Goal: Task Accomplishment & Management: Manage account settings

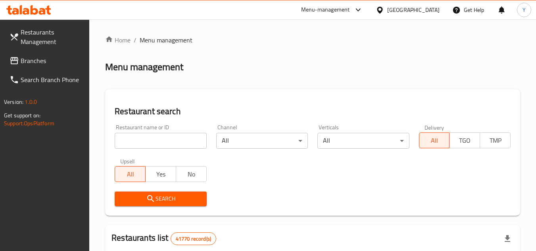
click at [59, 60] on span "Branches" at bounding box center [52, 61] width 63 height 10
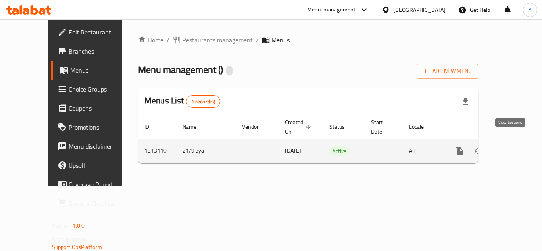
click at [516, 144] on link "enhanced table" at bounding box center [516, 151] width 19 height 19
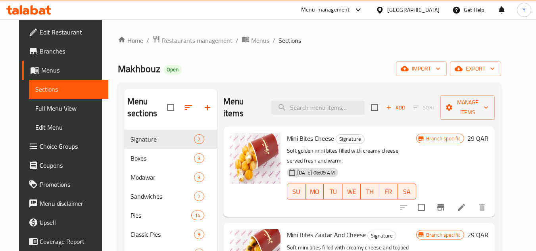
click at [367, 73] on div "Makhbouz Open import export" at bounding box center [309, 68] width 383 height 15
click at [489, 67] on span "export" at bounding box center [475, 69] width 38 height 10
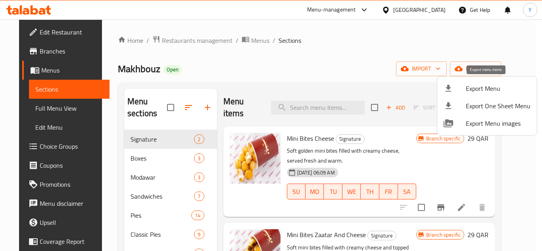
click at [474, 85] on span "Export Menu" at bounding box center [498, 89] width 65 height 10
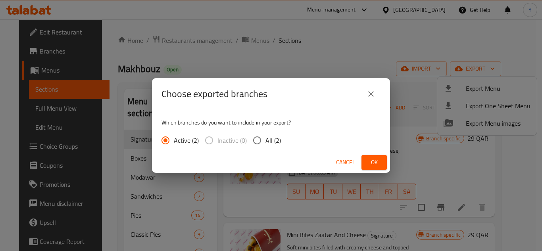
click at [254, 140] on input "All (2)" at bounding box center [257, 140] width 17 height 17
radio input "true"
click at [366, 161] on button "Ok" at bounding box center [373, 162] width 25 height 15
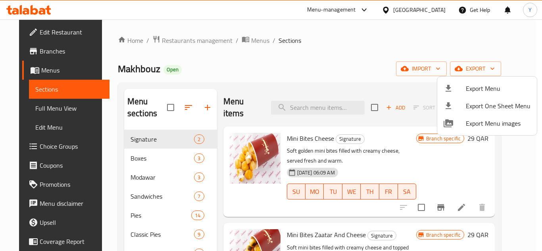
click at [219, 59] on div at bounding box center [271, 125] width 542 height 251
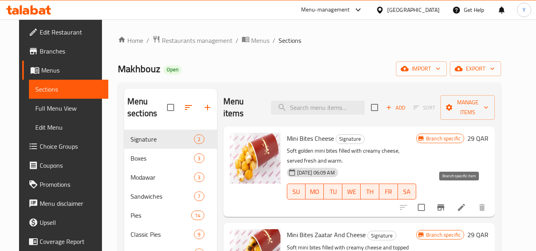
click at [444, 204] on icon "Branch-specific-item" at bounding box center [440, 207] width 7 height 6
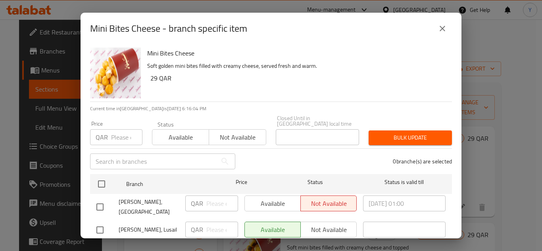
click at [439, 23] on button "close" at bounding box center [442, 28] width 19 height 19
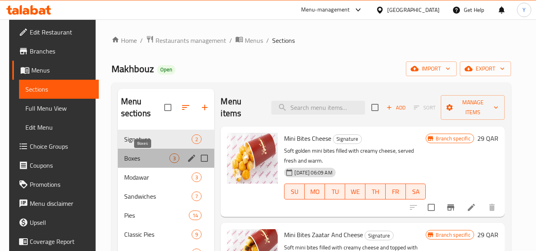
click at [138, 161] on span "Boxes" at bounding box center [147, 159] width 46 height 10
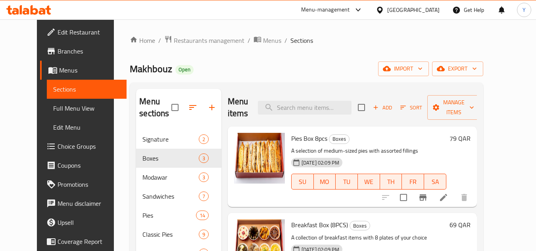
click at [455, 203] on li at bounding box center [443, 197] width 22 height 14
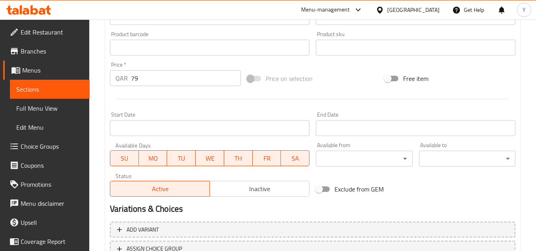
scroll to position [317, 0]
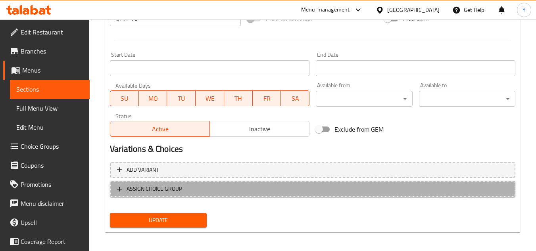
click at [180, 188] on span "ASSIGN CHOICE GROUP" at bounding box center [155, 189] width 56 height 10
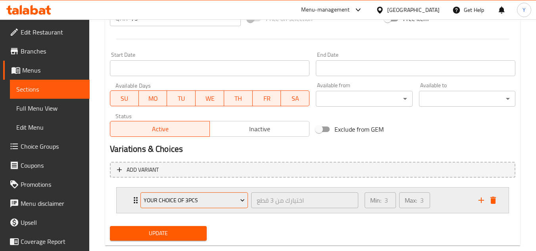
click at [209, 202] on span "Your choice of 3pcs" at bounding box center [195, 201] width 102 height 10
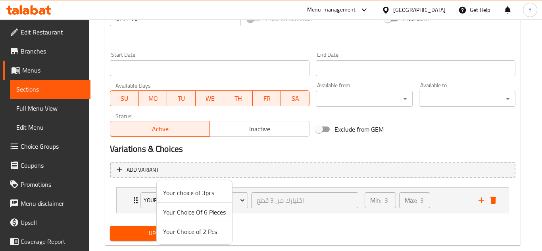
click at [438, 225] on div at bounding box center [271, 125] width 542 height 251
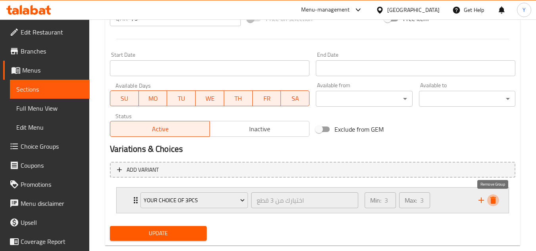
click at [496, 203] on icon "delete" at bounding box center [493, 201] width 10 height 10
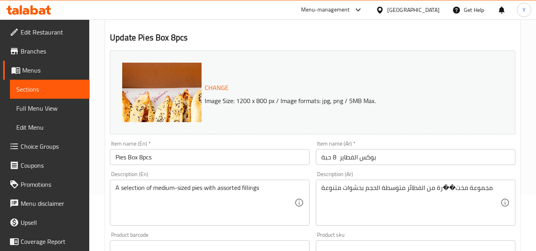
scroll to position [0, 0]
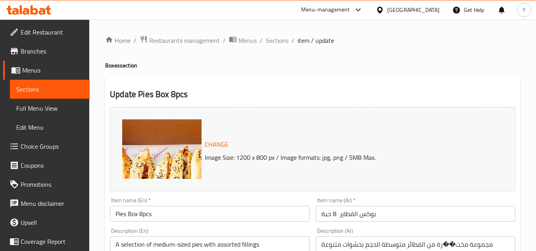
click at [63, 147] on span "Choice Groups" at bounding box center [52, 147] width 63 height 10
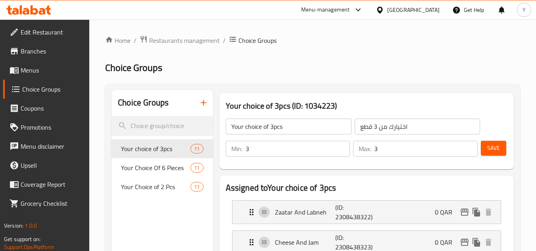
click at [209, 103] on button "button" at bounding box center [203, 102] width 19 height 19
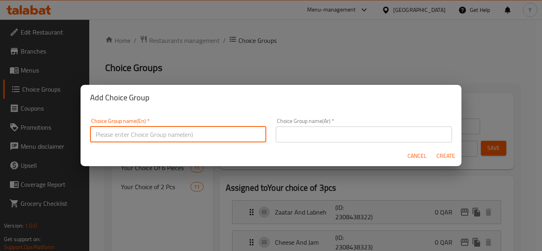
click at [158, 130] on input "text" at bounding box center [178, 135] width 176 height 16
drag, startPoint x: 136, startPoint y: 137, endPoint x: 169, endPoint y: 138, distance: 33.3
click at [169, 138] on input "Your Choice Of Rocket Crepe:" at bounding box center [178, 135] width 176 height 16
click at [169, 136] on input "Your Choice Of Pies:" at bounding box center [178, 135] width 176 height 16
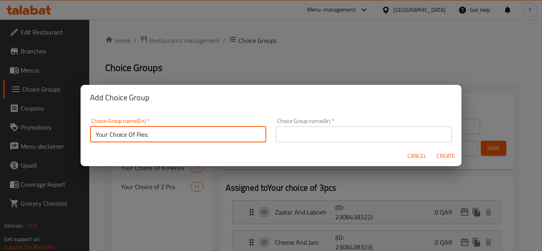
click at [169, 136] on input "Your Choice Of Pies:" at bounding box center [178, 135] width 176 height 16
type input "Your Choice Of Pies:"
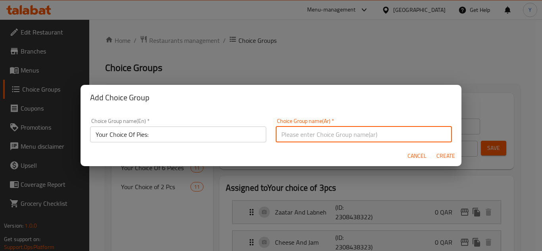
click at [296, 136] on input "text" at bounding box center [364, 135] width 176 height 16
type input "اختيارك من الفطاير:"
click at [433, 149] on button "Create" at bounding box center [445, 156] width 25 height 15
type input "Your Choice Of Pies:"
type input "اختيارك من الفطاير:"
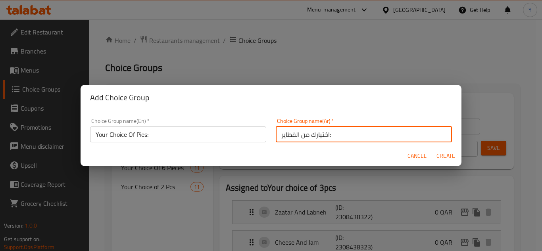
type input "0"
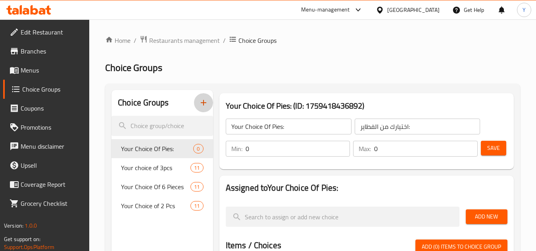
drag, startPoint x: 411, startPoint y: 148, endPoint x: 325, endPoint y: 153, distance: 86.3
click at [325, 153] on div "Min: 0 ​ Max: 0 ​" at bounding box center [352, 149] width 258 height 22
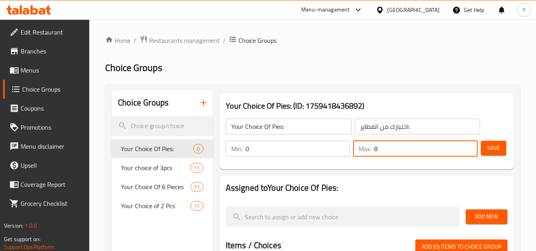
type input "8"
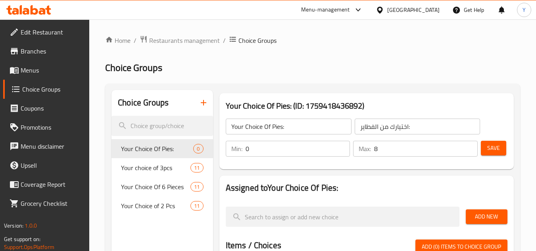
click at [482, 217] on span "Add New" at bounding box center [486, 217] width 29 height 10
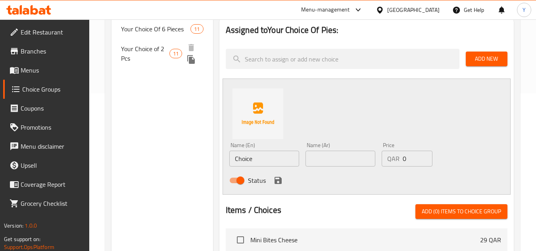
scroll to position [159, 0]
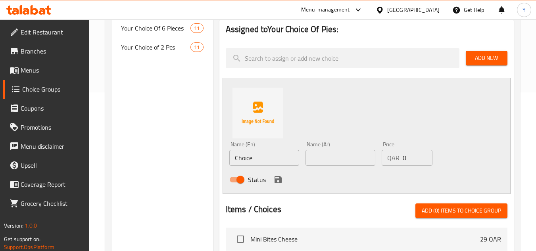
drag, startPoint x: 162, startPoint y: 162, endPoint x: 142, endPoint y: 162, distance: 20.6
click at [142, 162] on div "Choice Groups Your Choice Of Pies: 0 Your choice of 3pcs 11 Your Choice Of 6 Pi…" at bounding box center [313, 185] width 405 height 509
type input "Lahm Safiha (Meat Pie)"
click at [324, 161] on input "text" at bounding box center [340, 158] width 70 height 16
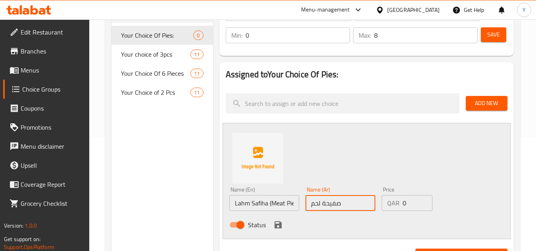
scroll to position [40, 0]
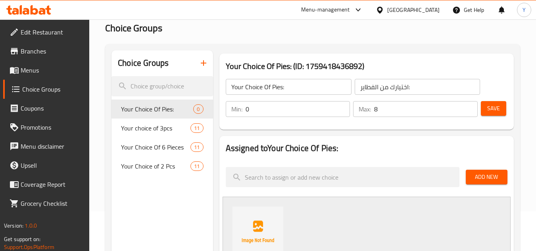
type input "صفيحة لحم"
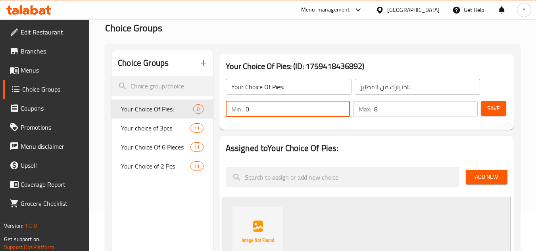
drag, startPoint x: 287, startPoint y: 113, endPoint x: 225, endPoint y: 114, distance: 61.9
click at [225, 114] on div "Min: 0 ​" at bounding box center [288, 109] width 128 height 19
type input "1"
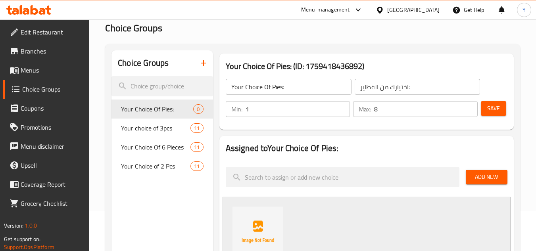
click at [399, 146] on h2 "Assigned to Your Choice Of Pies:" at bounding box center [367, 148] width 282 height 12
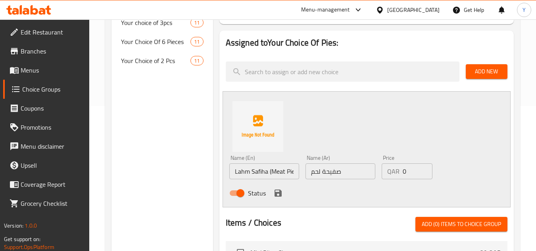
scroll to position [159, 0]
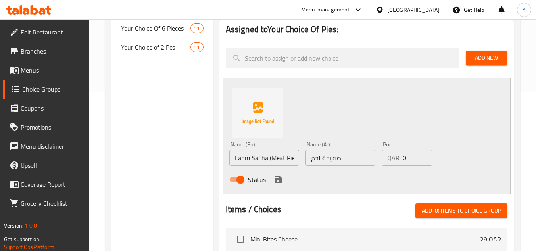
click at [278, 178] on icon "save" at bounding box center [278, 180] width 10 height 10
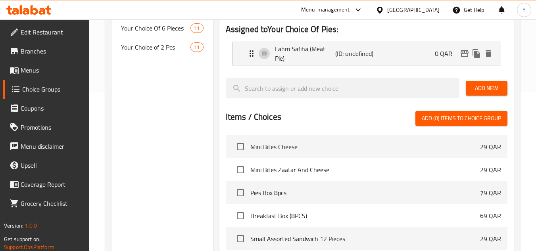
click at [474, 84] on span "Add New" at bounding box center [486, 88] width 29 height 10
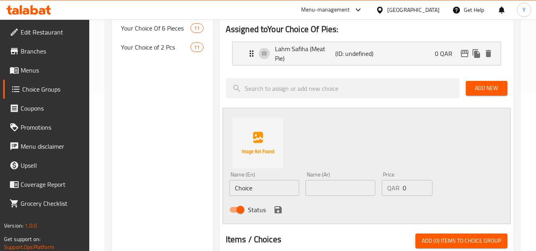
drag, startPoint x: 282, startPoint y: 194, endPoint x: 201, endPoint y: 194, distance: 80.5
click at [201, 194] on div "Choice Groups Your Choice Of Pies: 0 Your choice of 3pcs 11 Your Choice Of 6 Pi…" at bounding box center [313, 200] width 405 height 539
type input "Chicken Fatayer"
click at [322, 187] on input "text" at bounding box center [340, 188] width 70 height 16
type input "فطيرة دجاج"
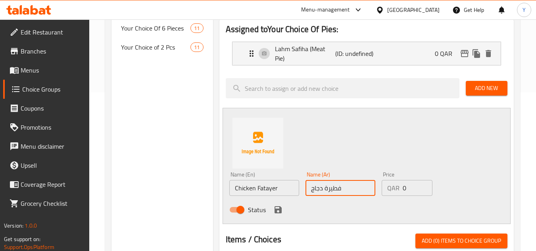
click at [282, 211] on icon "save" at bounding box center [278, 210] width 10 height 10
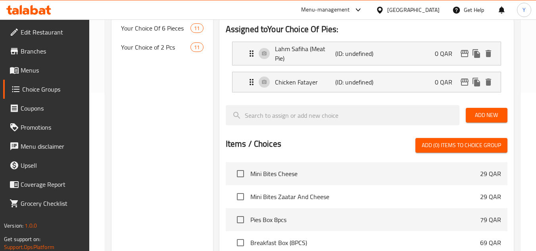
click at [500, 120] on span "Add New" at bounding box center [486, 115] width 29 height 10
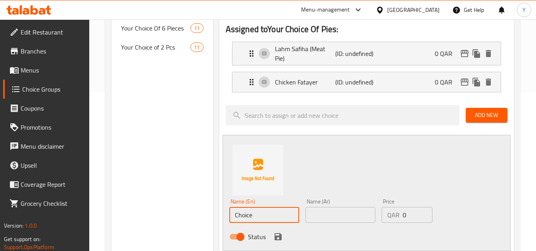
drag, startPoint x: 267, startPoint y: 219, endPoint x: 198, endPoint y: 212, distance: 69.8
click at [198, 212] on div "Choice Groups Your Choice Of Pies: 0 Your choice of 3pcs 11 Your Choice Of 6 Pi…" at bounding box center [313, 214] width 405 height 566
type input "Spinach Fatayer"
click at [332, 217] on input "text" at bounding box center [340, 215] width 70 height 16
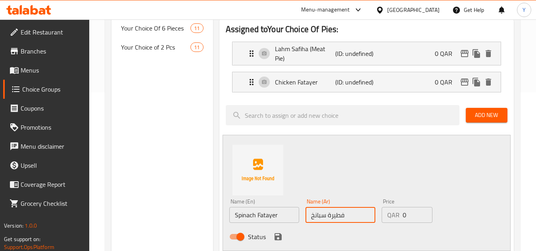
scroll to position [198, 0]
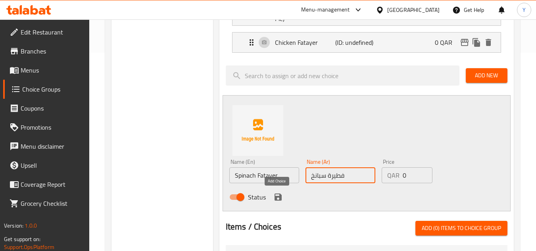
type input "فطيرة سبانخ"
click at [278, 201] on icon "save" at bounding box center [277, 197] width 7 height 7
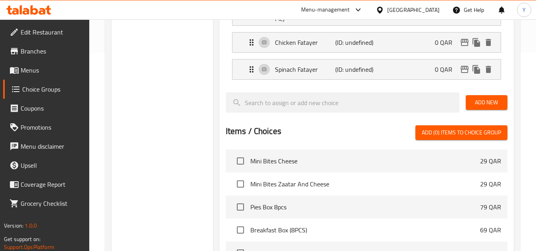
click at [497, 107] on span "Add New" at bounding box center [486, 103] width 29 height 10
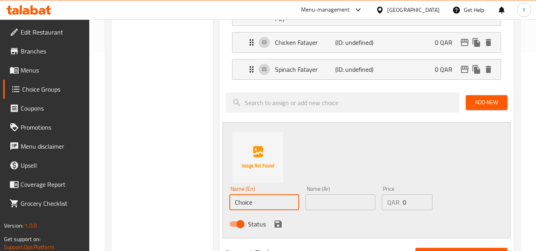
drag, startPoint x: 257, startPoint y: 208, endPoint x: 151, endPoint y: 205, distance: 106.0
click at [154, 204] on div "Choice Groups Your Choice Of Pies: 0 Your choice of 3pcs 11 Your Choice Of 6 Pi…" at bounding box center [313, 188] width 405 height 593
type input "Cheese Fatayer"
click at [345, 201] on input "text" at bounding box center [340, 202] width 70 height 16
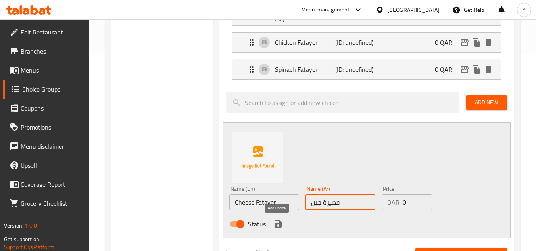
type input "فطيرة جبن"
click at [276, 222] on icon "save" at bounding box center [278, 224] width 10 height 10
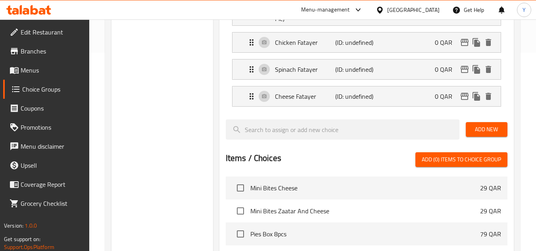
click at [493, 136] on button "Add New" at bounding box center [487, 129] width 42 height 15
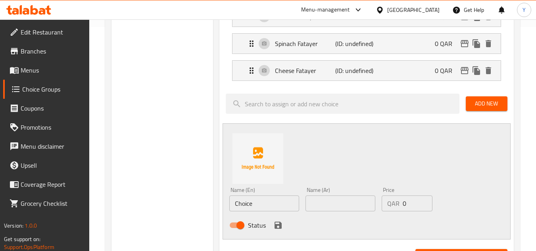
scroll to position [238, 0]
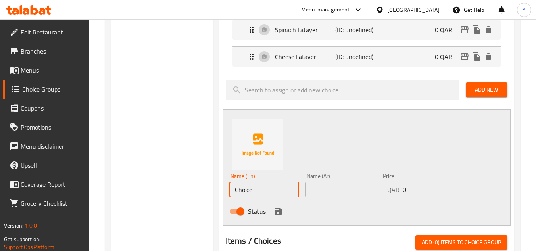
drag, startPoint x: 263, startPoint y: 195, endPoint x: 193, endPoint y: 197, distance: 69.8
click at [193, 197] on div "Choice Groups Your Choice Of Pies: 0 Your choice of 3pcs 11 Your Choice Of 6 Pi…" at bounding box center [313, 162] width 405 height 620
type input "Cheese Parsely Fatayer"
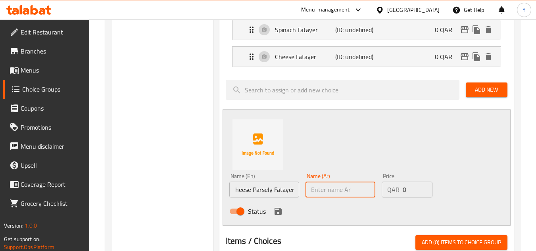
click at [357, 187] on input "text" at bounding box center [340, 190] width 70 height 16
type input "فطيرة جبن بقدونس"
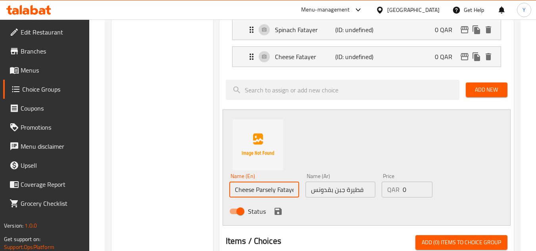
click at [280, 195] on input "Cheese Parsely Fatayer" at bounding box center [264, 190] width 70 height 16
click at [271, 194] on input "Cheese Parsely Fatayer" at bounding box center [264, 190] width 70 height 16
type input "Cheese Parsley Fatayer"
click at [278, 205] on div "Status" at bounding box center [340, 211] width 229 height 21
click at [276, 207] on icon "save" at bounding box center [278, 212] width 10 height 10
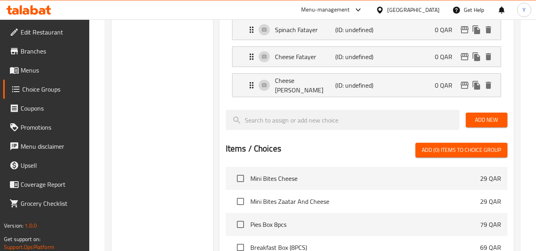
click at [500, 125] on span "Add New" at bounding box center [486, 120] width 29 height 10
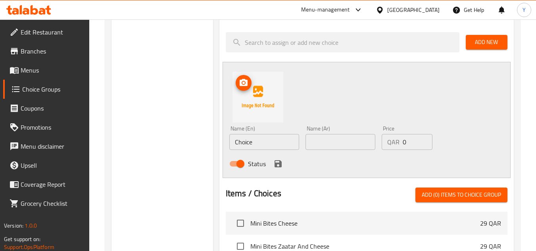
scroll to position [317, 0]
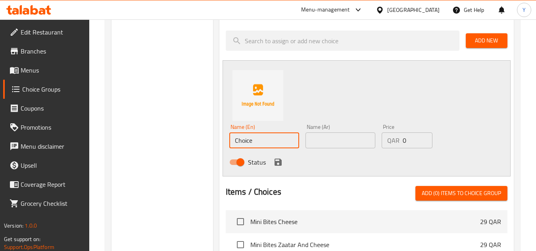
drag, startPoint x: 278, startPoint y: 144, endPoint x: 226, endPoint y: 148, distance: 52.5
click at [231, 146] on input "Choice" at bounding box center [264, 140] width 70 height 16
type input "Cheese Tomato Fatayer"
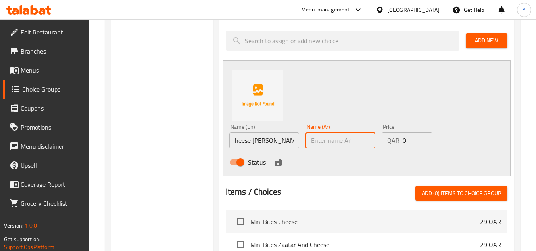
scroll to position [0, 0]
click at [324, 143] on input "text" at bounding box center [340, 140] width 70 height 16
type input "فطيرة جبن طماطم"
click at [278, 166] on icon "save" at bounding box center [277, 162] width 7 height 7
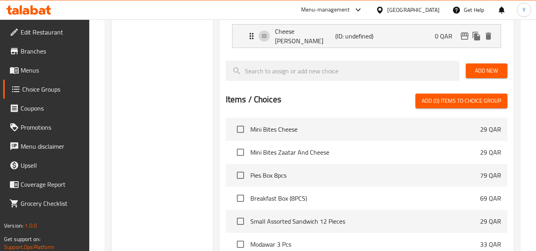
click at [483, 71] on span "Add New" at bounding box center [486, 71] width 29 height 10
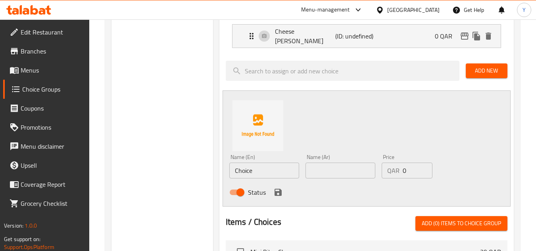
drag, startPoint x: 280, startPoint y: 169, endPoint x: 151, endPoint y: 161, distance: 129.5
click at [151, 161] on div "Choice Groups Your Choice Of Pies: 0 Your choice of 3pcs 11 Your Choice Of 6 Pi…" at bounding box center [313, 113] width 405 height 680
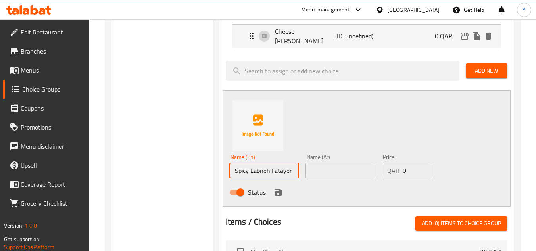
type input "Spicy Labneh Fatayer"
click at [324, 177] on input "text" at bounding box center [340, 171] width 70 height 16
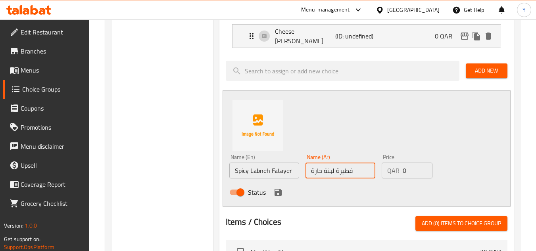
type input "فطيرة لبنة حارة"
click at [271, 192] on div "Status" at bounding box center [340, 192] width 229 height 21
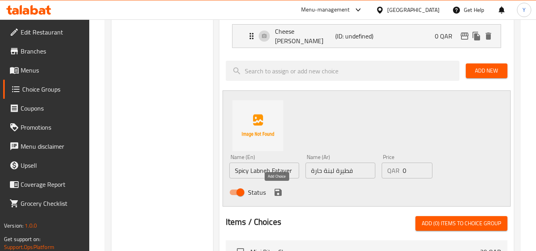
click at [275, 194] on icon "save" at bounding box center [277, 192] width 7 height 7
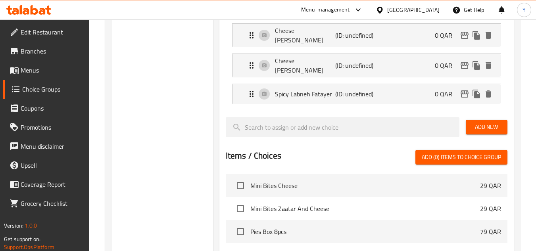
scroll to position [238, 0]
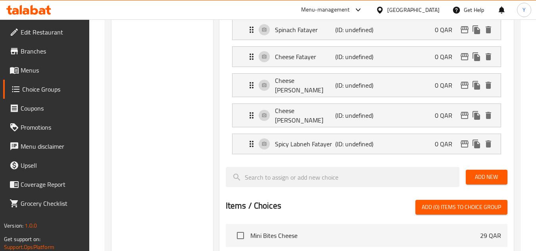
click at [480, 183] on button "Add New" at bounding box center [487, 177] width 42 height 15
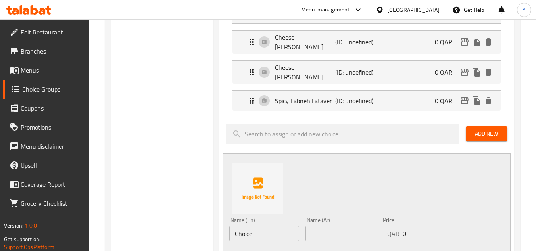
scroll to position [317, 0]
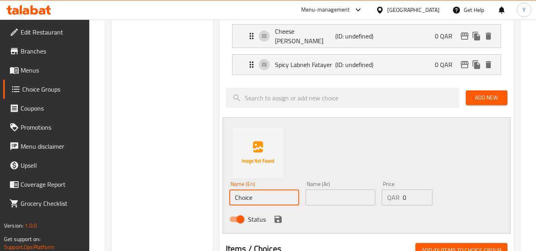
drag, startPoint x: 267, startPoint y: 202, endPoint x: 210, endPoint y: 201, distance: 56.7
click at [210, 201] on div "Choice Groups Your Choice Of Pies: 0 Your choice of 3pcs 11 Your Choice Of 6 Pi…" at bounding box center [313, 126] width 405 height 707
type input "Cheese Olive Fatayer"
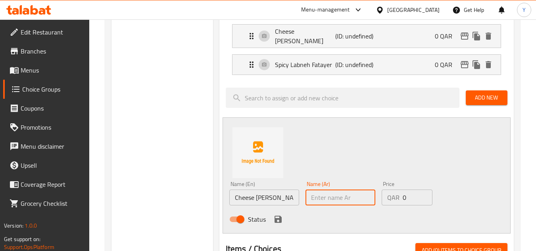
click at [347, 199] on input "text" at bounding box center [340, 198] width 70 height 16
type input "فطيرة جبن زيتون"
click at [276, 223] on icon "save" at bounding box center [278, 220] width 10 height 10
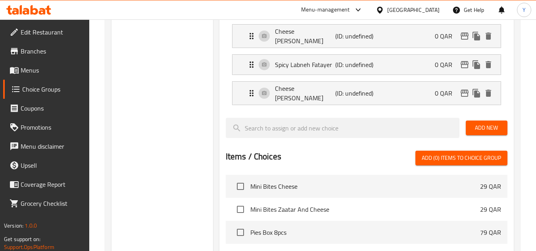
click at [493, 126] on span "Add New" at bounding box center [486, 128] width 29 height 10
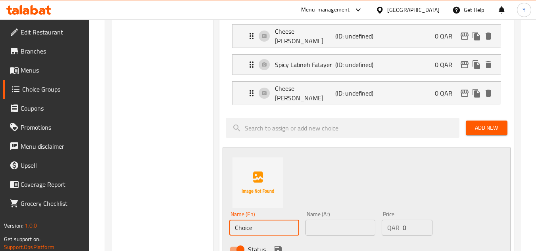
drag, startPoint x: 262, startPoint y: 220, endPoint x: 209, endPoint y: 223, distance: 52.8
click at [209, 223] on div "Choice Groups Your Choice Of Pies: 0 Your choice of 3pcs 11 Your Choice Of 6 Pi…" at bounding box center [313, 141] width 405 height 737
type input "Musakhan Fatayer"
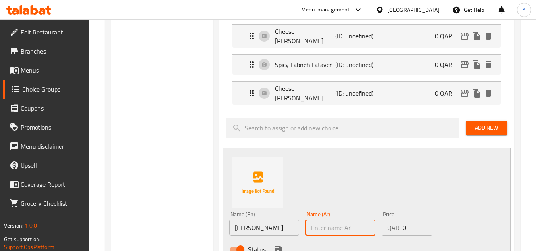
click at [313, 225] on input "text" at bounding box center [340, 228] width 70 height 16
type input "فطيرة مسخن"
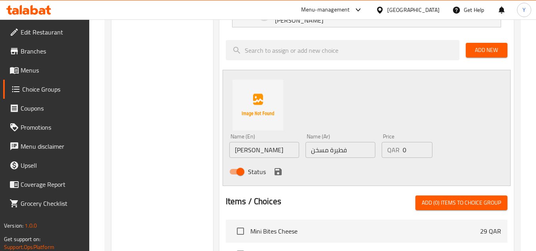
scroll to position [397, 0]
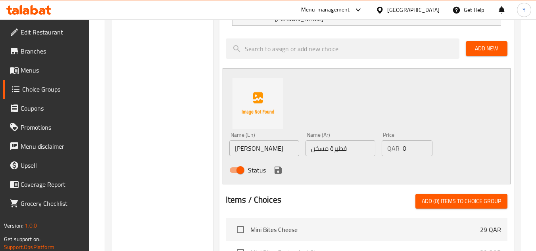
click at [280, 174] on div "Status" at bounding box center [340, 169] width 229 height 21
click at [279, 167] on icon "save" at bounding box center [277, 170] width 7 height 7
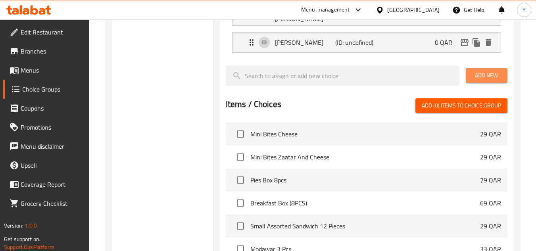
click at [499, 75] on span "Add New" at bounding box center [486, 76] width 29 height 10
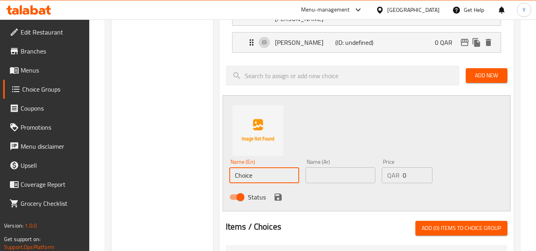
drag, startPoint x: 281, startPoint y: 169, endPoint x: 201, endPoint y: 169, distance: 80.1
click at [201, 169] on div "Choice Groups Your Choice Of Pies: 0 Your choice of 3pcs 11 Your Choice Of 6 Pi…" at bounding box center [313, 75] width 405 height 764
type input "Cheese Falafel Fatayer"
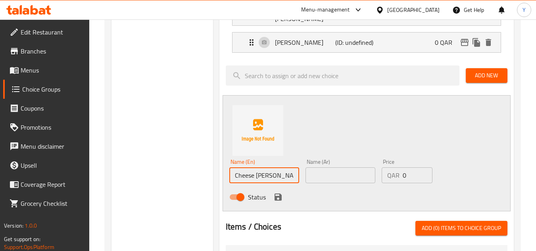
click at [322, 169] on input "text" at bounding box center [340, 175] width 70 height 16
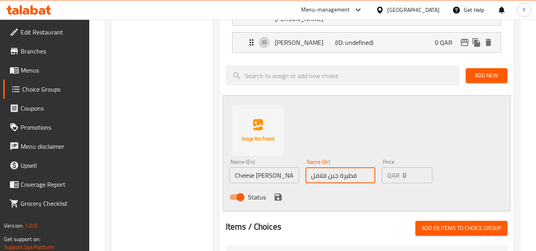
type input "فطيرة جبن فلافل"
click at [276, 194] on icon "save" at bounding box center [277, 197] width 7 height 7
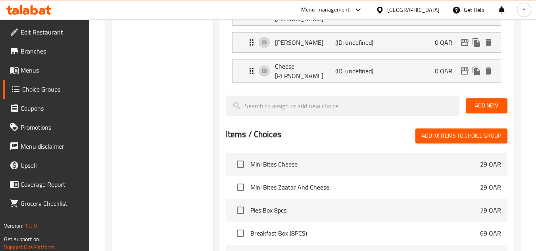
click at [503, 98] on button "Add New" at bounding box center [487, 105] width 42 height 15
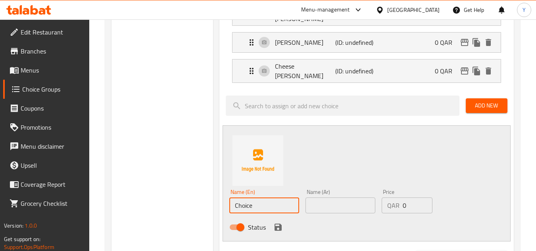
drag, startPoint x: 266, startPoint y: 202, endPoint x: 198, endPoint y: 206, distance: 67.9
click at [198, 206] on div "Choice Groups Your Choice Of Pies: 0 Your choice of 3pcs 11 Your Choice Of 6 Pi…" at bounding box center [313, 90] width 405 height 794
type input "Cheese Egg Fatayer"
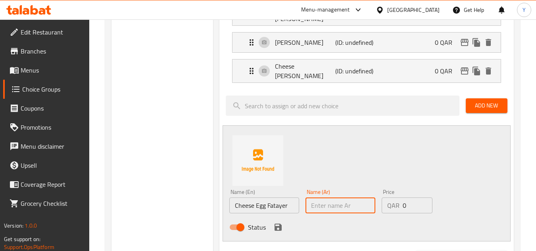
click at [315, 201] on input "text" at bounding box center [340, 206] width 70 height 16
type input "فطيرة جبن بيض"
drag, startPoint x: 280, startPoint y: 223, endPoint x: 332, endPoint y: 213, distance: 52.1
click at [280, 224] on icon "save" at bounding box center [277, 227] width 7 height 7
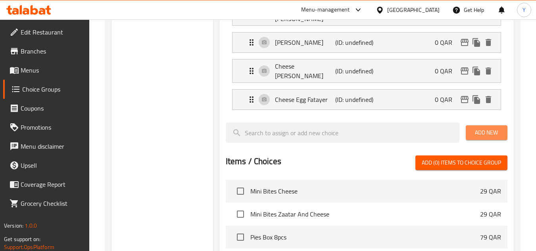
click at [499, 128] on span "Add New" at bounding box center [486, 133] width 29 height 10
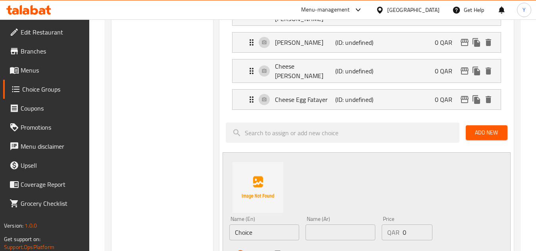
drag, startPoint x: 271, startPoint y: 232, endPoint x: 121, endPoint y: 226, distance: 149.7
click at [121, 226] on div "Choice Groups Your Choice Of Pies: 0 Your choice of 3pcs 11 Your Choice Of 6 Pi…" at bounding box center [313, 103] width 405 height 821
drag, startPoint x: 259, startPoint y: 228, endPoint x: 282, endPoint y: 222, distance: 23.8
click at [282, 225] on input "Labneh FATAYER" at bounding box center [264, 233] width 70 height 16
type input "Labneh Fatayer"
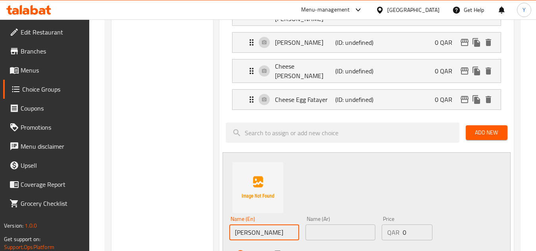
click at [336, 225] on input "text" at bounding box center [340, 233] width 70 height 16
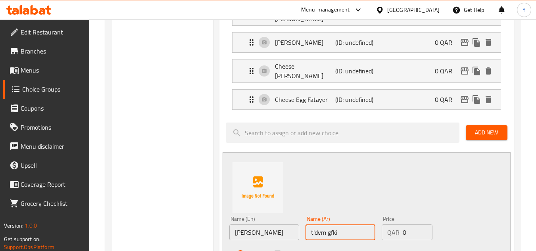
drag, startPoint x: 336, startPoint y: 225, endPoint x: 146, endPoint y: 224, distance: 190.8
click at [146, 223] on div "Choice Groups Your Choice Of Pies: 0 Your choice of 3pcs 11 Your Choice Of 6 Pi…" at bounding box center [313, 103] width 405 height 821
drag, startPoint x: 263, startPoint y: 220, endPoint x: 137, endPoint y: 231, distance: 126.2
click at [159, 225] on div "Choice Groups Your Choice Of Pies: 0 Your choice of 3pcs 11 Your Choice Of 6 Pi…" at bounding box center [313, 103] width 405 height 821
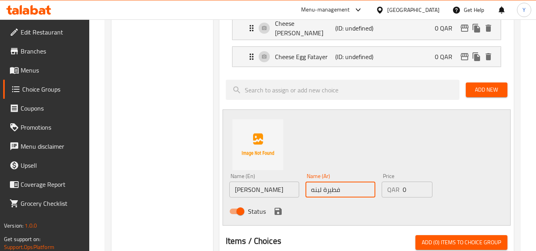
scroll to position [476, 0]
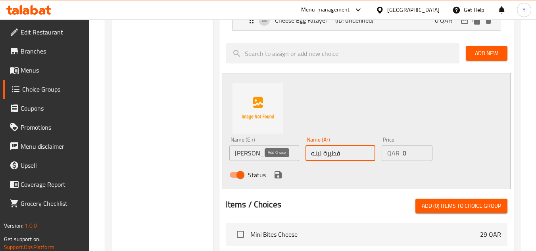
type input "فطيرة لبنه"
click at [275, 171] on icon "save" at bounding box center [277, 174] width 7 height 7
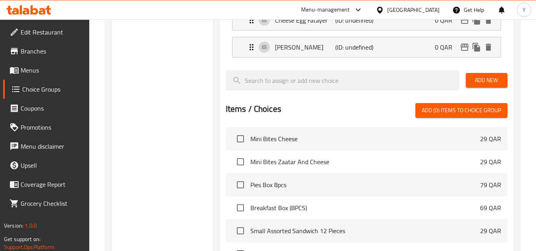
click at [478, 75] on span "Add New" at bounding box center [486, 80] width 29 height 10
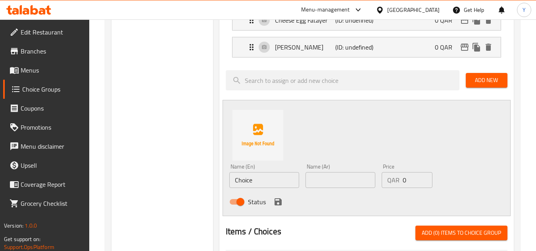
drag, startPoint x: 268, startPoint y: 172, endPoint x: 135, endPoint y: 185, distance: 133.6
click at [143, 187] on div "Choice Groups Your Choice Of Pies: 0 Your choice of 3pcs 11 Your Choice Of 6 Pi…" at bounding box center [313, 38] width 405 height 848
type input "Labneh Olive Fatayer"
click at [325, 172] on input "text" at bounding box center [340, 180] width 70 height 16
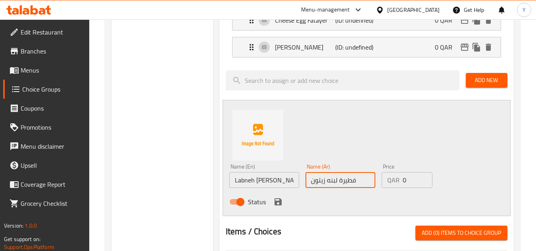
type input "فطيرة لبنه زيتون"
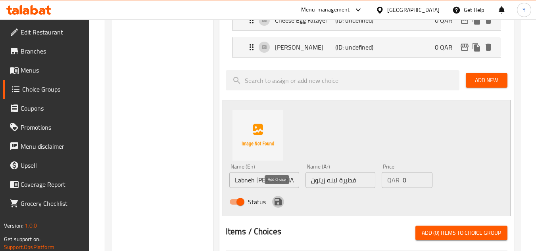
click at [276, 197] on icon "save" at bounding box center [278, 202] width 10 height 10
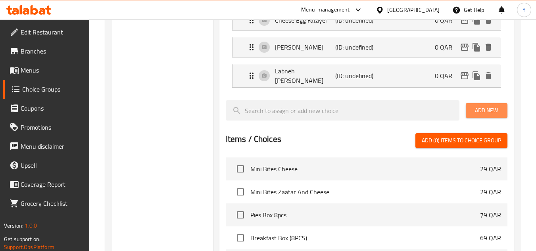
click at [501, 103] on button "Add New" at bounding box center [487, 110] width 42 height 15
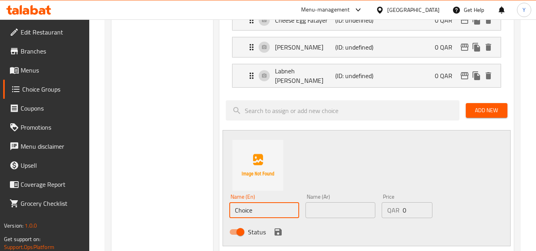
drag, startPoint x: 265, startPoint y: 203, endPoint x: 157, endPoint y: 203, distance: 108.3
click at [161, 203] on div "Choice Groups Your Choice Of Pies: 0 Your choice of 3pcs 11 Your Choice Of 6 Pi…" at bounding box center [313, 53] width 405 height 879
type input "Shawerma Fatayer"
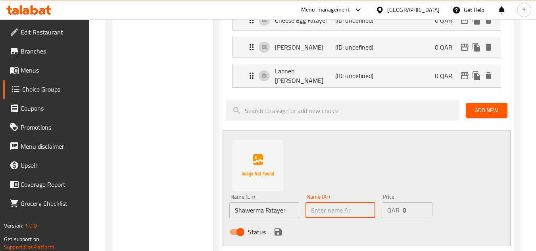
click at [340, 202] on input "text" at bounding box center [340, 210] width 70 height 16
type input "فطيرة شاورما"
drag, startPoint x: 274, startPoint y: 223, endPoint x: 280, endPoint y: 225, distance: 5.3
click at [274, 228] on icon "save" at bounding box center [277, 231] width 7 height 7
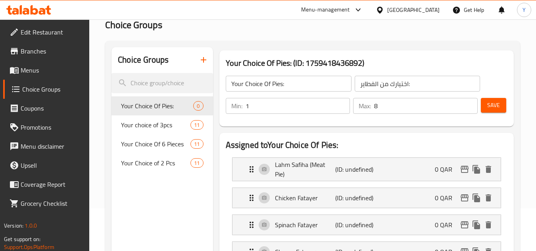
scroll to position [0, 0]
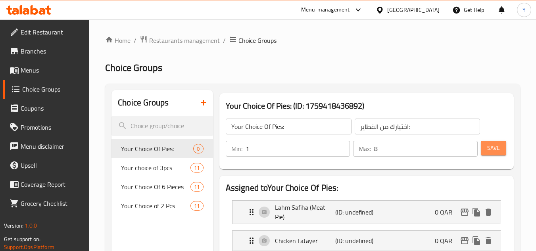
click at [502, 154] on button "Save" at bounding box center [493, 148] width 25 height 15
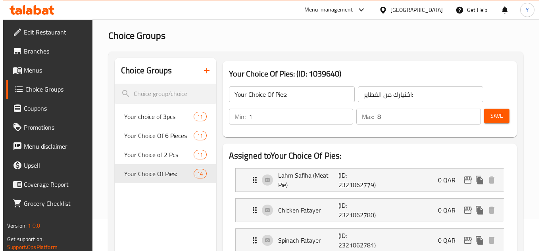
scroll to position [79, 0]
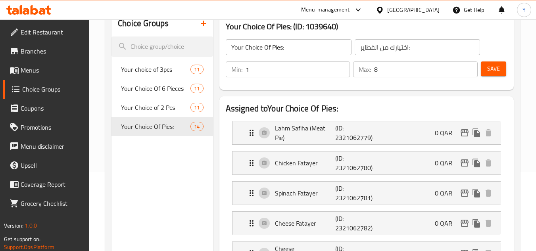
drag, startPoint x: 495, startPoint y: 68, endPoint x: 498, endPoint y: 76, distance: 8.3
click at [495, 68] on span "Save" at bounding box center [493, 69] width 13 height 10
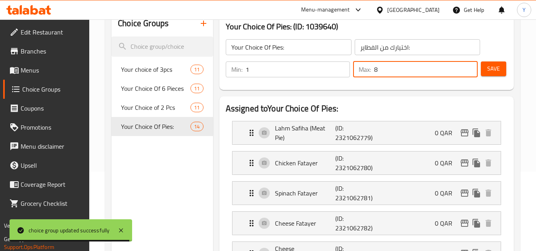
drag, startPoint x: 377, startPoint y: 77, endPoint x: 361, endPoint y: 78, distance: 16.3
click at [361, 78] on div "Max: 8 ​" at bounding box center [415, 69] width 128 height 19
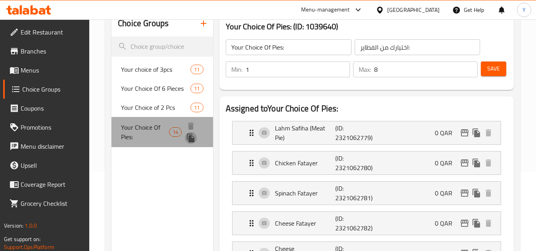
click at [192, 135] on icon "duplicate" at bounding box center [191, 138] width 8 height 9
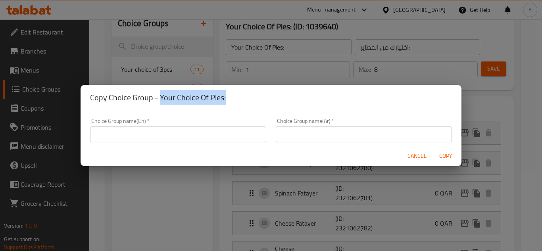
drag, startPoint x: 159, startPoint y: 99, endPoint x: 295, endPoint y: 105, distance: 136.2
click at [295, 105] on div "Copy Choice Group - Your Choice Of Pies:" at bounding box center [271, 97] width 381 height 25
copy h2 "Your Choice Of Pies:"
click at [172, 138] on input "text" at bounding box center [178, 135] width 176 height 16
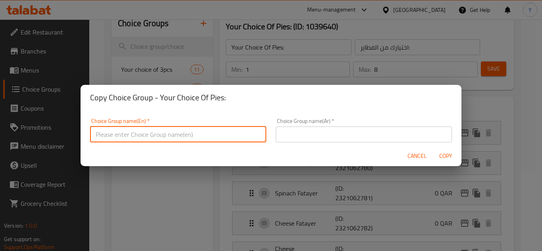
paste input "Your Choice Of Pies:"
click at [137, 138] on input "Your Choice Of Pies:" at bounding box center [178, 135] width 176 height 16
type input "Your Choice Of 2nd Pies:"
click at [285, 138] on input "text" at bounding box center [364, 135] width 176 height 16
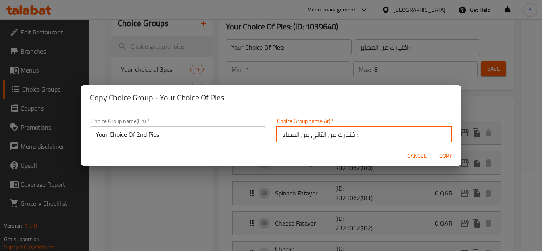
type input "اختيارك من التاني من الفطاير:"
click at [433, 149] on button "Copy" at bounding box center [445, 156] width 25 height 15
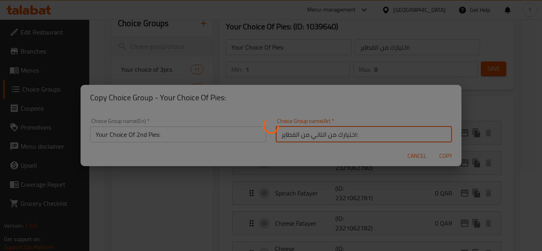
type input "Your Choice Of 2nd Pies:"
type input "اختيارك من التاني من الفطاير:"
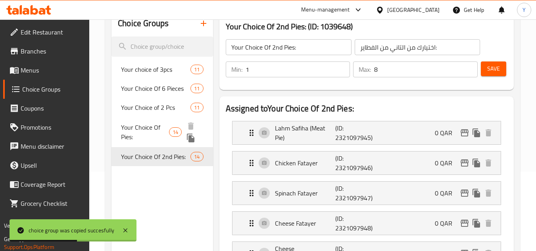
click at [162, 133] on span "Your Choice Of Pies:" at bounding box center [145, 132] width 48 height 19
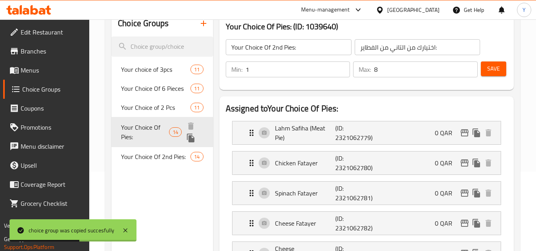
type input "Your Choice Of Pies:"
type input "اختيارك من الفطاير:"
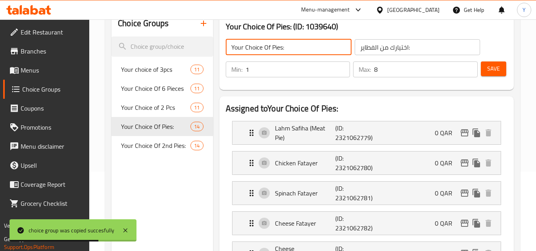
click at [244, 50] on input "Your Choice Of Pies:" at bounding box center [289, 47] width 126 height 16
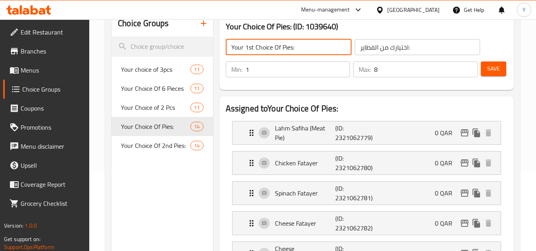
type input "Your 1st Choice Of Pies:"
click at [388, 51] on input "اختيارك من الفطاير:" at bounding box center [418, 47] width 126 height 16
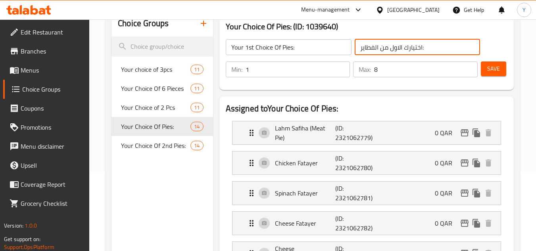
type input "اختيارك الاول من الفطاير:"
click at [495, 62] on button "Save" at bounding box center [493, 68] width 25 height 15
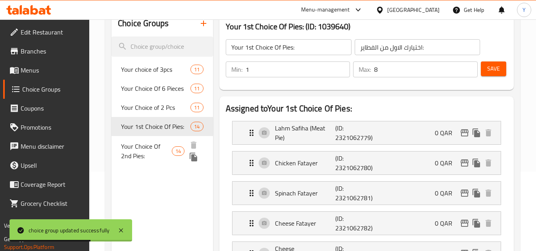
click at [168, 150] on span "Your Choice Of 2nd Pies:" at bounding box center [146, 151] width 51 height 19
type input "Your Choice Of 2nd Pies:"
type input "اختيارك من التاني من الفطاير:"
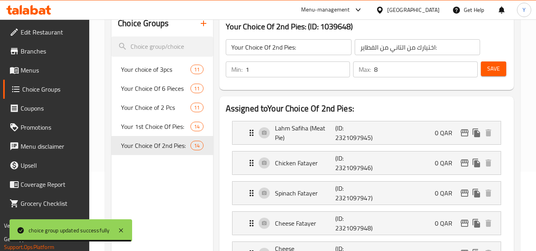
click at [269, 49] on input "Your Choice Of 2nd Pies:" at bounding box center [289, 47] width 126 height 16
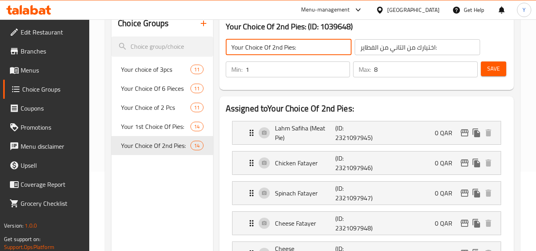
click at [277, 47] on input "Your Choice Of 2nd Pies:" at bounding box center [289, 47] width 126 height 16
paste input "2nd"
type input "Your 2nd Choice Of Pies:"
click at [411, 46] on input "اختيارك من التاني من الفطاير:" at bounding box center [418, 47] width 126 height 16
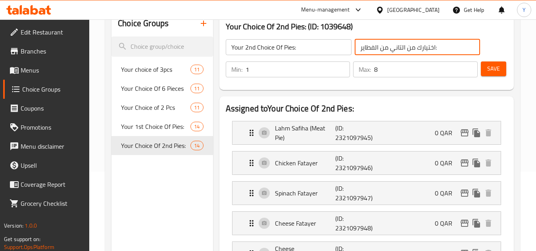
click at [411, 46] on input "اختيارك من التاني من الفطاير:" at bounding box center [418, 47] width 126 height 16
type input "اختيارك التاني من الفطاير:"
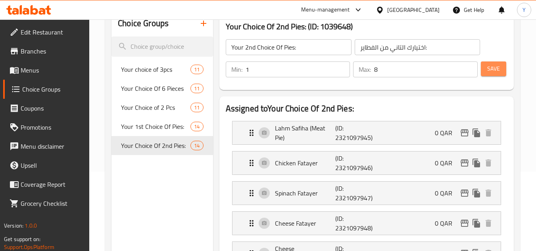
click at [491, 70] on span "Save" at bounding box center [493, 69] width 13 height 10
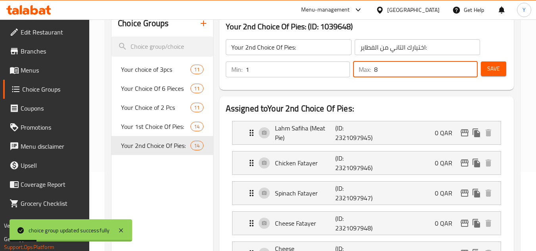
drag, startPoint x: 391, startPoint y: 69, endPoint x: 323, endPoint y: 71, distance: 68.3
click at [323, 71] on div "Min: 1 ​ Max: 8 ​" at bounding box center [352, 69] width 258 height 22
type input "1"
click at [496, 67] on span "Save" at bounding box center [493, 69] width 13 height 10
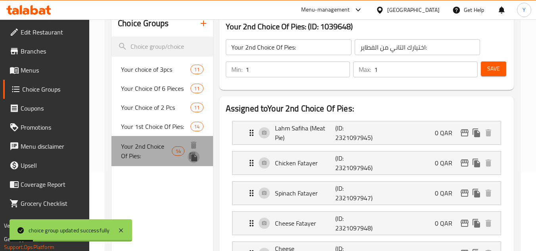
click at [192, 158] on icon "duplicate" at bounding box center [194, 157] width 8 height 9
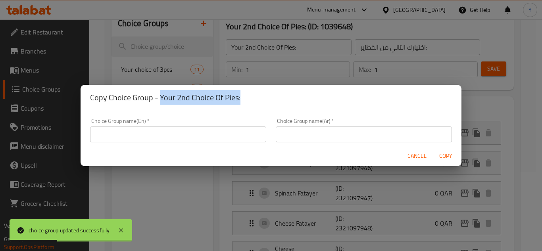
drag, startPoint x: 158, startPoint y: 99, endPoint x: 256, endPoint y: 95, distance: 98.1
click at [256, 95] on h2 "Copy Choice Group - Your 2nd Choice Of Pies:" at bounding box center [271, 97] width 362 height 13
copy h2 "Your 2nd Choice Of Pies:"
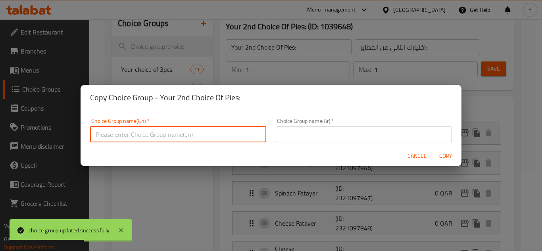
paste input "Your 2nd Choice Of Pies:"
drag, startPoint x: 110, startPoint y: 137, endPoint x: 118, endPoint y: 136, distance: 7.9
click at [118, 136] on input "Your 2nd Choice Of Pies:" at bounding box center [178, 135] width 176 height 16
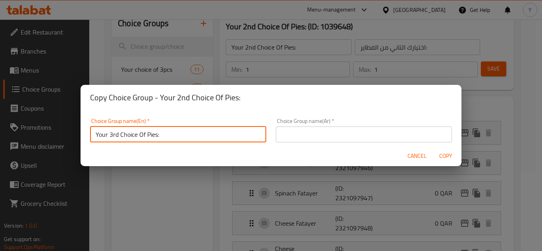
type input "Your 3rd Choice Of Pies:"
click at [286, 134] on input "text" at bounding box center [364, 135] width 176 height 16
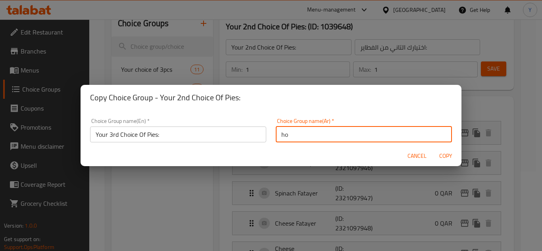
type input "h"
type input "اختيارك الثالث من الفطاير:"
click at [433, 149] on button "Copy" at bounding box center [445, 156] width 25 height 15
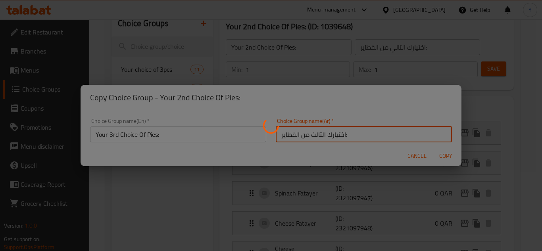
type input "Your 3rd Choice Of Pies:"
type input "اختيارك الثالث من الفطاير:"
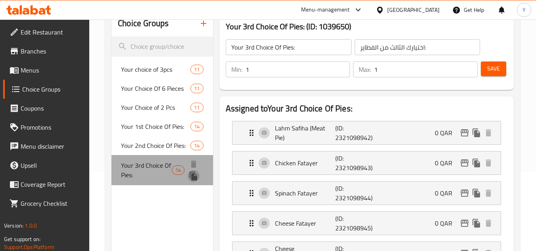
click at [191, 175] on icon "duplicate" at bounding box center [194, 176] width 10 height 10
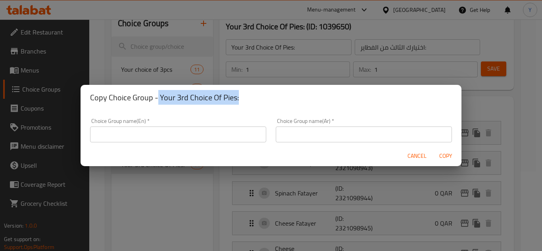
drag, startPoint x: 157, startPoint y: 96, endPoint x: 260, endPoint y: 91, distance: 103.3
click at [260, 91] on h2 "Copy Choice Group - Your 3rd Choice Of Pies:" at bounding box center [271, 97] width 362 height 13
copy h2 "Your 3rd Choice Of Pies:"
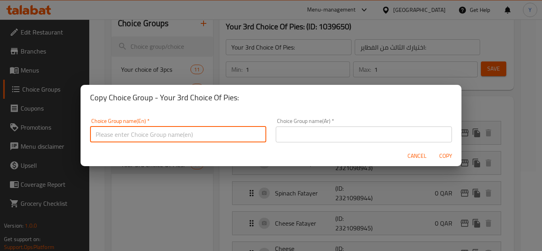
paste input "Your 3rd Choice Of Pies:"
click at [114, 139] on input "Your 3rd Choice Of Pies:" at bounding box center [178, 135] width 176 height 16
type input "Your 4th Choice Of Pies:"
click at [377, 136] on input "text" at bounding box center [364, 135] width 176 height 16
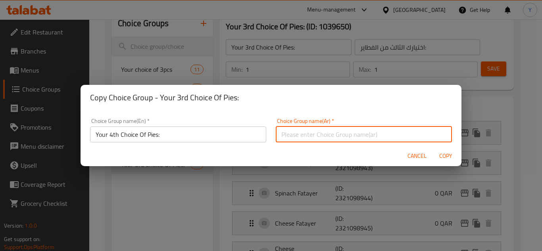
type input "h"
type input "اختيارك الرابع من الفطاير:"
click at [433, 149] on button "Copy" at bounding box center [445, 156] width 25 height 15
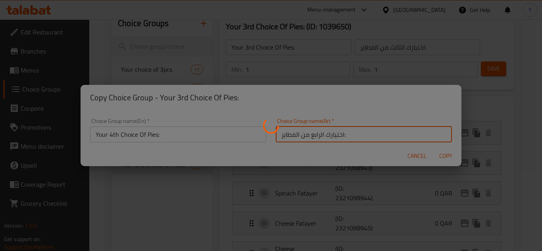
type input "Your 4th Choice Of Pies:"
type input "اختيارك الرابع من الفطاير:"
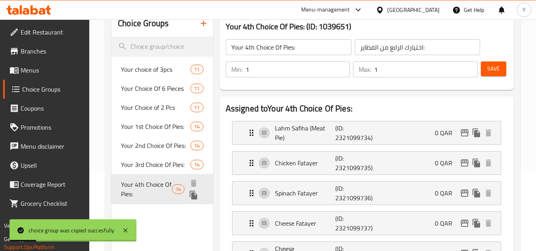
click at [197, 195] on icon "duplicate" at bounding box center [194, 195] width 8 height 9
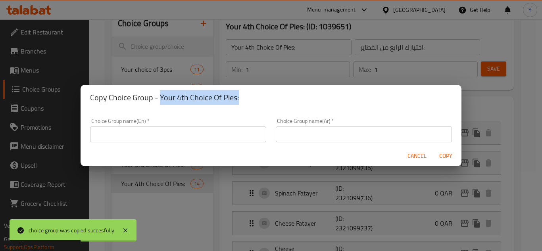
drag, startPoint x: 161, startPoint y: 98, endPoint x: 244, endPoint y: 98, distance: 82.9
click at [244, 98] on h2 "Copy Choice Group - Your 4th Choice Of Pies:" at bounding box center [271, 97] width 362 height 13
copy h2 "Your 4th Choice Of Pies:"
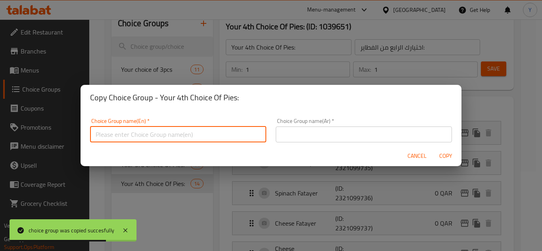
paste input "Your 4th Choice Of Pies:"
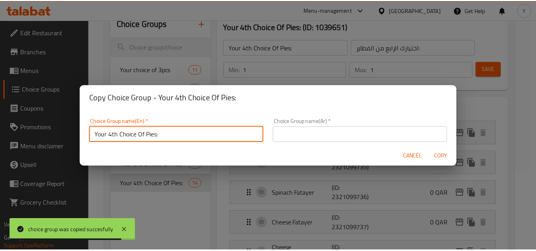
scroll to position [2, 0]
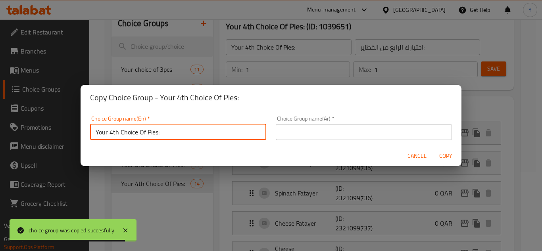
click at [110, 138] on input "Your 4th Choice Of Pies:" at bounding box center [178, 132] width 176 height 16
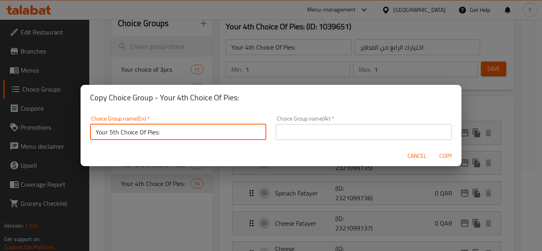
type input "Your 5th Choice Of Pies:"
click at [334, 136] on input "text" at bounding box center [364, 132] width 176 height 16
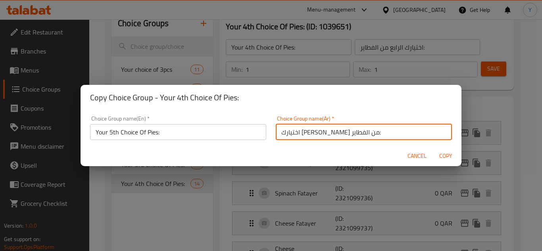
type input "اختيارك الخامس من الفطاير:"
click at [433, 149] on button "Copy" at bounding box center [445, 156] width 25 height 15
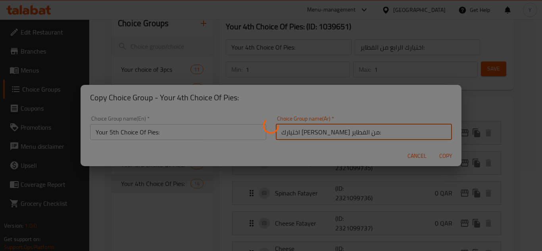
type input "Your 5th Choice Of Pies:"
type input "اختيارك الخامس من الفطاير:"
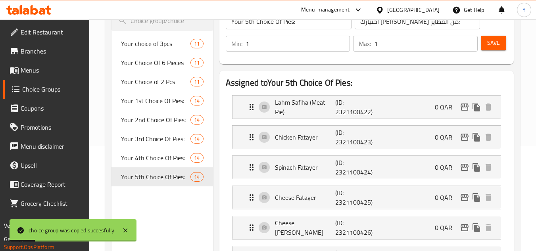
scroll to position [119, 0]
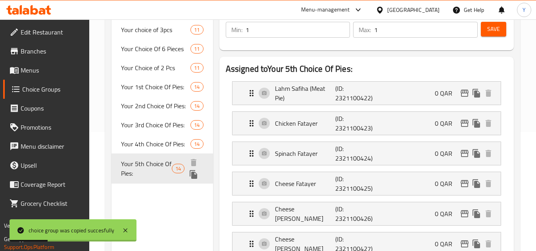
click at [196, 172] on icon "duplicate" at bounding box center [194, 175] width 10 height 10
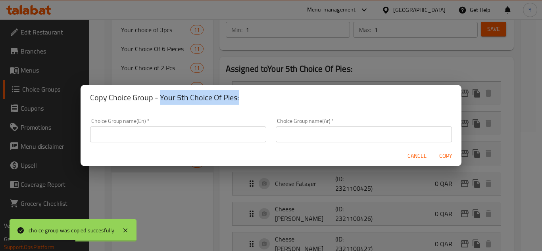
drag, startPoint x: 160, startPoint y: 99, endPoint x: 259, endPoint y: 96, distance: 98.8
click at [259, 96] on h2 "Copy Choice Group - Your 5th Choice Of Pies:" at bounding box center [271, 97] width 362 height 13
copy h2 "Your 5th Choice Of Pies:"
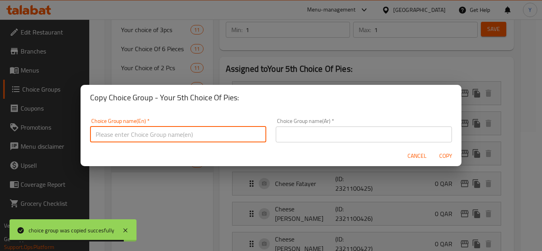
paste input "Your 5th Choice Of Pies:"
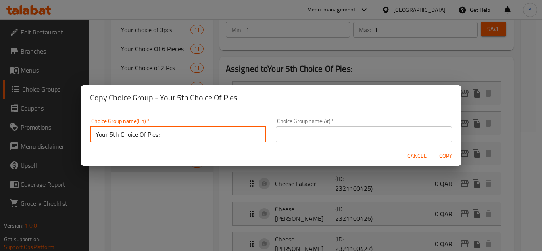
click at [112, 134] on input "Your 5th Choice Of Pies:" at bounding box center [178, 135] width 176 height 16
type input "Your 6th Choice Of Pies:"
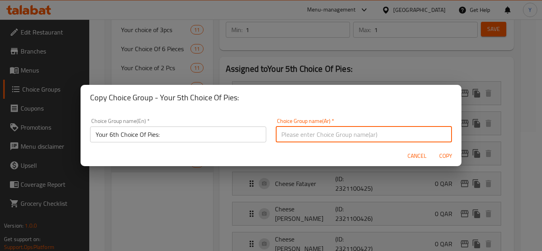
click at [310, 127] on input "text" at bounding box center [364, 135] width 176 height 16
type input "اختيارك السادس من الفطاير:"
click at [433, 149] on button "Copy" at bounding box center [445, 156] width 25 height 15
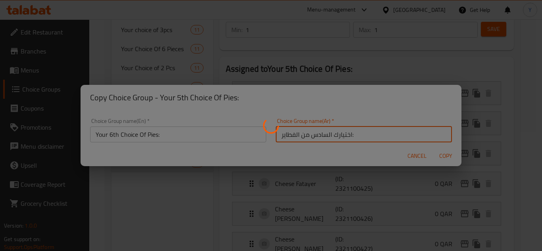
type input "Your 6th Choice Of Pies:"
type input "اختيارك السادس من الفطاير:"
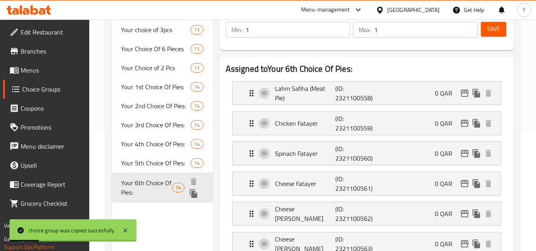
drag, startPoint x: 190, startPoint y: 191, endPoint x: 195, endPoint y: 190, distance: 5.4
click at [195, 190] on icon "duplicate" at bounding box center [194, 194] width 10 height 10
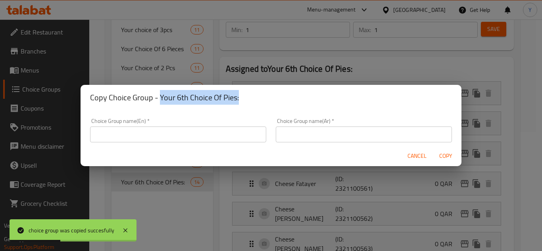
drag, startPoint x: 161, startPoint y: 98, endPoint x: 264, endPoint y: 104, distance: 103.7
click at [264, 104] on div "Copy Choice Group - Your 6th Choice Of Pies:" at bounding box center [271, 97] width 381 height 25
copy h2 "Your 6th Choice Of Pies:"
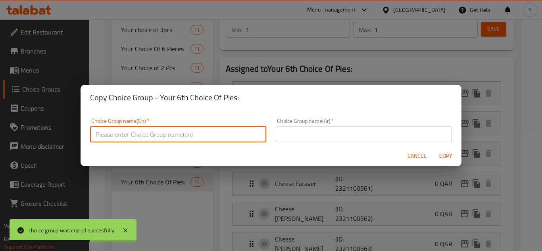
paste input "Your 6th Choice Of Pies:"
click at [112, 134] on input "Your 6th Choice Of Pies:" at bounding box center [178, 135] width 176 height 16
type input "Your 7th Choice Of Pies:"
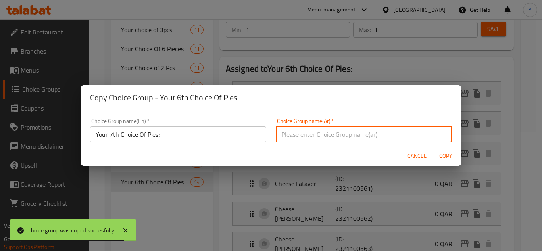
click at [324, 132] on input "text" at bounding box center [364, 135] width 176 height 16
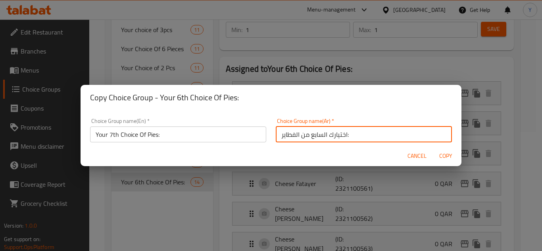
type input "اختيارك السابع من الفطاير:"
click at [433, 149] on button "Copy" at bounding box center [445, 156] width 25 height 15
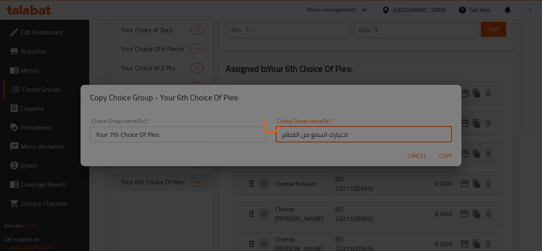
type input "Your 7th Choice Of Pies:"
type input "اختيارك السابع من الفطاير:"
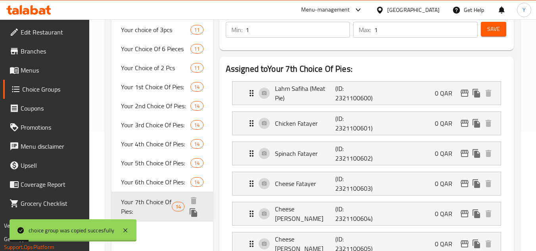
click at [198, 216] on icon "duplicate" at bounding box center [194, 213] width 10 height 10
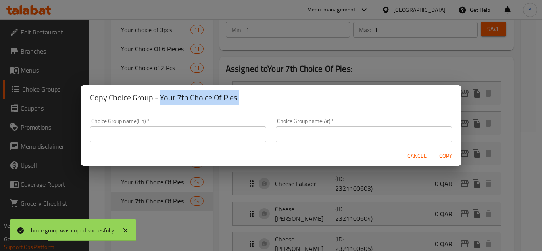
drag, startPoint x: 158, startPoint y: 100, endPoint x: 282, endPoint y: 105, distance: 124.3
click at [282, 105] on div "Copy Choice Group - Your 7th Choice Of Pies:" at bounding box center [271, 97] width 381 height 25
copy h2 "Your 7th Choice Of Pies:"
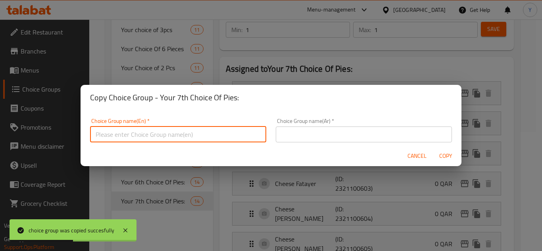
paste input "Your 7th Choice Of Pies:"
click at [110, 137] on input "Your 7th Choice Of Pies:" at bounding box center [178, 135] width 176 height 16
type input "Your 8th Choice Of Pies:"
click at [365, 130] on input "text" at bounding box center [364, 135] width 176 height 16
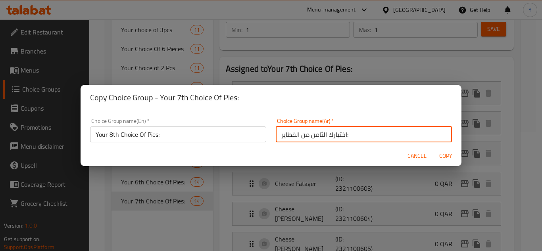
type input "اختيارك الثامن من الفطاير:"
click at [433, 149] on button "Copy" at bounding box center [445, 156] width 25 height 15
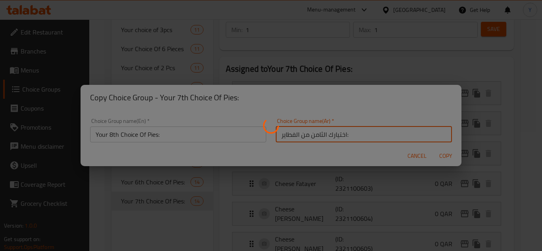
type input "Your 8th Choice Of Pies:"
type input "اختيارك الثامن من الفطاير:"
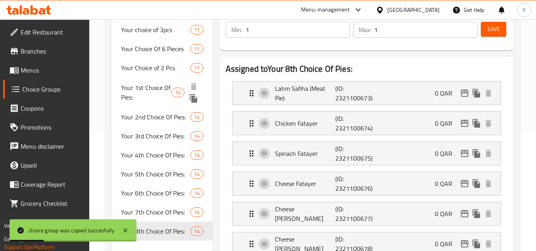
click at [155, 87] on span "Your 1st Choice Of Pies:" at bounding box center [146, 92] width 50 height 19
type input "Your 1st Choice Of Pies:"
type input "اختيارك الاول من الفطاير:"
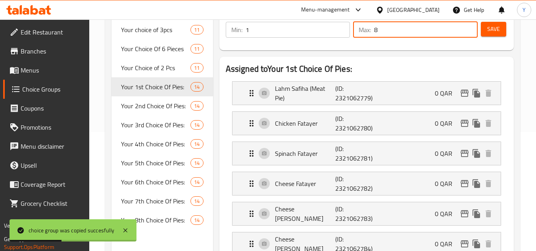
drag, startPoint x: 381, startPoint y: 32, endPoint x: 364, endPoint y: 32, distance: 17.1
click at [364, 32] on div "Max: 8 ​" at bounding box center [415, 30] width 125 height 16
type input "1"
click at [491, 33] on span "Save" at bounding box center [493, 29] width 13 height 10
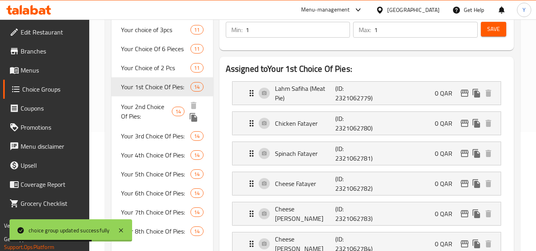
scroll to position [0, 0]
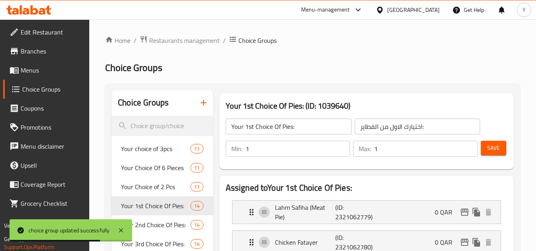
click at [209, 100] on button "button" at bounding box center [203, 102] width 19 height 19
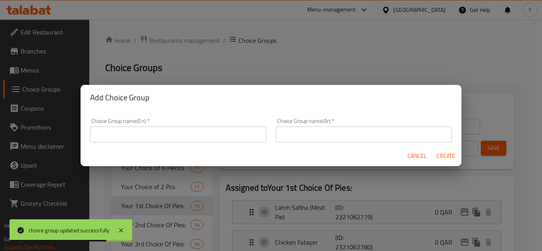
click at [206, 128] on input "text" at bounding box center [178, 135] width 176 height 16
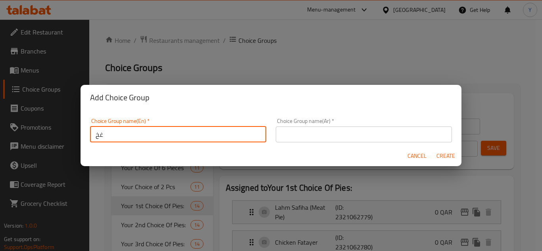
type input "غ"
click at [112, 134] on input "Your 1t Choice Of Plate:" at bounding box center [178, 135] width 176 height 16
type input "Your 1st Choice Of Plate:"
click at [308, 134] on input "text" at bounding box center [364, 135] width 176 height 16
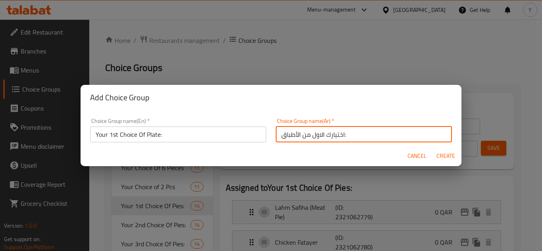
drag, startPoint x: 294, startPoint y: 134, endPoint x: 264, endPoint y: 134, distance: 30.5
click at [264, 134] on div "Choice Group name(En)   * Your 1st Choice Of Plate: Choice Group name(En) * Cho…" at bounding box center [270, 130] width 371 height 34
type input "اختيارك الاول من [DEMOGRAPHIC_DATA]:"
click at [446, 155] on span "Create" at bounding box center [445, 156] width 19 height 10
type input "Your 1st Choice Of Plate:"
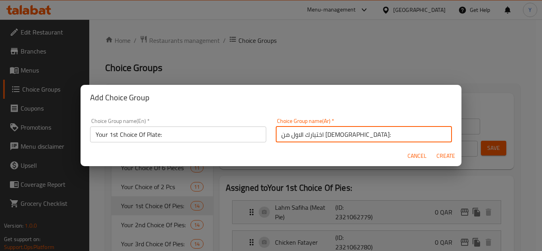
type input "اختيارك الاول من [DEMOGRAPHIC_DATA]:"
type input "0"
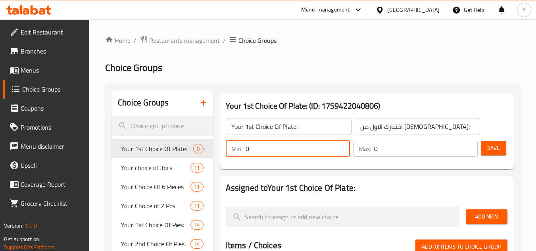
type input "1"
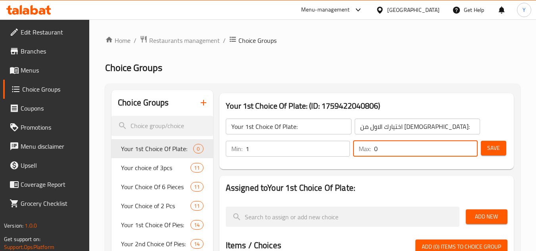
drag, startPoint x: 396, startPoint y: 151, endPoint x: 330, endPoint y: 157, distance: 65.7
click at [330, 157] on div "Min: 1 ​ Max: 0 ​" at bounding box center [352, 149] width 258 height 22
type input "1"
click at [388, 190] on h2 "Assigned to Your 1st Choice Of Plate:" at bounding box center [367, 188] width 282 height 12
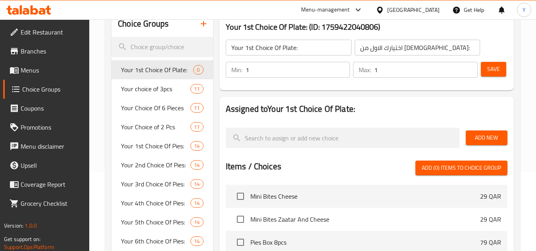
scroll to position [79, 0]
click at [482, 137] on span "Add New" at bounding box center [486, 137] width 29 height 10
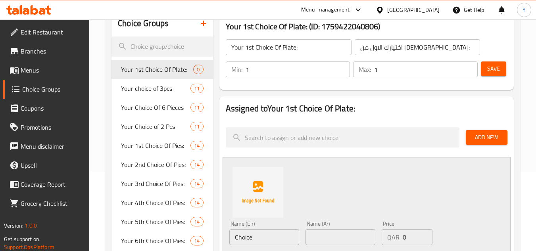
drag, startPoint x: 258, startPoint y: 235, endPoint x: 145, endPoint y: 236, distance: 112.7
type input "Fattoush"
click at [381, 240] on div "Price QAR 0 Price" at bounding box center [406, 233] width 57 height 31
click at [364, 240] on input "text" at bounding box center [340, 237] width 70 height 16
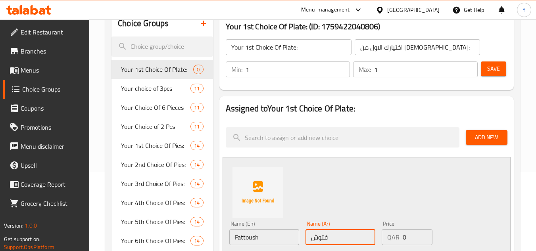
type input "فتوش"
click at [368, 198] on div "Name (En) Fattoush Name (En) Name (Ar) فتوش Name (Ar) Price QAR 0 Price Status" at bounding box center [367, 215] width 288 height 116
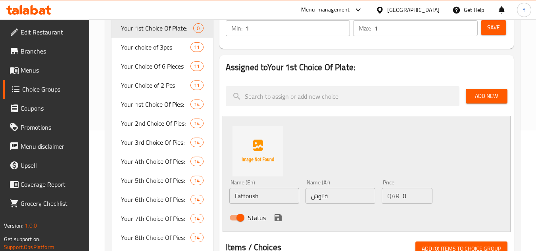
scroll to position [159, 0]
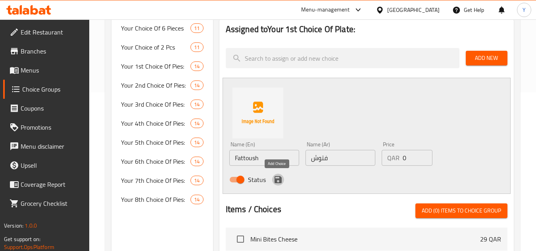
click at [276, 179] on icon "save" at bounding box center [277, 179] width 7 height 7
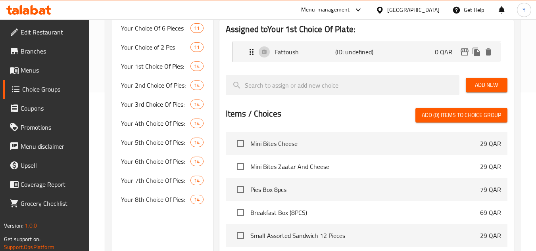
click at [483, 84] on span "Add New" at bounding box center [486, 85] width 29 height 10
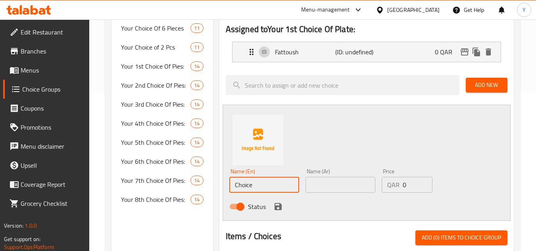
drag, startPoint x: 269, startPoint y: 181, endPoint x: 185, endPoint y: 181, distance: 83.7
click at [186, 182] on div "Choice Groups Your 1st Choice Of Plate: 0 Your choice of 3pcs 11 Your Choice Of…" at bounding box center [313, 199] width 405 height 536
type input "Stuffed Vine Leaves"
click at [346, 188] on input "text" at bounding box center [340, 185] width 70 height 16
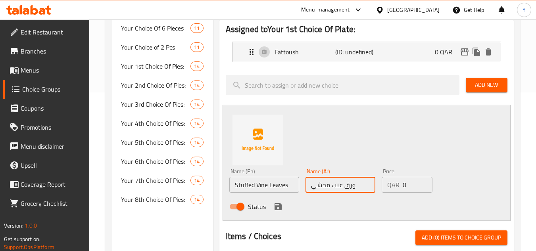
type input "ورق عنب محشي"
click at [276, 209] on icon "save" at bounding box center [277, 206] width 7 height 7
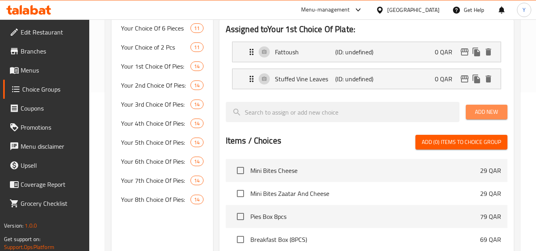
drag, startPoint x: 472, startPoint y: 111, endPoint x: 471, endPoint y: 117, distance: 5.6
click at [472, 111] on span "Add New" at bounding box center [486, 112] width 29 height 10
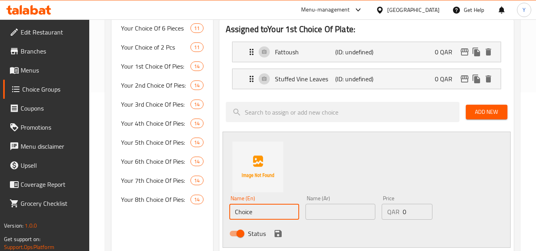
drag, startPoint x: 262, startPoint y: 219, endPoint x: 173, endPoint y: 221, distance: 88.5
click at [173, 221] on div "Choice Groups Your 1st Choice Of Plate: 0 Your choice of 3pcs 11 Your Choice Of…" at bounding box center [313, 212] width 405 height 563
type input "Hummus"
click at [339, 210] on input "text" at bounding box center [340, 212] width 70 height 16
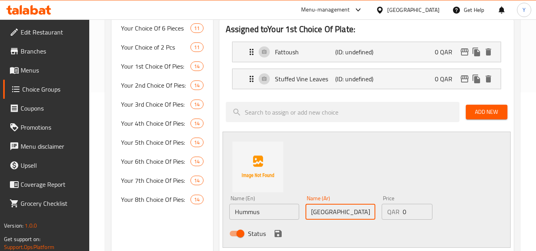
type input "[GEOGRAPHIC_DATA]"
click at [281, 234] on icon "save" at bounding box center [277, 233] width 7 height 7
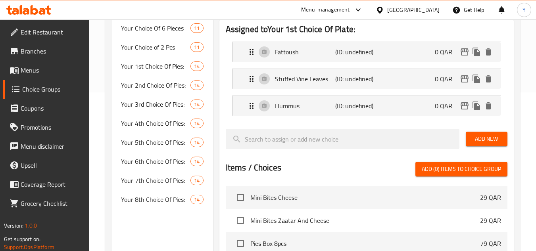
click at [478, 142] on span "Add New" at bounding box center [486, 139] width 29 height 10
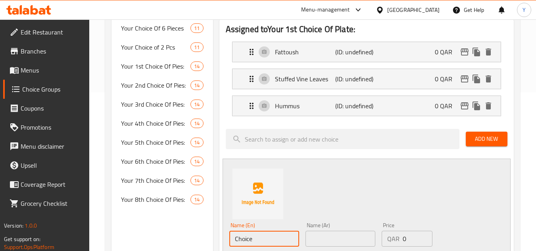
drag, startPoint x: 253, startPoint y: 233, endPoint x: 209, endPoint y: 236, distance: 44.1
click at [209, 236] on div "Choice Groups Your 1st Choice Of Plate: 0 Your choice of 3pcs 11 Your Choice Of…" at bounding box center [313, 226] width 405 height 590
type input "Mouttabel"
click at [316, 228] on div "Name (Ar) Name (Ar)" at bounding box center [340, 235] width 70 height 24
click at [315, 232] on input "text" at bounding box center [340, 239] width 70 height 16
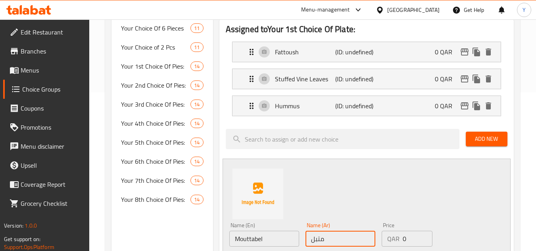
drag, startPoint x: 336, startPoint y: 237, endPoint x: 293, endPoint y: 239, distance: 42.9
click at [293, 239] on div "Name (En) Mouttabel Name (En) Name (Ar) متبل Name (Ar) Price QAR 0 Price Status" at bounding box center [340, 245] width 229 height 52
type input "متبل"
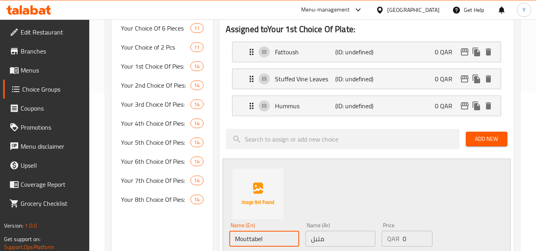
drag, startPoint x: 268, startPoint y: 239, endPoint x: 144, endPoint y: 241, distance: 124.2
click at [144, 241] on div "Choice Groups Your 1st Choice Of Plate: 0 Your choice of 3pcs 11 Your Choice Of…" at bounding box center [313, 226] width 405 height 590
paste input "uttabal"
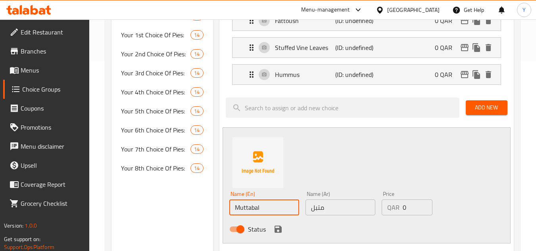
scroll to position [238, 0]
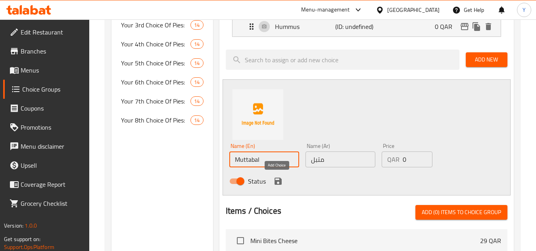
type input "Muttabal"
click at [275, 182] on icon "save" at bounding box center [277, 181] width 7 height 7
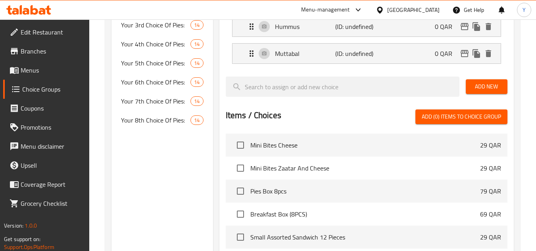
click at [478, 78] on div "Add New" at bounding box center [486, 86] width 48 height 27
click at [476, 85] on span "Add New" at bounding box center [486, 87] width 29 height 10
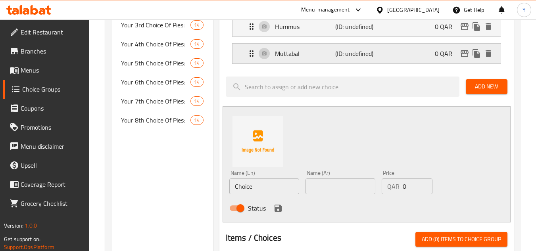
click at [361, 54] on p "(ID: undefined)" at bounding box center [355, 54] width 40 height 10
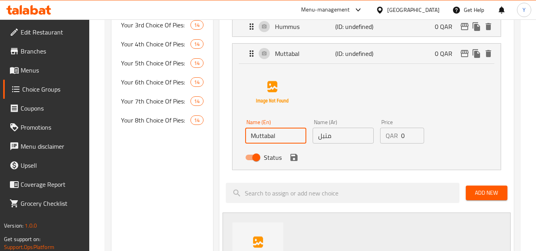
click at [257, 138] on input "Muttabal" at bounding box center [275, 136] width 61 height 16
click at [294, 155] on icon "save" at bounding box center [293, 157] width 7 height 7
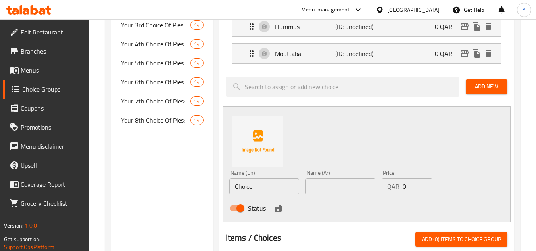
type input "Mouttabal"
click at [472, 82] on span "Add New" at bounding box center [486, 87] width 29 height 10
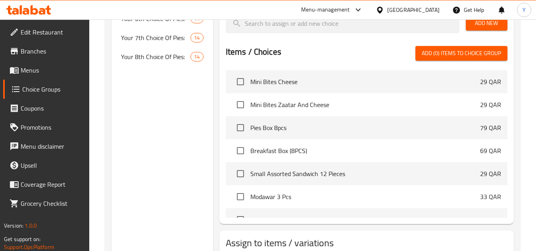
scroll to position [197, 0]
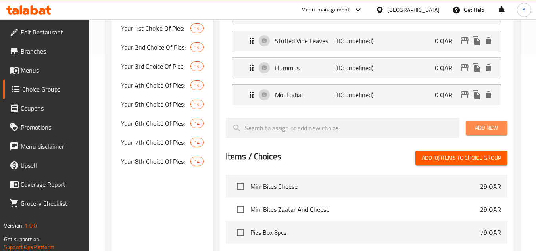
click at [482, 129] on span "Add New" at bounding box center [486, 128] width 29 height 10
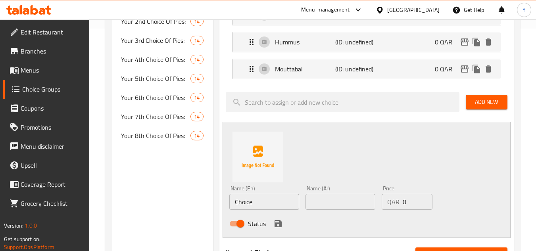
scroll to position [236, 0]
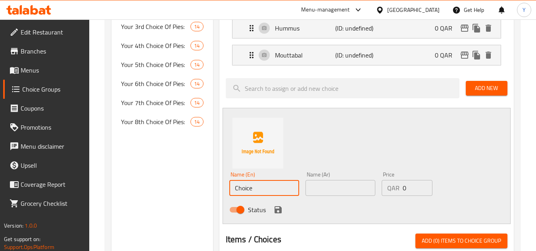
drag, startPoint x: 256, startPoint y: 187, endPoint x: 174, endPoint y: 190, distance: 81.8
click at [174, 190] on div "Choice Groups Your 1st Choice Of Plate: 0 Your choice of 3pcs 11 Your Choice Of…" at bounding box center [313, 162] width 405 height 617
type input "[PERSON_NAME]"
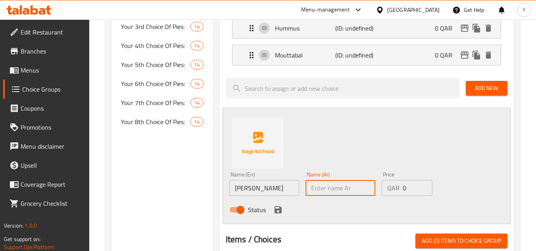
click at [339, 180] on input "text" at bounding box center [340, 188] width 70 height 16
type input "بابا غنوج"
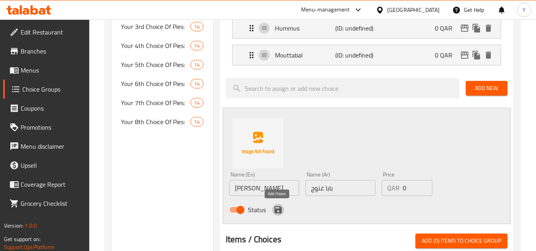
click at [277, 211] on icon "save" at bounding box center [278, 210] width 10 height 10
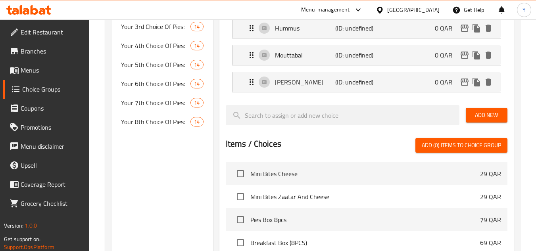
click at [500, 106] on div "Add New" at bounding box center [486, 115] width 48 height 27
click at [494, 113] on span "Add New" at bounding box center [486, 115] width 29 height 10
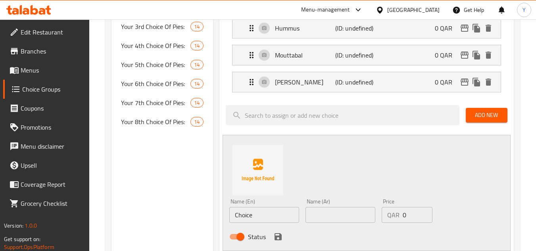
drag, startPoint x: 272, startPoint y: 216, endPoint x: 180, endPoint y: 215, distance: 91.2
click at [180, 215] on div "Choice Groups Your 1st Choice Of Plate: 0 Your choice of 3pcs 11 Your Choice Of…" at bounding box center [313, 176] width 405 height 644
type input "Falafel"
click at [346, 224] on div "Name (Ar) Name (Ar)" at bounding box center [340, 211] width 76 height 31
click at [348, 222] on input "text" at bounding box center [340, 215] width 70 height 16
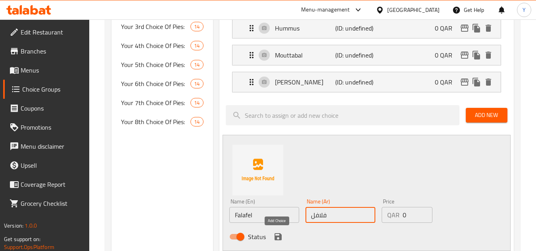
type input "فلافل"
click at [278, 235] on icon "save" at bounding box center [278, 237] width 10 height 10
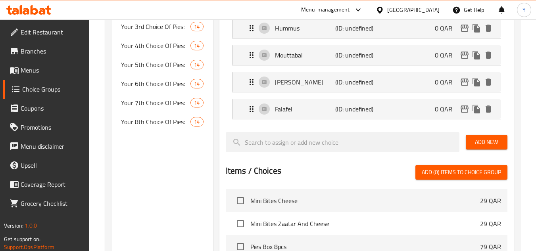
click at [476, 145] on span "Add New" at bounding box center [486, 142] width 29 height 10
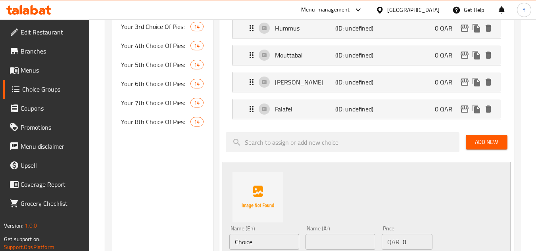
scroll to position [316, 0]
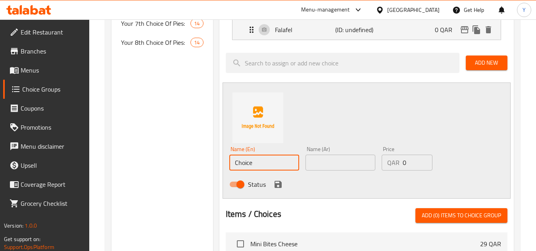
drag, startPoint x: 253, startPoint y: 162, endPoint x: 180, endPoint y: 164, distance: 72.6
click at [180, 164] on div "Choice Groups Your 1st Choice Of Plate: 0 Your choice of 3pcs 11 Your Choice Of…" at bounding box center [313, 109] width 405 height 671
type input "Olive Salad"
click at [343, 163] on input "text" at bounding box center [340, 163] width 70 height 16
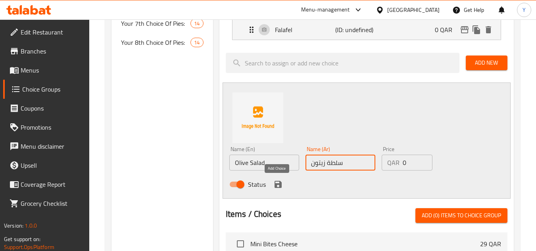
type input "سلطة زيتون"
click at [281, 182] on icon "save" at bounding box center [278, 185] width 10 height 10
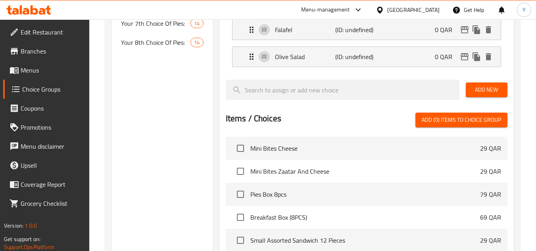
click at [482, 94] on span "Add New" at bounding box center [486, 90] width 29 height 10
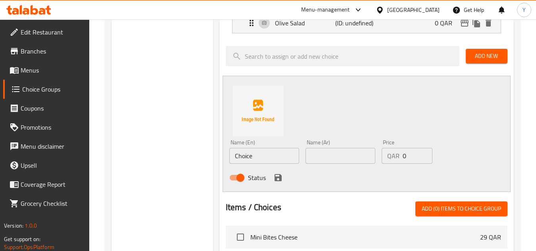
scroll to position [395, 0]
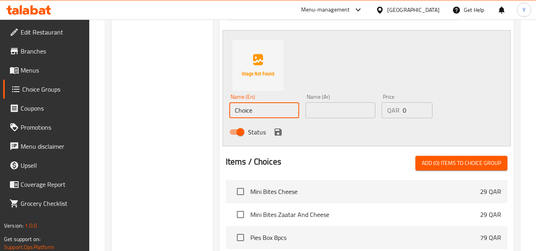
drag, startPoint x: 267, startPoint y: 109, endPoint x: 138, endPoint y: 113, distance: 129.7
click at [138, 113] on div "Choice Groups Your 1st Choice Of Plate: 0 Your choice of 3pcs 11 Your Choice Of…" at bounding box center [313, 44] width 405 height 698
type input "Green Salad"
click at [333, 109] on input "text" at bounding box center [340, 110] width 70 height 16
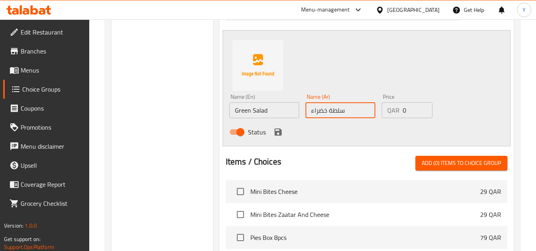
type input "سلطة خضراء"
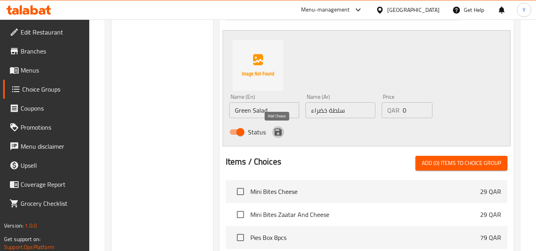
drag, startPoint x: 280, startPoint y: 132, endPoint x: 276, endPoint y: 134, distance: 4.3
click at [280, 132] on icon "save" at bounding box center [277, 132] width 7 height 7
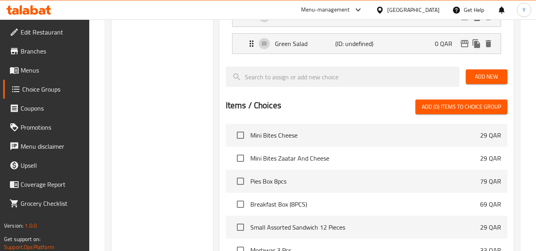
scroll to position [355, 0]
click at [468, 81] on button "Add New" at bounding box center [487, 77] width 42 height 15
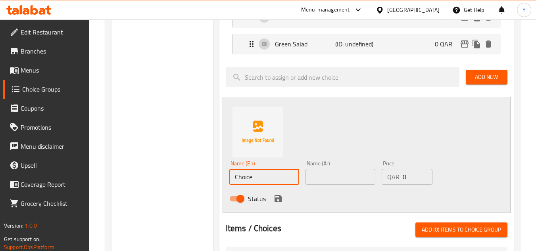
drag, startPoint x: 278, startPoint y: 177, endPoint x: 148, endPoint y: 179, distance: 130.1
click at [152, 179] on div "Choice Groups Your 1st Choice Of Plate: 0 Your choice of 3pcs 11 Your Choice Of…" at bounding box center [313, 97] width 405 height 725
type input "Fries"
click at [365, 187] on div "Name (Ar) Name (Ar)" at bounding box center [340, 172] width 76 height 31
click at [361, 179] on input "text" at bounding box center [340, 177] width 70 height 16
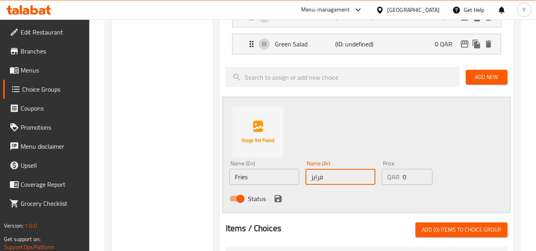
type input "فرايز"
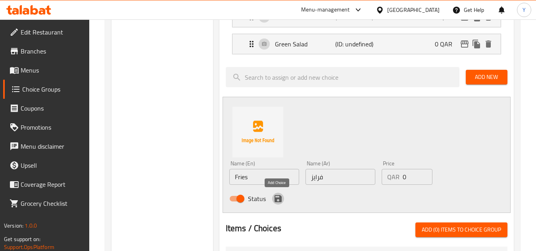
click at [276, 197] on icon "save" at bounding box center [278, 199] width 10 height 10
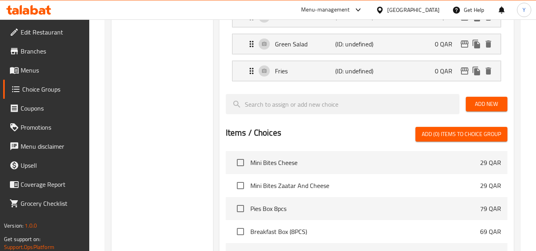
click at [474, 103] on span "Add New" at bounding box center [486, 104] width 29 height 10
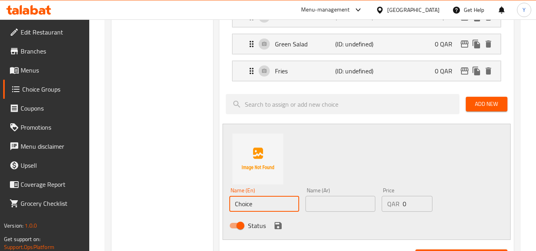
drag, startPoint x: 261, startPoint y: 204, endPoint x: 187, endPoint y: 199, distance: 74.7
click at [187, 199] on div "Choice Groups Your 1st Choice Of Plate: 0 Your choice of 3pcs 11 Your Choice Of…" at bounding box center [313, 111] width 405 height 752
click at [254, 207] on input "Batatat Harra" at bounding box center [264, 204] width 70 height 16
type input "Batatata Harra"
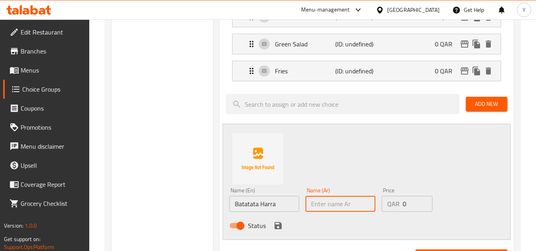
click at [331, 207] on input "text" at bounding box center [340, 204] width 70 height 16
type input "بطاطا حارة"
click at [278, 230] on icon "save" at bounding box center [278, 226] width 10 height 10
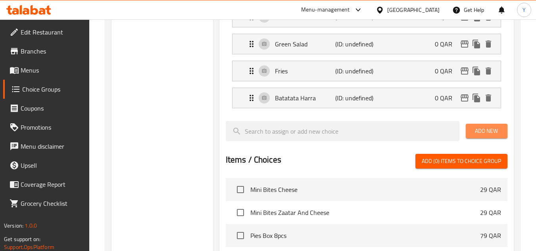
click at [480, 134] on span "Add New" at bounding box center [486, 131] width 29 height 10
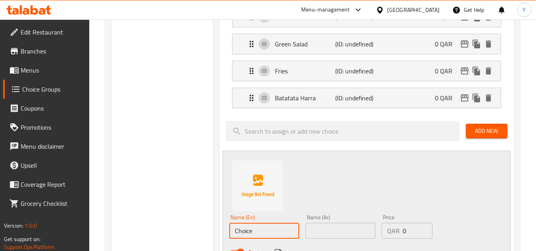
drag, startPoint x: 242, startPoint y: 232, endPoint x: 176, endPoint y: 234, distance: 66.7
click at [176, 234] on div "Choice Groups Your 1st Choice Of Plate: 0 Your choice of 3pcs 11 Your Choice Of…" at bounding box center [313, 124] width 405 height 779
type input "Foul"
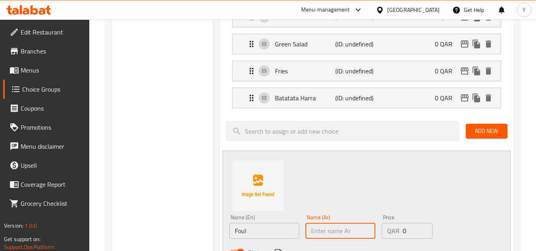
click at [348, 236] on input "text" at bounding box center [340, 231] width 70 height 16
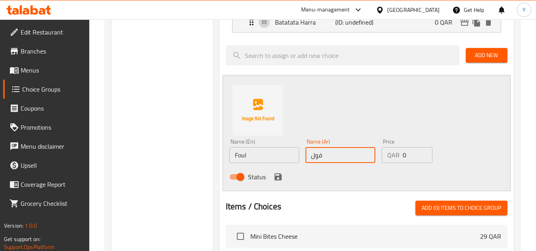
scroll to position [435, 0]
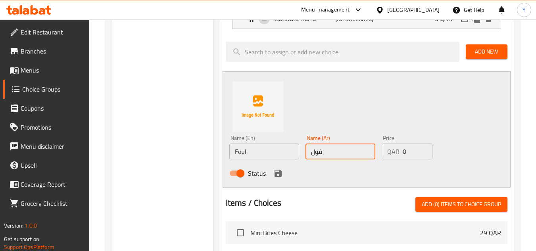
type input "فول"
click at [274, 173] on icon "save" at bounding box center [277, 173] width 7 height 7
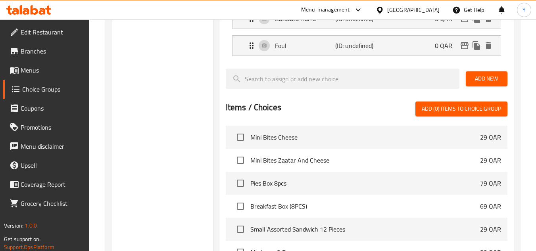
click at [478, 72] on button "Add New" at bounding box center [487, 78] width 42 height 15
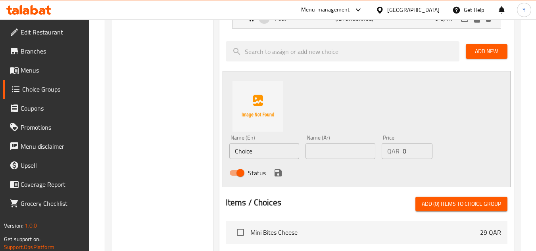
scroll to position [474, 0]
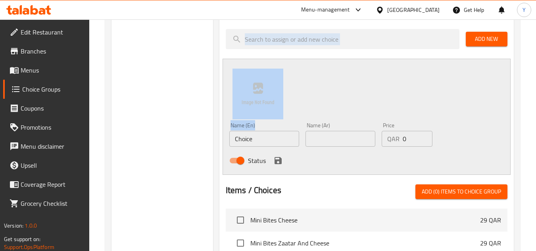
drag, startPoint x: 265, startPoint y: 130, endPoint x: 164, endPoint y: 142, distance: 101.9
click at [164, 142] on div "Choice Groups Your 1st Choice Of Plate: 0 Your choice of 3pcs 11 Your Choice Of…" at bounding box center [313, 19] width 405 height 806
click at [265, 142] on input "Choice" at bounding box center [264, 139] width 70 height 16
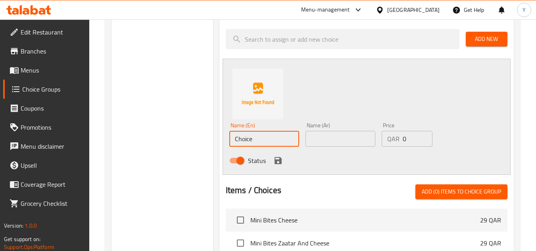
click at [265, 142] on input "Choice" at bounding box center [264, 139] width 70 height 16
type input "Shakshouka"
click at [340, 133] on input "text" at bounding box center [340, 139] width 70 height 16
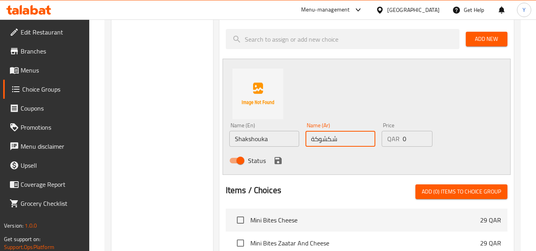
type input "شكشوكة"
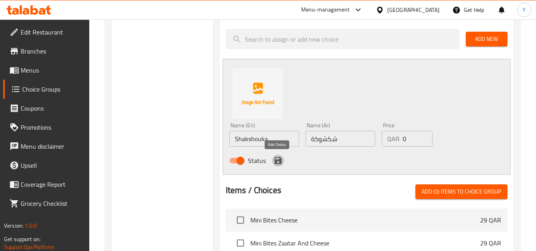
drag, startPoint x: 277, startPoint y: 160, endPoint x: 291, endPoint y: 158, distance: 13.6
click at [277, 160] on icon "save" at bounding box center [277, 160] width 7 height 7
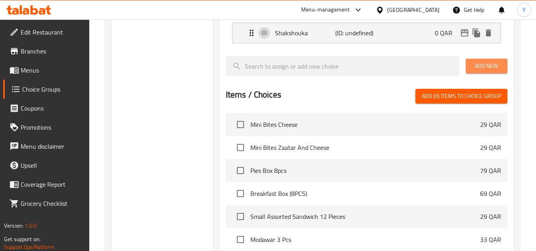
click at [480, 67] on span "Add New" at bounding box center [486, 66] width 29 height 10
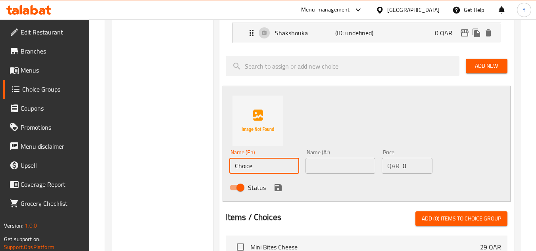
drag, startPoint x: 209, startPoint y: 170, endPoint x: 183, endPoint y: 170, distance: 25.8
click at [184, 170] on div "Choice Groups Your 1st Choice Of Plate: 0 Your choice of 3pcs 11 Your Choice Of…" at bounding box center [313, 32] width 405 height 833
type input "Keema"
click at [354, 165] on input "text" at bounding box center [340, 166] width 70 height 16
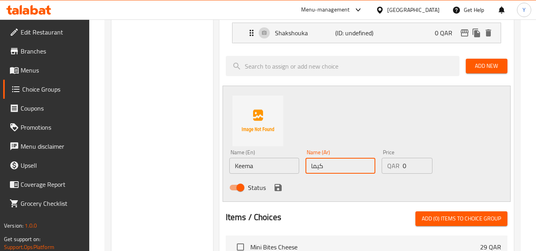
type input "كيما"
drag, startPoint x: 282, startPoint y: 186, endPoint x: 287, endPoint y: 185, distance: 4.9
click at [282, 186] on icon "save" at bounding box center [278, 188] width 10 height 10
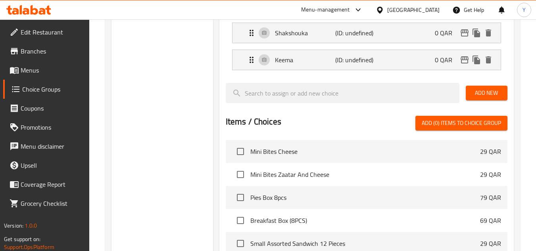
click at [481, 94] on span "Add New" at bounding box center [486, 93] width 29 height 10
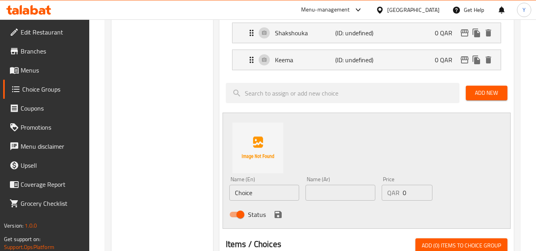
drag, startPoint x: 289, startPoint y: 193, endPoint x: 199, endPoint y: 197, distance: 90.1
click at [199, 197] on div "Choice Groups Your 1st Choice Of Plate: 0 Your choice of 3pcs 11 Your Choice Of…" at bounding box center [313, 46] width 405 height 860
type input "Muhammara"
click at [326, 187] on input "text" at bounding box center [340, 193] width 70 height 16
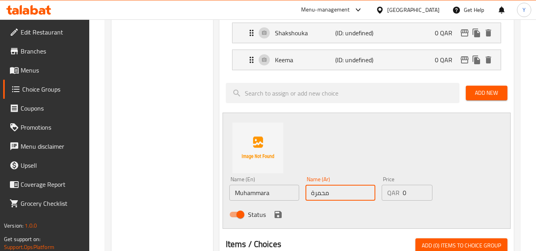
type input "محمرة"
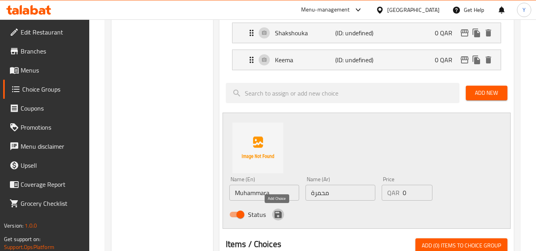
click at [277, 215] on icon "save" at bounding box center [277, 214] width 7 height 7
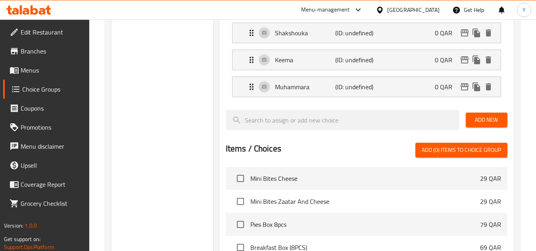
click at [493, 114] on button "Add New" at bounding box center [487, 120] width 42 height 15
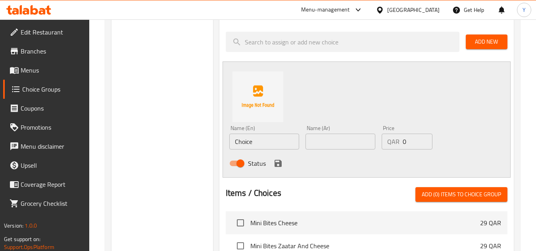
scroll to position [554, 0]
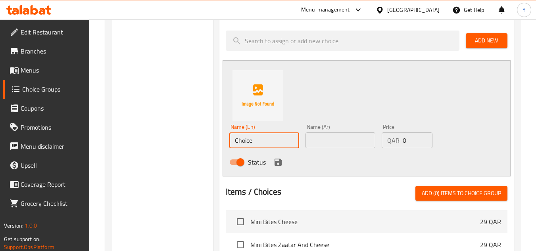
drag, startPoint x: 265, startPoint y: 146, endPoint x: 132, endPoint y: 140, distance: 132.3
click at [243, 142] on input "Picles" at bounding box center [264, 140] width 70 height 16
type input "Pickles"
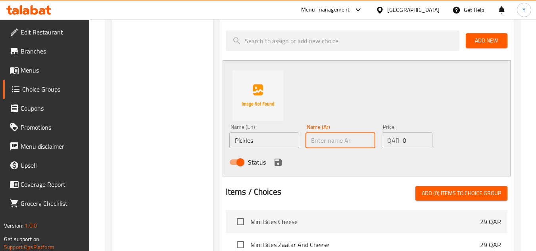
click at [324, 140] on input "text" at bounding box center [340, 140] width 70 height 16
type input "مخلل"
drag, startPoint x: 278, startPoint y: 160, endPoint x: 303, endPoint y: 144, distance: 29.5
click at [278, 160] on icon "save" at bounding box center [278, 162] width 10 height 10
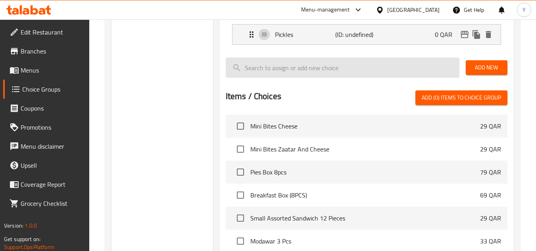
click at [447, 58] on input "search" at bounding box center [343, 68] width 234 height 20
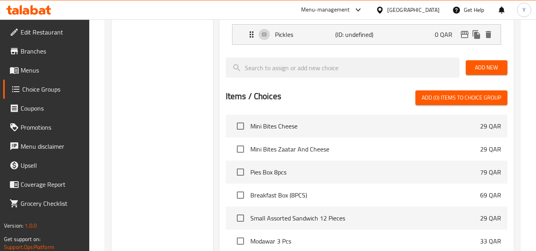
click at [478, 65] on span "Add New" at bounding box center [486, 68] width 29 height 10
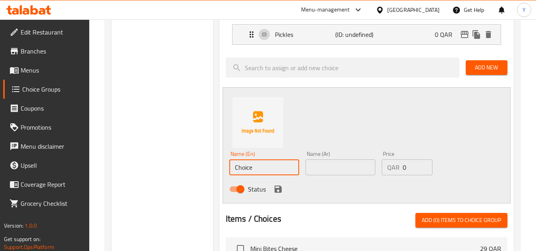
drag, startPoint x: 261, startPoint y: 171, endPoint x: 107, endPoint y: 163, distance: 154.1
type input "Spicy Labneh"
click at [332, 157] on div "Name (Ar) Name (Ar)" at bounding box center [340, 163] width 70 height 24
click at [331, 164] on input "text" at bounding box center [340, 167] width 70 height 16
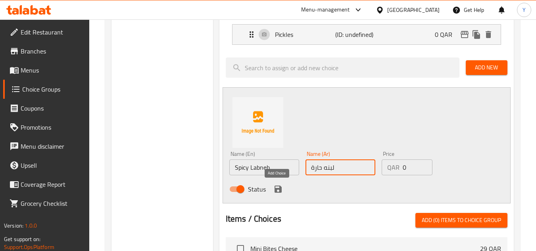
type input "لبنه حارة"
click at [276, 186] on icon "save" at bounding box center [277, 189] width 7 height 7
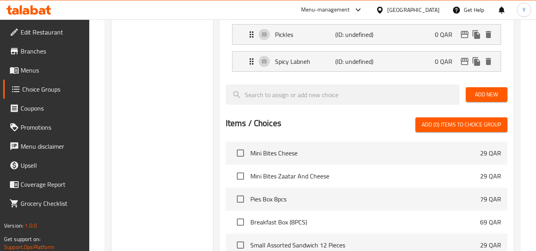
click at [498, 96] on span "Add New" at bounding box center [486, 95] width 29 height 10
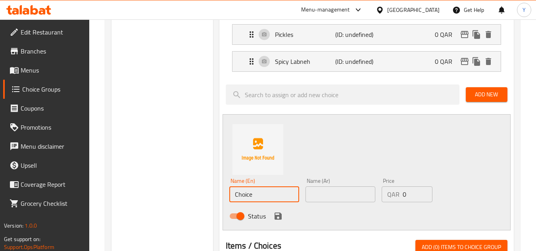
drag, startPoint x: 260, startPoint y: 189, endPoint x: 179, endPoint y: 192, distance: 81.0
click at [180, 192] on div "Choice Groups Your 1st Choice Of Plate: 0 Your choice of 3pcs 11 Your Choice Of…" at bounding box center [313, 6] width 405 height 940
type input "Labneh"
click at [303, 190] on div "Name (Ar) Name (Ar)" at bounding box center [340, 190] width 76 height 31
click at [335, 201] on input "text" at bounding box center [340, 194] width 70 height 16
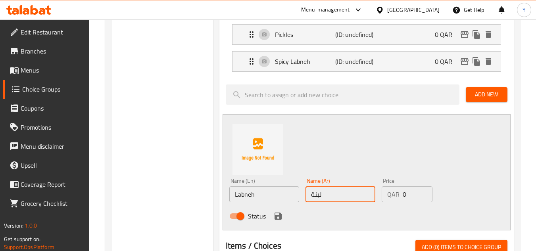
type input "لبنة"
click at [280, 211] on div "Status" at bounding box center [340, 215] width 229 height 21
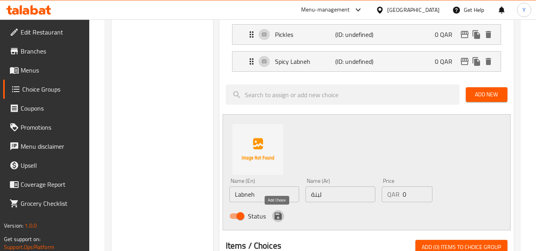
click at [279, 213] on icon "save" at bounding box center [277, 216] width 7 height 7
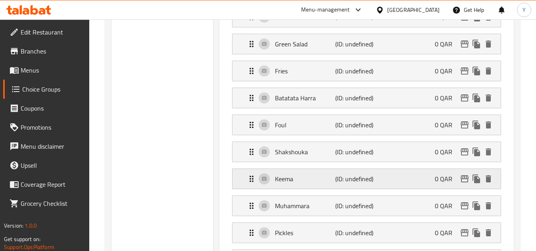
scroll to position [117, 0]
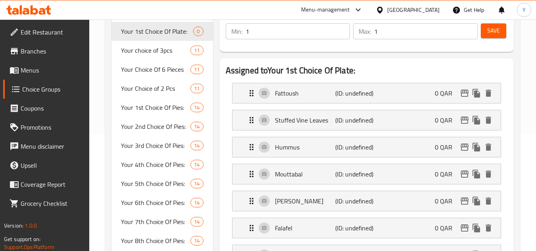
click at [481, 34] on button "Save" at bounding box center [493, 30] width 25 height 15
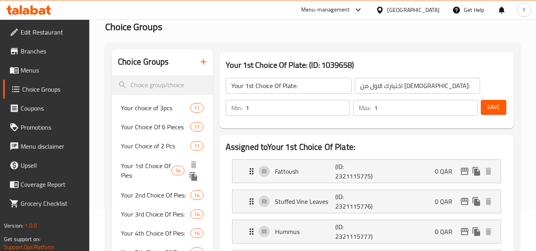
scroll to position [40, 0]
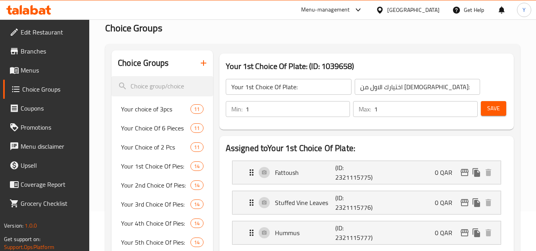
click at [499, 105] on span "Save" at bounding box center [493, 109] width 13 height 10
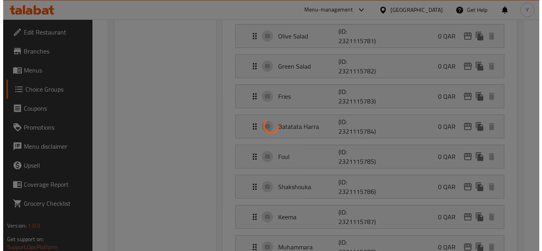
scroll to position [198, 0]
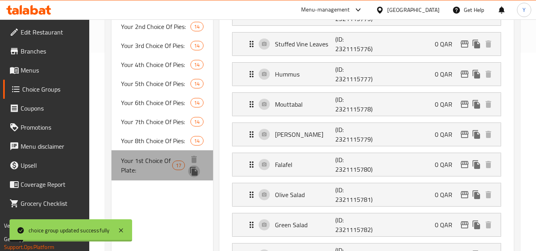
click at [196, 171] on icon "duplicate" at bounding box center [194, 172] width 10 height 10
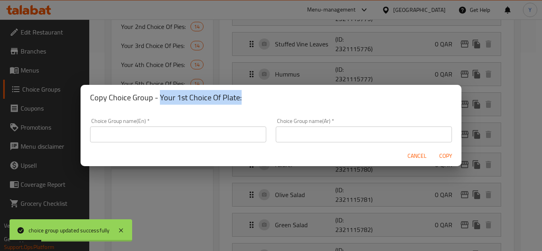
drag, startPoint x: 170, startPoint y: 100, endPoint x: 257, endPoint y: 104, distance: 86.6
click at [257, 104] on h2 "Copy Choice Group - Your 1st Choice Of Plate:" at bounding box center [271, 97] width 362 height 13
copy h2 "Your 1st Choice Of Plate:"
click at [201, 129] on input "text" at bounding box center [178, 135] width 176 height 16
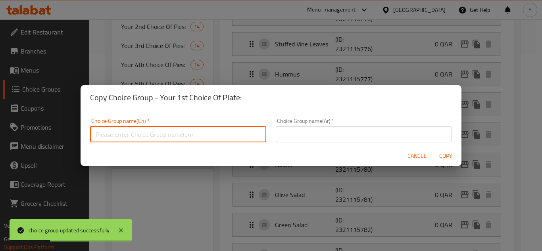
paste input "Your 1st Choice Of Plate:"
drag, startPoint x: 117, startPoint y: 136, endPoint x: 110, endPoint y: 137, distance: 6.8
click at [110, 137] on input "Your 1st Choice Of Plate:" at bounding box center [178, 135] width 176 height 16
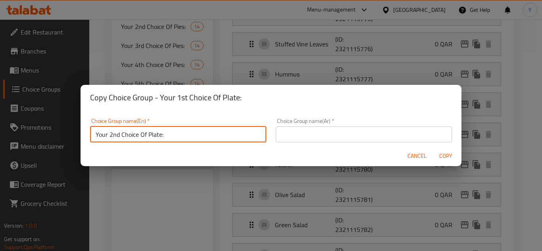
type input "Your 2nd Choice Of Plate:"
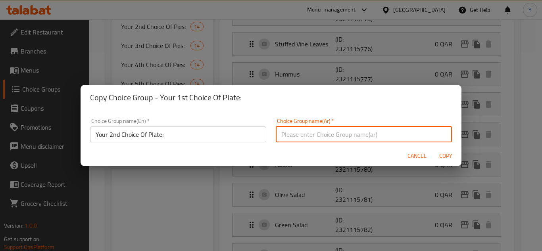
click at [363, 138] on input "text" at bounding box center [364, 135] width 176 height 16
type input "اختيارك الثاني من [DEMOGRAPHIC_DATA]:"
click at [433, 149] on button "Copy" at bounding box center [445, 156] width 25 height 15
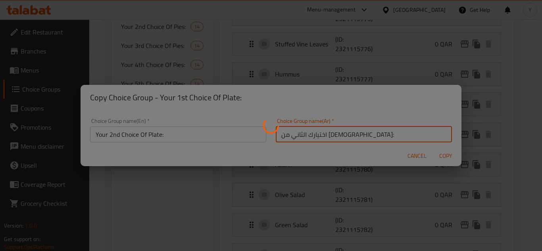
type input "Your 2nd Choice Of Plate:"
type input "اختيارك الثاني من [DEMOGRAPHIC_DATA]:"
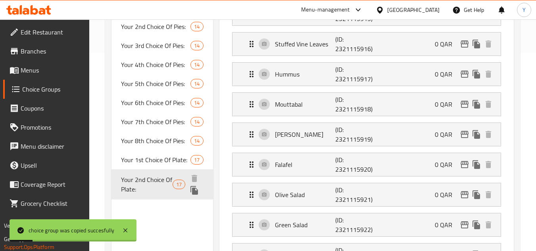
click at [199, 190] on icon "duplicate" at bounding box center [195, 191] width 10 height 10
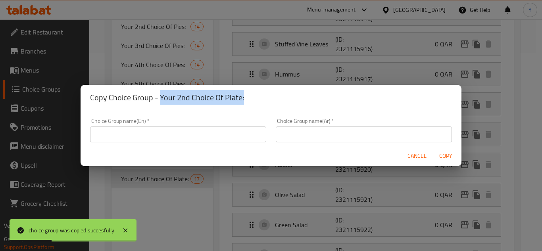
drag, startPoint x: 159, startPoint y: 98, endPoint x: 318, endPoint y: 107, distance: 158.9
click at [318, 107] on div "Copy Choice Group - Your 2nd Choice Of Plate:" at bounding box center [271, 97] width 381 height 25
copy h2 "Your 2nd Choice Of Plate:"
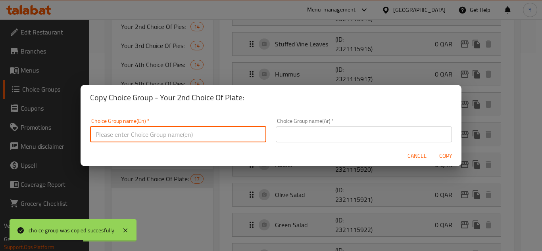
paste input "Your 2nd Choice Of Plate:"
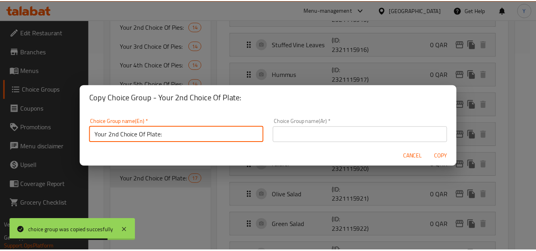
scroll to position [2, 0]
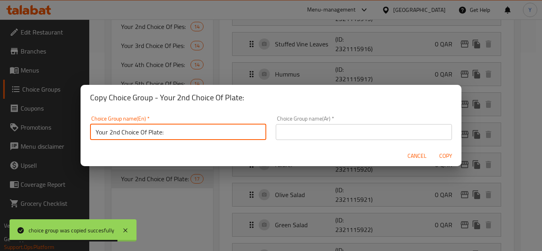
drag, startPoint x: 110, startPoint y: 138, endPoint x: 120, endPoint y: 137, distance: 9.9
click at [120, 137] on input "Your 2nd Choice Of Plate:" at bounding box center [178, 132] width 176 height 16
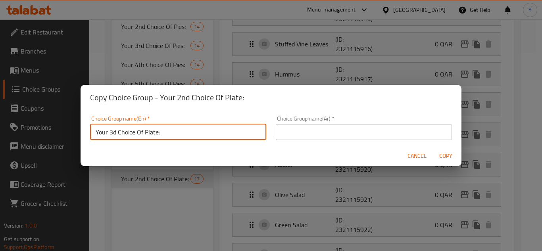
click at [314, 124] on input "text" at bounding box center [364, 132] width 176 height 16
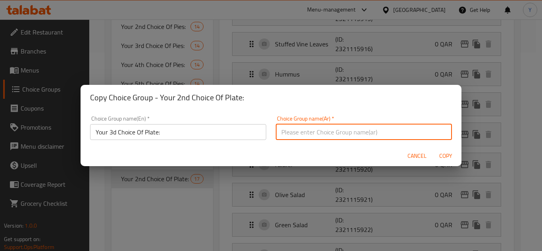
click at [113, 136] on input "Your 3d Choice Of Plate:" at bounding box center [178, 132] width 176 height 16
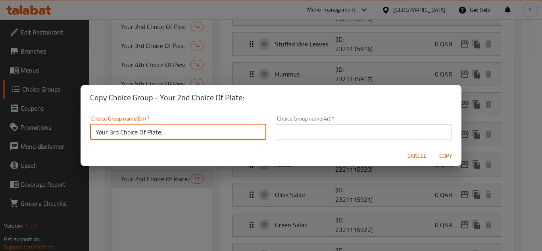
type input "Your 3rd Choice Of Plate:"
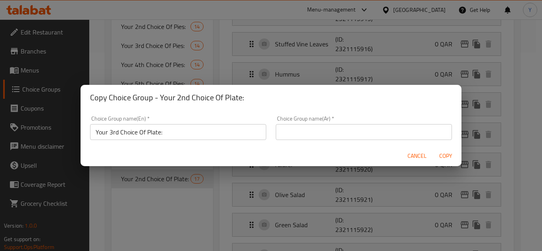
click at [300, 142] on div "Choice Group name(Ar)   * Choice Group name(Ar) *" at bounding box center [364, 128] width 186 height 34
click at [303, 136] on input "text" at bounding box center [364, 132] width 176 height 16
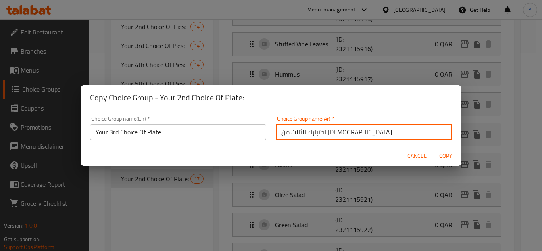
type input "اختيارك الثالث من [DEMOGRAPHIC_DATA]:"
click at [433, 149] on button "Copy" at bounding box center [445, 156] width 25 height 15
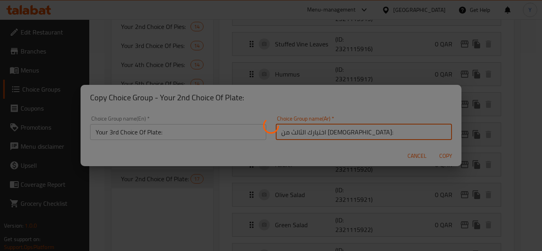
type input "Your 3rd Choice Of Plate:"
type input "اختيارك الثالث من [DEMOGRAPHIC_DATA]:"
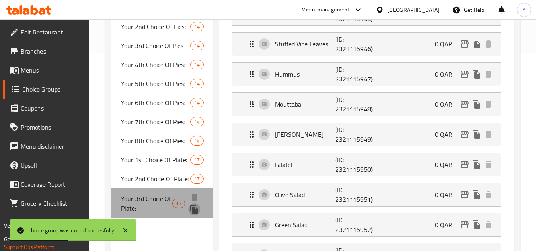
click at [198, 209] on icon "duplicate" at bounding box center [194, 209] width 8 height 9
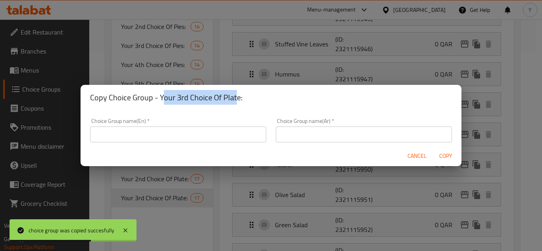
drag, startPoint x: 162, startPoint y: 97, endPoint x: 195, endPoint y: 106, distance: 34.1
click at [234, 92] on h2 "Copy Choice Group - Your 3rd Choice Of Plate:" at bounding box center [271, 97] width 362 height 13
click at [191, 105] on div "Copy Choice Group - Your 3rd Choice Of Plate:" at bounding box center [271, 97] width 381 height 25
drag, startPoint x: 157, startPoint y: 97, endPoint x: 260, endPoint y: 95, distance: 102.4
click at [260, 95] on h2 "Copy Choice Group - Your 3rd Choice Of Plate:" at bounding box center [271, 97] width 362 height 13
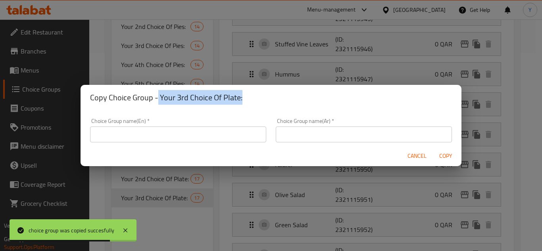
copy h2 "Your 3rd Choice Of Plate:"
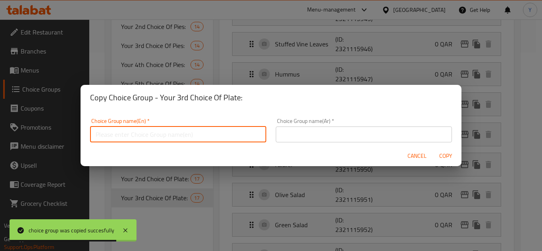
click at [204, 131] on input "text" at bounding box center [178, 135] width 176 height 16
paste input "Your 3rd Choice Of Plate:"
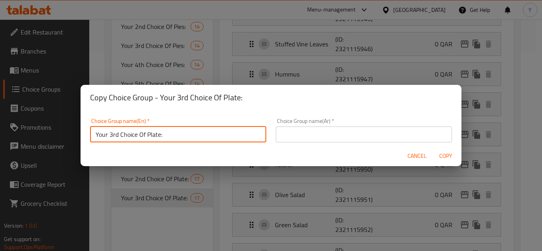
drag, startPoint x: 109, startPoint y: 138, endPoint x: 119, endPoint y: 135, distance: 9.9
click at [119, 135] on input "Your 3rd Choice Of Plate:" at bounding box center [178, 135] width 176 height 16
type input "Your 4th Choice Of Plate:"
click at [310, 134] on input "text" at bounding box center [364, 135] width 176 height 16
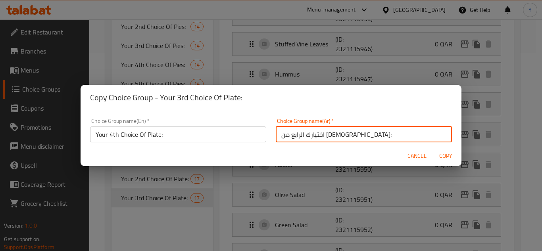
type input "اختيارك الرابع من [DEMOGRAPHIC_DATA]:"
click at [433, 149] on button "Copy" at bounding box center [445, 156] width 25 height 15
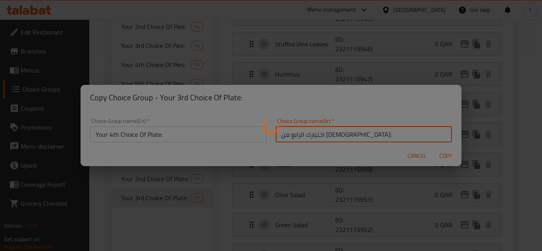
type input "Your 4th Choice Of Plate:"
type input "اختيارك الرابع من [DEMOGRAPHIC_DATA]:"
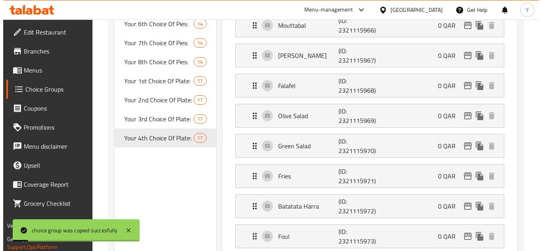
scroll to position [278, 0]
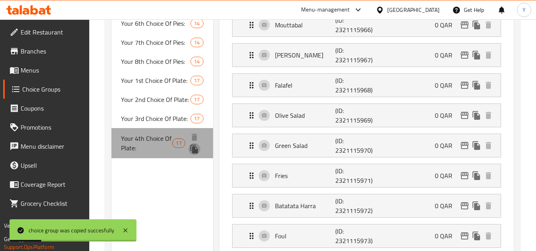
click at [197, 150] on icon "duplicate" at bounding box center [194, 149] width 8 height 9
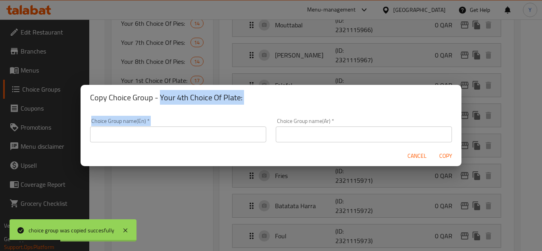
drag, startPoint x: 161, startPoint y: 92, endPoint x: 370, endPoint y: 112, distance: 210.1
click at [370, 112] on div "Copy Choice Group - Your 4th Choice Of Plate: Choice Group name(En)   * Choice …" at bounding box center [271, 126] width 381 height 82
click at [299, 109] on div "Copy Choice Group - Your 4th Choice Of Plate:" at bounding box center [271, 97] width 381 height 25
drag, startPoint x: 161, startPoint y: 98, endPoint x: 266, endPoint y: 98, distance: 105.5
click at [266, 98] on h2 "Copy Choice Group - Your 4th Choice Of Plate:" at bounding box center [271, 97] width 362 height 13
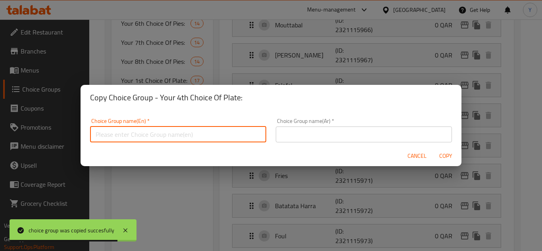
paste input "Your 4th Choice Of Plate:"
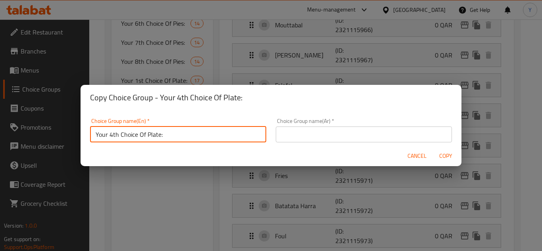
click at [111, 138] on input "Your 4th Choice Of Plate:" at bounding box center [178, 135] width 176 height 16
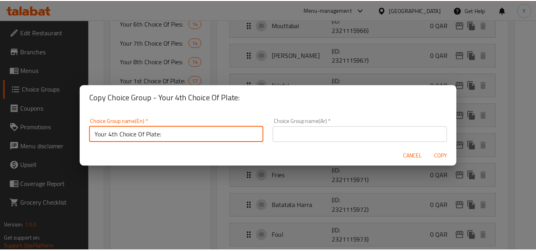
scroll to position [2, 0]
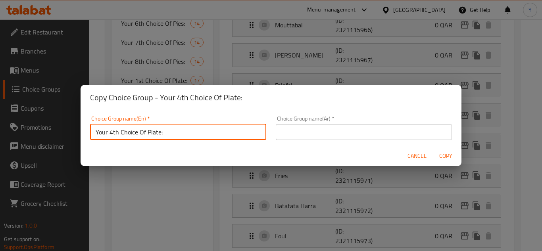
click at [109, 138] on input "Your 4th Choice Of Plate:" at bounding box center [178, 132] width 176 height 16
type input "Your 5th Choice Of Plate:"
click at [307, 137] on input "text" at bounding box center [364, 132] width 176 height 16
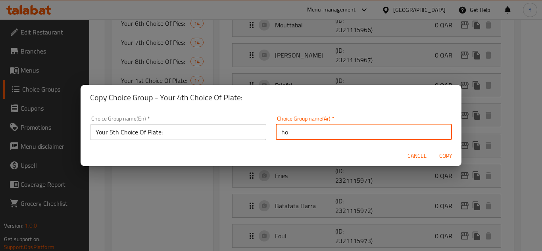
type input "h"
type input "اختيارك [PERSON_NAME] من [DEMOGRAPHIC_DATA]:"
click at [433, 149] on button "Copy" at bounding box center [445, 156] width 25 height 15
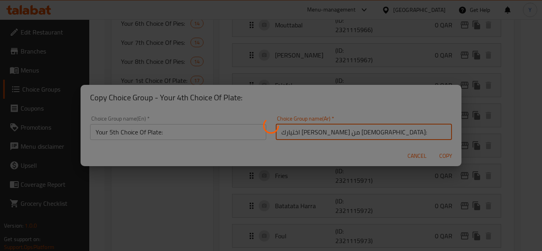
type input "Your 5th Choice Of Plate:"
type input "اختيارك [PERSON_NAME] من [DEMOGRAPHIC_DATA]:"
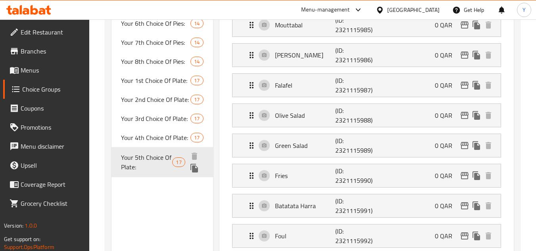
click at [195, 169] on icon "duplicate" at bounding box center [194, 168] width 8 height 9
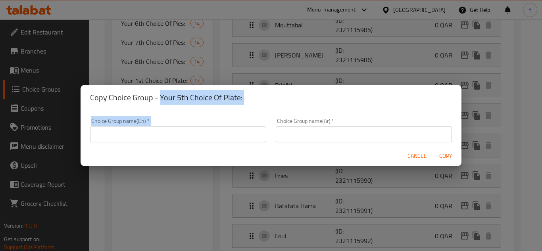
drag, startPoint x: 159, startPoint y: 99, endPoint x: 312, endPoint y: 113, distance: 152.9
click at [312, 113] on div "Copy Choice Group - Your 5th Choice Of Plate: Choice Group name(En)   * Choice …" at bounding box center [271, 126] width 381 height 82
click at [222, 98] on h2 "Copy Choice Group - Your 5th Choice Of Plate:" at bounding box center [271, 97] width 362 height 13
drag, startPoint x: 161, startPoint y: 97, endPoint x: 261, endPoint y: 104, distance: 100.2
click at [261, 104] on div "Copy Choice Group - Your 5th Choice Of Plate:" at bounding box center [271, 97] width 381 height 25
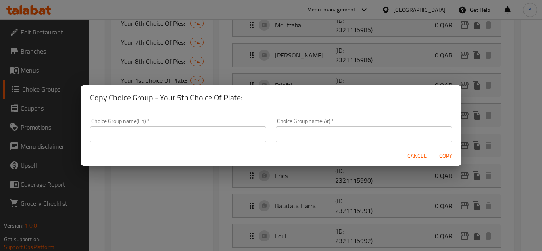
click at [146, 97] on h2 "Copy Choice Group - Your 5th Choice Of Plate:" at bounding box center [271, 97] width 362 height 13
drag, startPoint x: 161, startPoint y: 96, endPoint x: 257, endPoint y: 95, distance: 96.0
click at [257, 95] on h2 "Copy Choice Group - Your 5th Choice Of Plate:" at bounding box center [271, 97] width 362 height 13
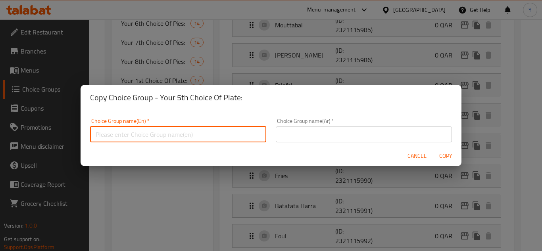
paste input "Your 5th Choice Of Plate:"
click at [110, 136] on input "Your 5th Choice Of Plate:" at bounding box center [178, 135] width 176 height 16
type input "Your 6th Choice Of Plate:"
click at [288, 135] on input "text" at bounding box center [364, 135] width 176 height 16
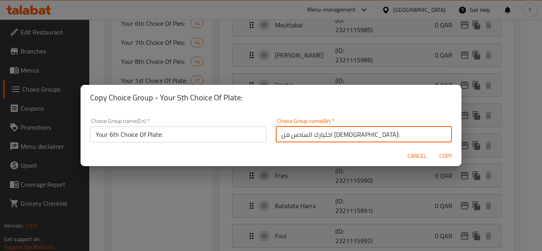
type input "اختيارك السادس من [DEMOGRAPHIC_DATA]:"
click at [433, 149] on button "Copy" at bounding box center [445, 156] width 25 height 15
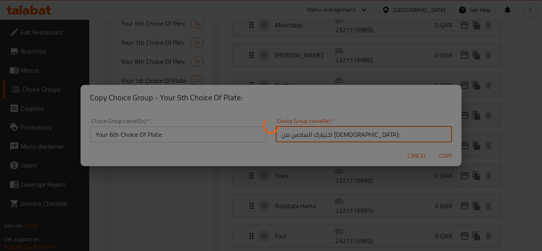
type input "Your 6th Choice Of Plate:"
type input "اختيارك السادس من [DEMOGRAPHIC_DATA]:"
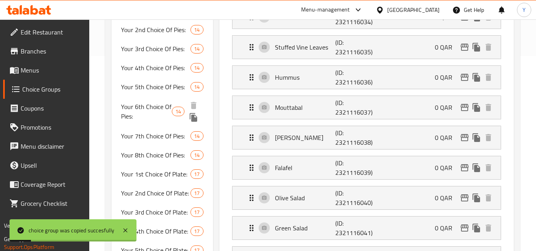
scroll to position [278, 0]
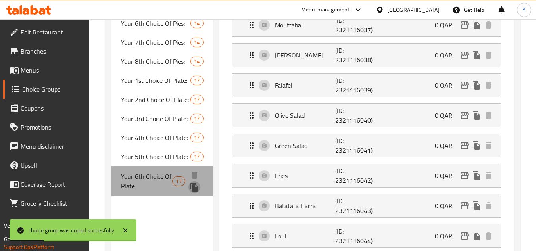
click at [196, 188] on icon "duplicate" at bounding box center [194, 187] width 8 height 9
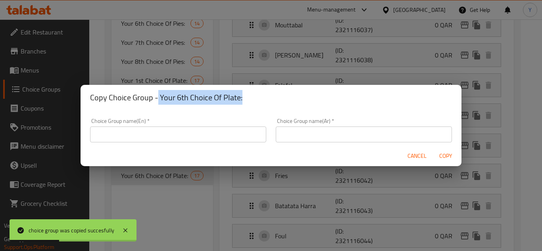
drag, startPoint x: 157, startPoint y: 97, endPoint x: 258, endPoint y: 98, distance: 101.1
click at [258, 98] on h2 "Copy Choice Group - Your 6th Choice Of Plate:" at bounding box center [271, 97] width 362 height 13
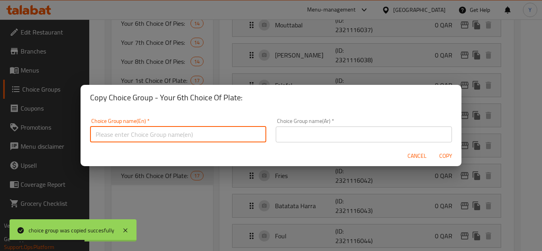
paste input "Your 6th Choice Of Plate:"
click at [110, 138] on input "Your 6th Choice Of Plate:" at bounding box center [178, 135] width 176 height 16
type input "Your 7th Choice Of Plate:"
click at [317, 134] on input "text" at bounding box center [364, 135] width 176 height 16
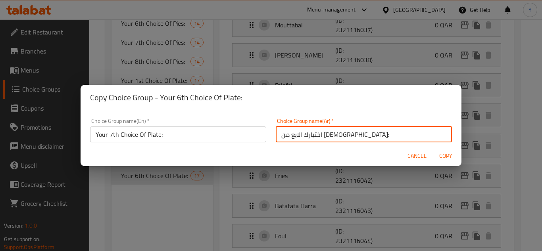
type input "اختيارك الابع من الصحون:"
click at [433, 149] on button "Copy" at bounding box center [445, 156] width 25 height 15
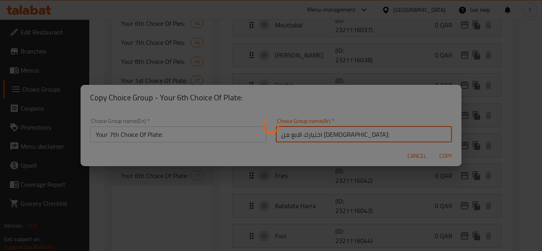
type input "Your 7th Choice Of Plate:"
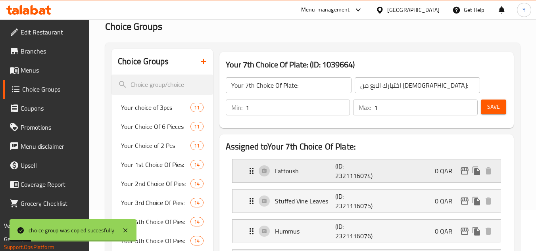
scroll to position [0, 0]
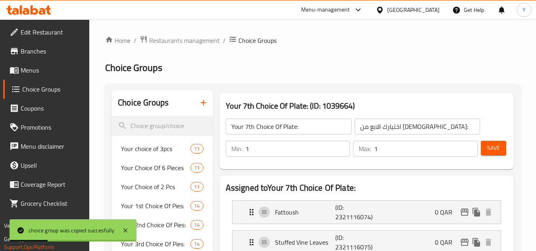
click at [397, 129] on input "اختيارك الابع من الصحون:" at bounding box center [418, 127] width 126 height 16
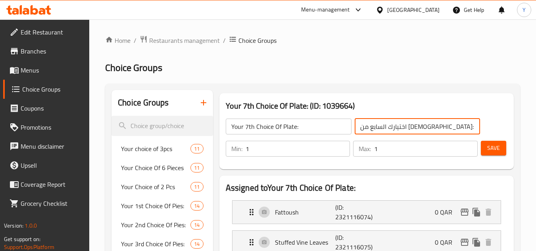
type input "اختيارك السابع من [DEMOGRAPHIC_DATA]:"
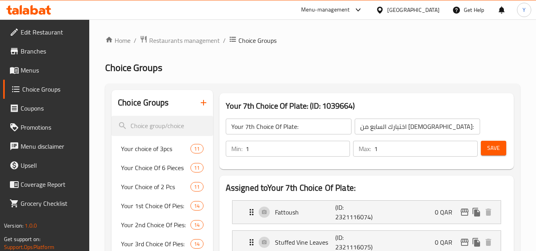
click at [487, 140] on div "Save" at bounding box center [490, 148] width 23 height 19
click at [500, 142] on button "Save" at bounding box center [493, 148] width 25 height 15
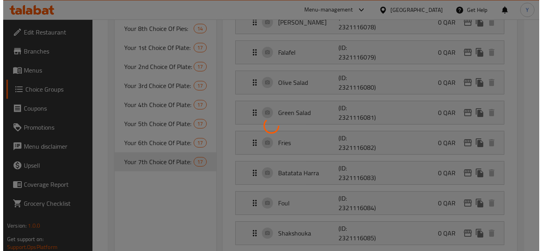
scroll to position [397, 0]
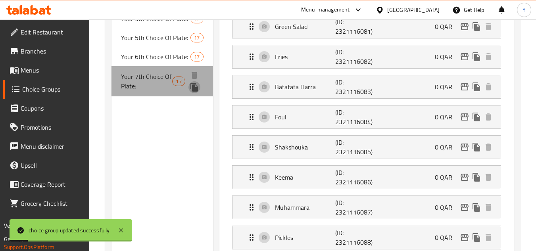
click at [192, 88] on icon "duplicate" at bounding box center [194, 87] width 8 height 9
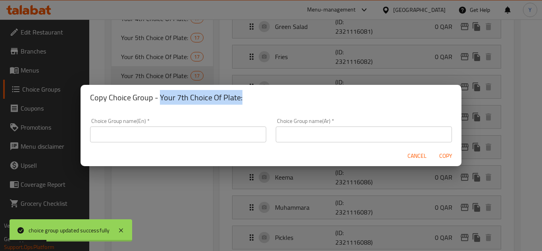
drag, startPoint x: 159, startPoint y: 98, endPoint x: 278, endPoint y: 105, distance: 118.8
click at [278, 105] on div "Copy Choice Group - Your 7th Choice Of Plate:" at bounding box center [271, 97] width 381 height 25
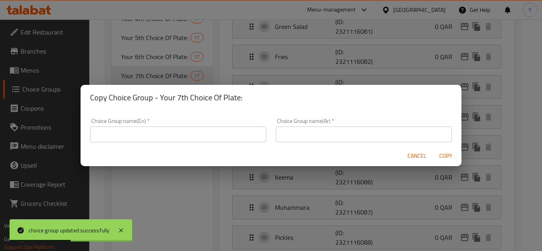
drag, startPoint x: 216, startPoint y: 143, endPoint x: 204, endPoint y: 138, distance: 13.3
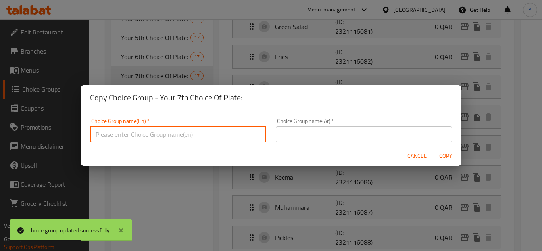
paste input "Your 7th Choice Of Plate:"
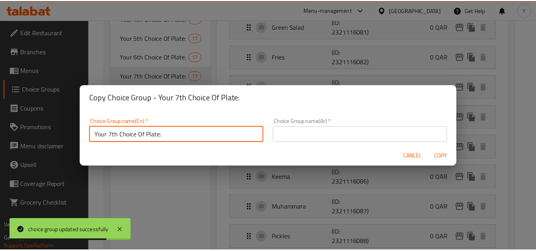
scroll to position [2, 0]
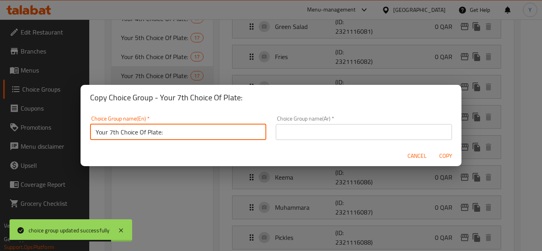
click at [110, 138] on input "Your 7th Choice Of Plate:" at bounding box center [178, 132] width 176 height 16
type input "Your 8th Choice Of Plate:"
click at [300, 132] on input "text" at bounding box center [364, 132] width 176 height 16
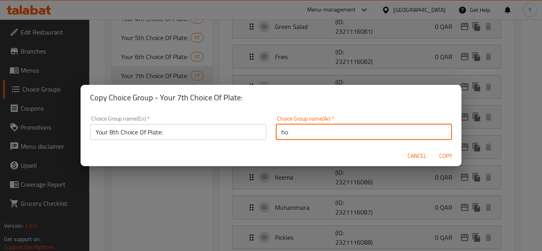
type input "h"
type input "اختيارك الثامن من [DEMOGRAPHIC_DATA]:"
click at [433, 149] on button "Copy" at bounding box center [445, 156] width 25 height 15
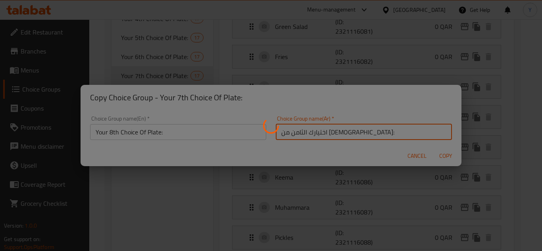
type input "Your 8th Choice Of Plate:"
type input "اختيارك الثامن من [DEMOGRAPHIC_DATA]:"
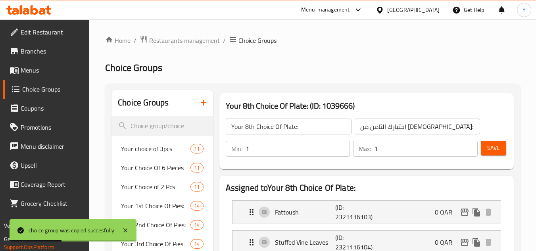
scroll to position [40, 0]
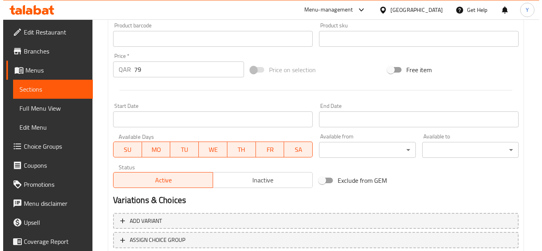
scroll to position [321, 0]
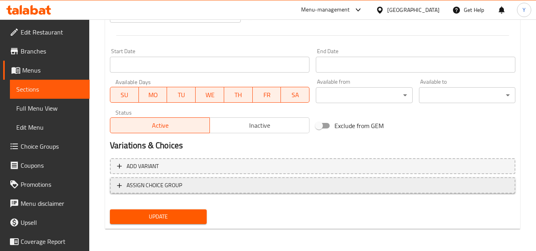
click at [197, 178] on button "ASSIGN CHOICE GROUP" at bounding box center [312, 185] width 405 height 16
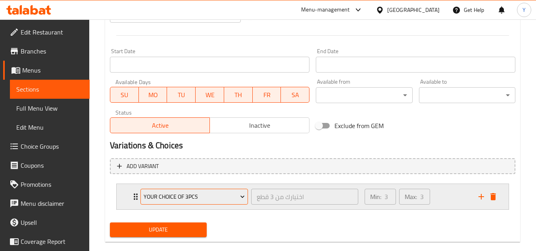
click at [188, 197] on span "Your choice of 3pcs" at bounding box center [195, 197] width 102 height 10
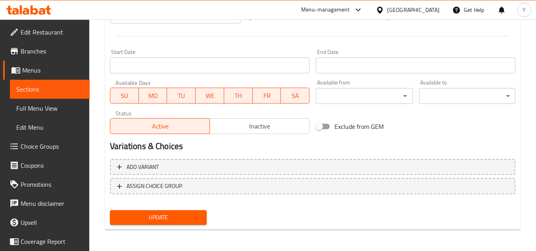
scroll to position [321, 0]
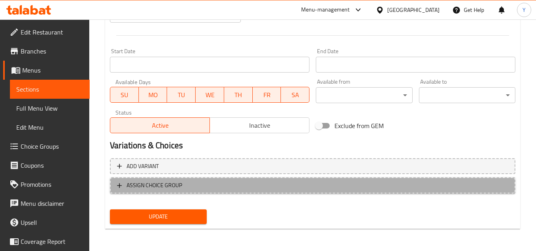
click at [193, 183] on span "ASSIGN CHOICE GROUP" at bounding box center [312, 185] width 391 height 10
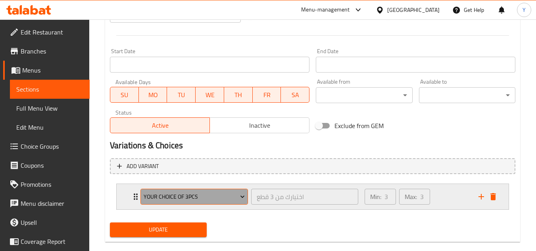
click at [186, 199] on span "Your choice of 3pcs" at bounding box center [195, 197] width 102 height 10
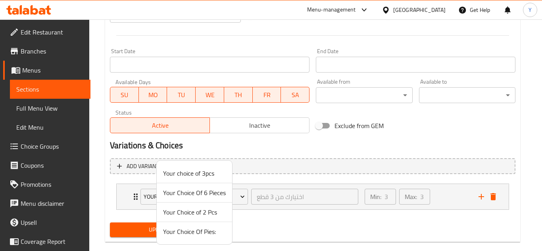
click at [184, 236] on span "Your Choice Of Pies:" at bounding box center [194, 232] width 63 height 10
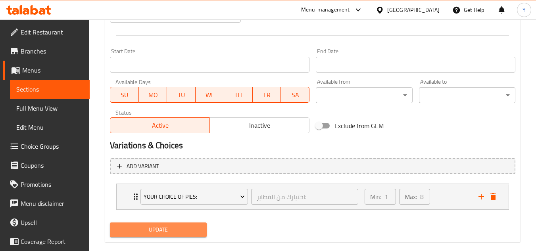
click at [175, 232] on span "Update" at bounding box center [158, 230] width 84 height 10
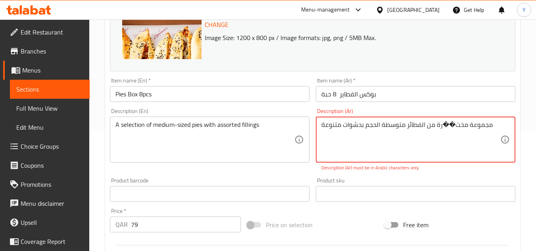
drag, startPoint x: 456, startPoint y: 125, endPoint x: 442, endPoint y: 130, distance: 14.6
click at [442, 130] on textarea "مجموعة مخت��رة من الفطائر متوسطة الحجم بحشوات متنوعة" at bounding box center [410, 140] width 179 height 38
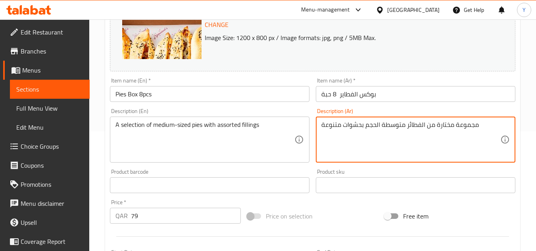
type textarea "مجموعة مختارة من الفطائر متوسطة الحجم بحشوات متنوعة"
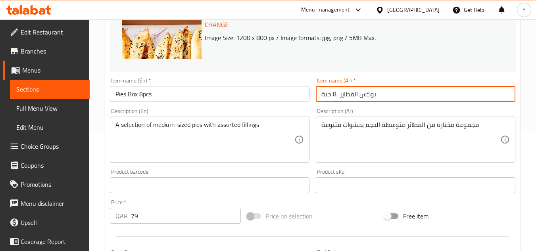
click at [400, 95] on input "بوكس الفطاير 8 حبة" at bounding box center [416, 94] width 200 height 16
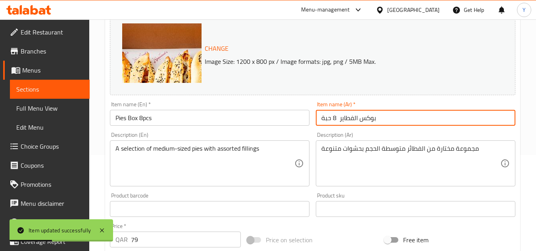
scroll to position [0, 0]
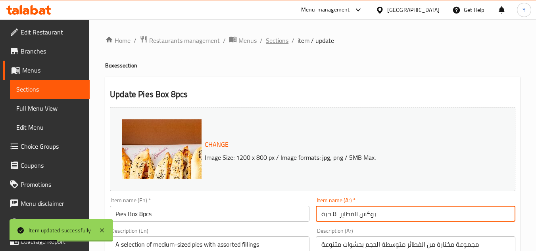
click at [275, 42] on span "Sections" at bounding box center [277, 41] width 23 height 10
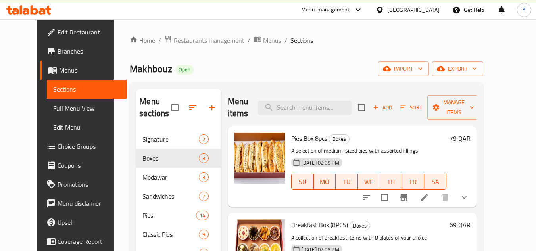
click at [436, 198] on li at bounding box center [424, 197] width 22 height 14
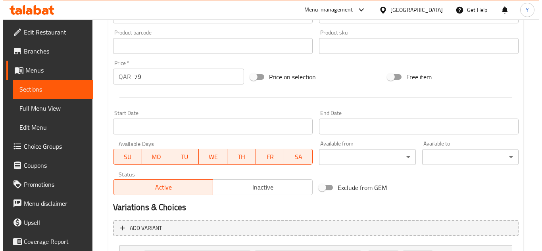
scroll to position [334, 0]
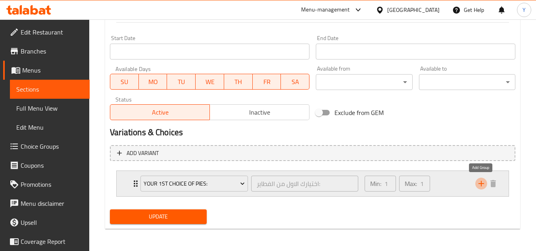
click at [480, 181] on icon "add" at bounding box center [481, 184] width 10 height 10
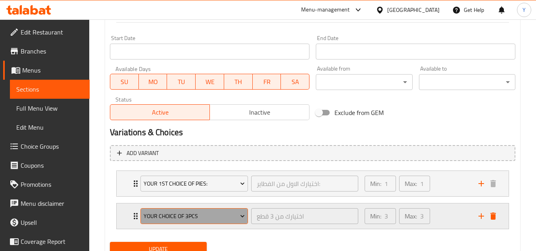
click at [211, 213] on span "Your choice of 3pcs" at bounding box center [195, 216] width 102 height 10
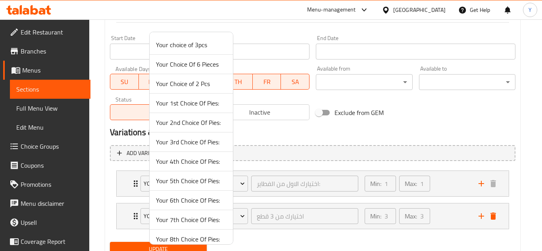
click at [202, 83] on span "Your Choice of 2 Pcs" at bounding box center [191, 84] width 71 height 10
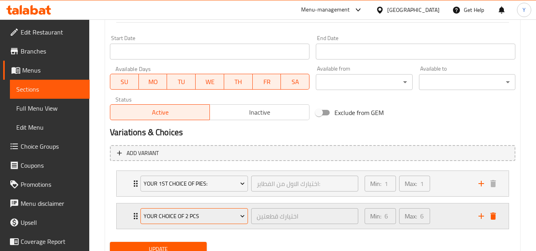
click at [197, 219] on span "Your Choice of 2 Pcs" at bounding box center [195, 216] width 102 height 10
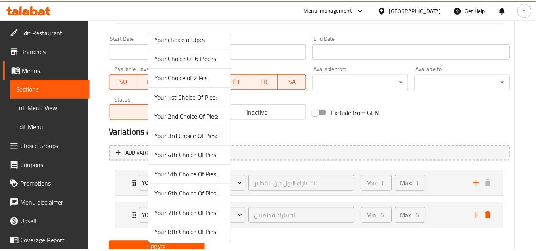
scroll to position [8, 0]
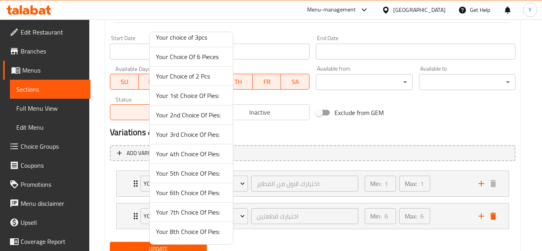
click at [190, 118] on span "Your 2nd Choice Of Pies:" at bounding box center [191, 115] width 71 height 10
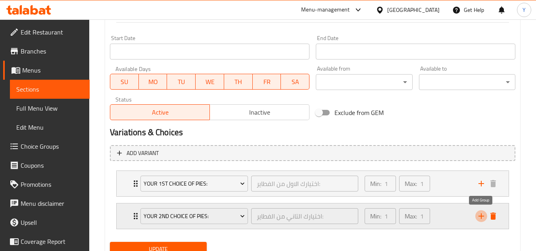
click at [481, 219] on icon "add" at bounding box center [481, 216] width 6 height 6
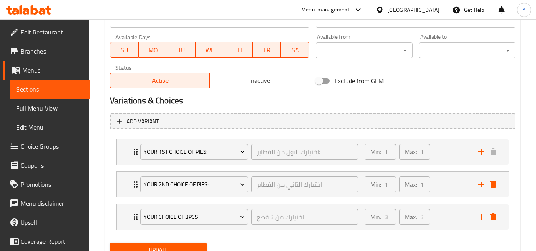
scroll to position [399, 0]
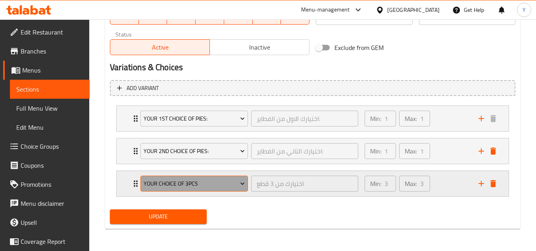
click at [181, 184] on span "Your choice of 3pcs" at bounding box center [195, 184] width 102 height 10
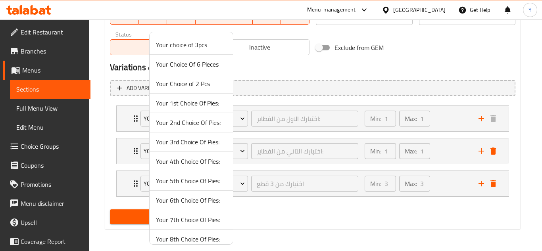
click at [190, 142] on span "Your 3rd Choice Of Pies:" at bounding box center [191, 142] width 71 height 10
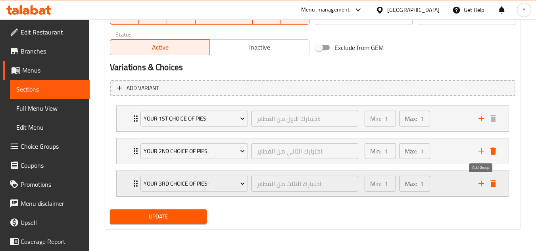
click at [479, 183] on icon "add" at bounding box center [481, 184] width 10 height 10
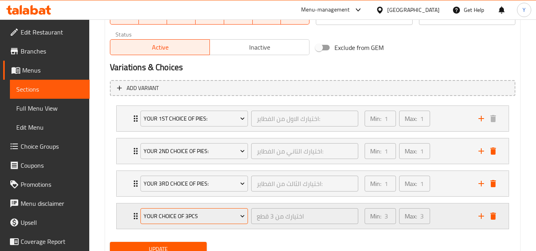
click at [184, 215] on span "Your choice of 3pcs" at bounding box center [195, 216] width 102 height 10
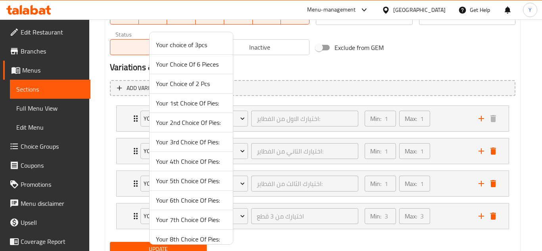
click at [190, 161] on span "Your 4th Choice Of Pies:" at bounding box center [191, 162] width 71 height 10
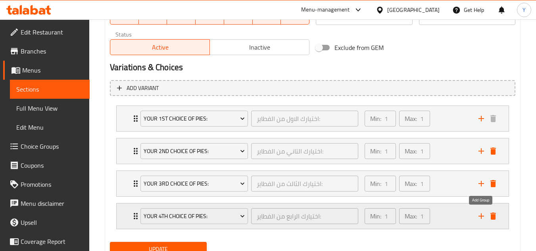
click at [480, 217] on icon "add" at bounding box center [481, 216] width 10 height 10
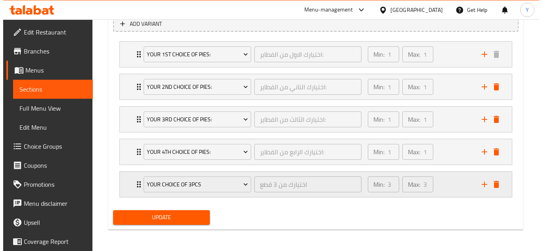
scroll to position [464, 0]
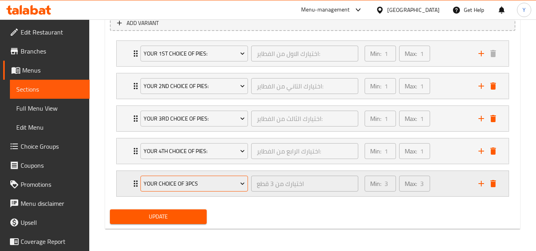
click at [185, 187] on span "Your choice of 3pcs" at bounding box center [195, 184] width 102 height 10
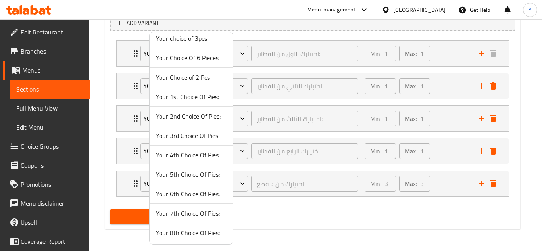
scroll to position [8, 0]
click at [180, 174] on span "Your 5th Choice Of Pies:" at bounding box center [191, 174] width 71 height 10
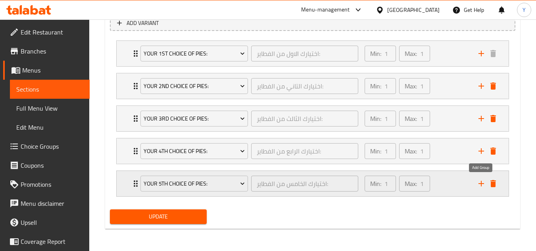
click at [482, 186] on icon "add" at bounding box center [481, 184] width 10 height 10
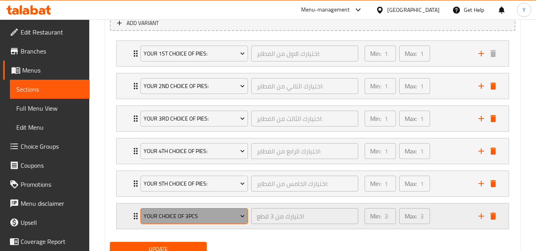
click at [177, 220] on span "Your choice of 3pcs" at bounding box center [195, 216] width 102 height 10
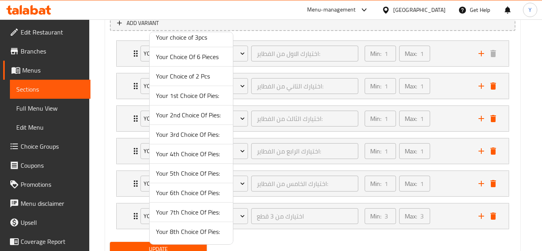
click at [180, 194] on span "Your 6th Choice Of Pies:" at bounding box center [191, 193] width 71 height 10
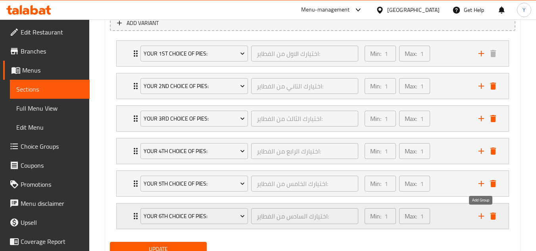
click at [481, 218] on icon "add" at bounding box center [481, 216] width 6 height 6
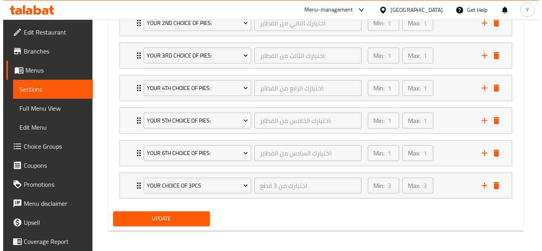
scroll to position [529, 0]
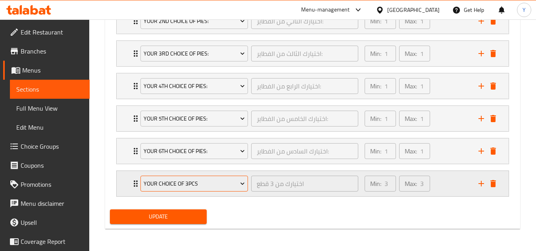
click at [170, 183] on span "Your choice of 3pcs" at bounding box center [195, 184] width 102 height 10
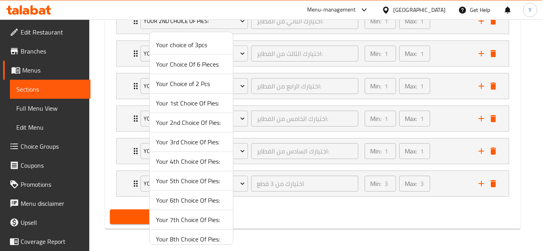
click at [194, 218] on span "Your 7th Choice Of Pies:" at bounding box center [191, 220] width 71 height 10
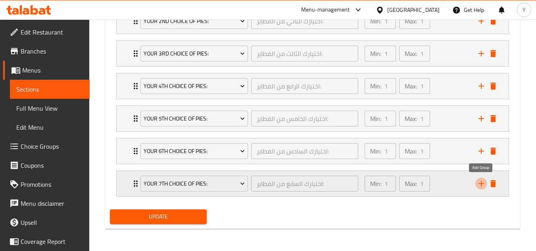
click at [478, 184] on icon "add" at bounding box center [481, 184] width 10 height 10
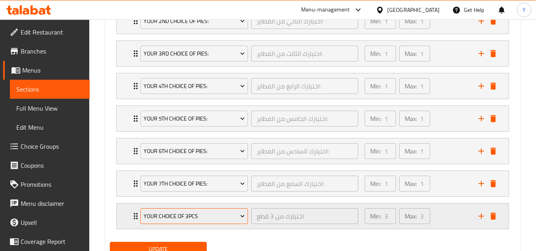
click at [212, 211] on span "Your choice of 3pcs" at bounding box center [195, 216] width 102 height 10
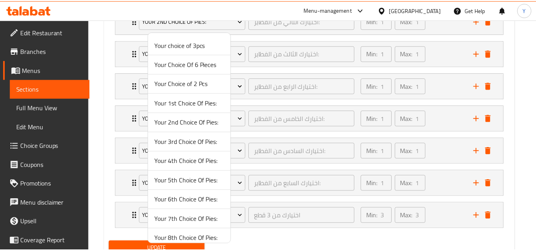
scroll to position [8, 0]
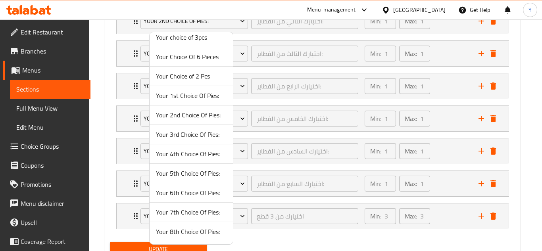
click at [195, 229] on span "Your 8th Choice Of Pies:" at bounding box center [191, 232] width 71 height 10
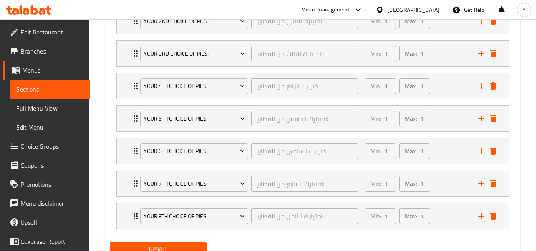
click at [176, 244] on span "Update" at bounding box center [158, 249] width 84 height 10
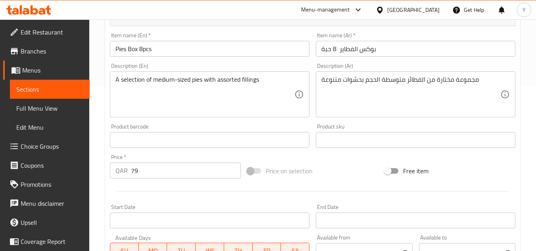
scroll to position [0, 0]
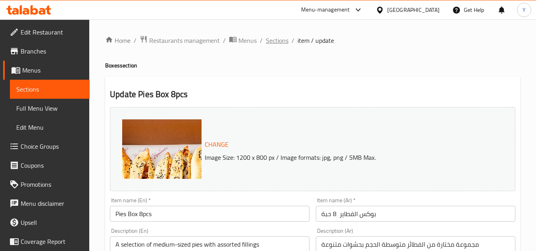
click at [286, 37] on span "Sections" at bounding box center [277, 41] width 23 height 10
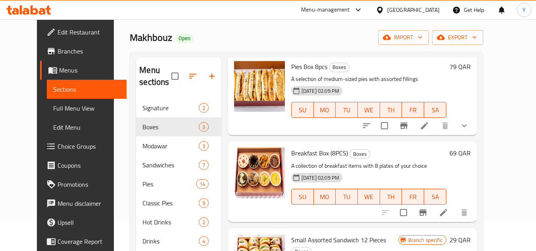
scroll to position [79, 0]
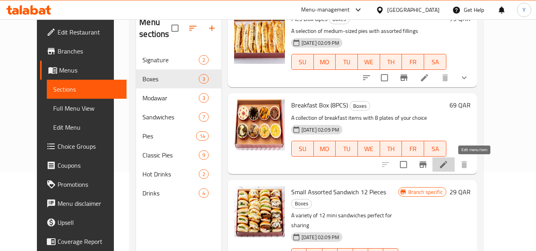
click at [448, 164] on icon at bounding box center [444, 165] width 10 height 10
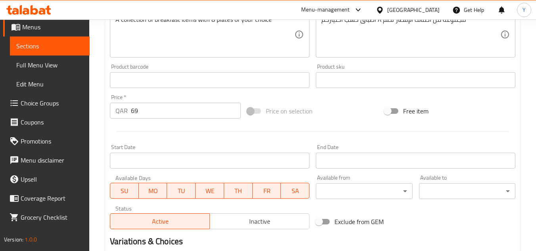
scroll to position [162, 0]
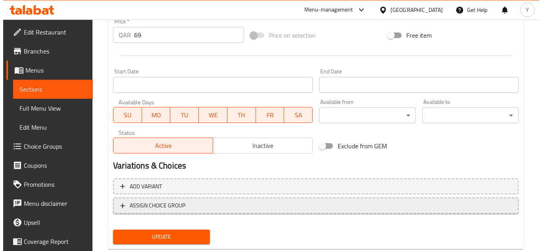
scroll to position [321, 0]
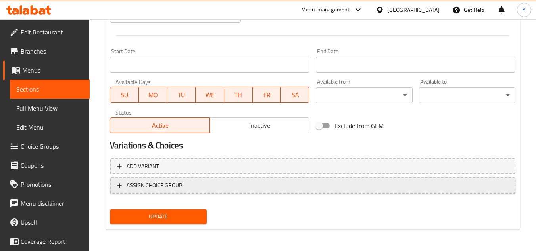
click at [179, 190] on span "ASSIGN CHOICE GROUP" at bounding box center [155, 185] width 56 height 10
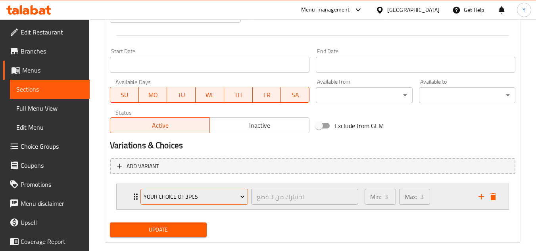
click at [174, 196] on span "Your choice of 3pcs" at bounding box center [195, 197] width 102 height 10
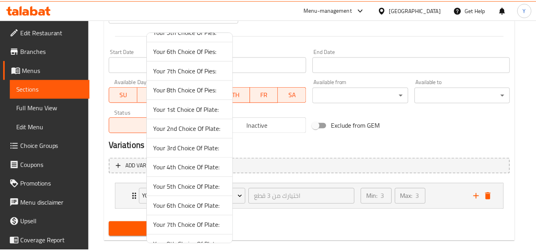
scroll to position [163, 0]
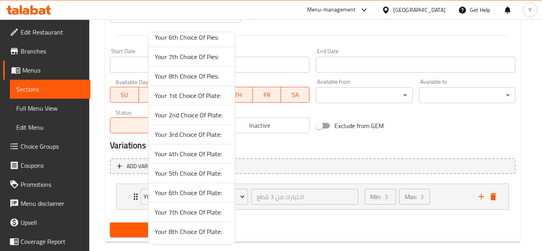
click at [195, 97] on span "Your 1st Choice Of Plate:" at bounding box center [192, 96] width 74 height 10
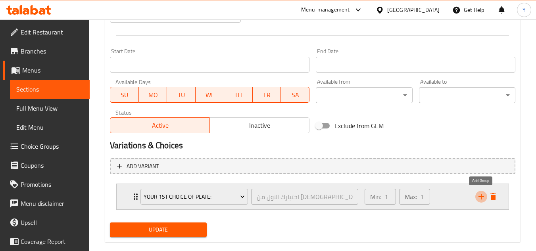
click at [476, 198] on icon "add" at bounding box center [481, 197] width 10 height 10
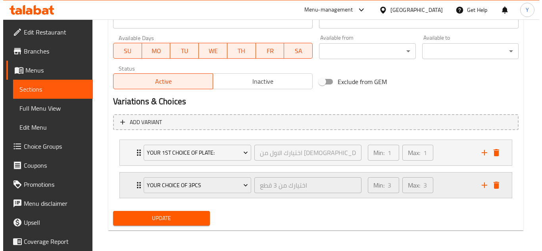
scroll to position [367, 0]
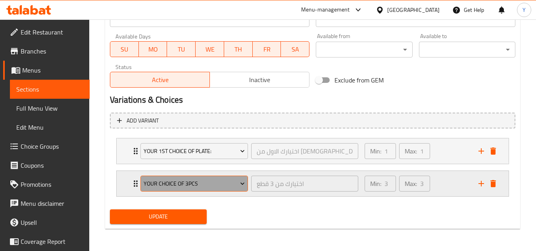
click at [194, 188] on span "Your choice of 3pcs" at bounding box center [195, 184] width 102 height 10
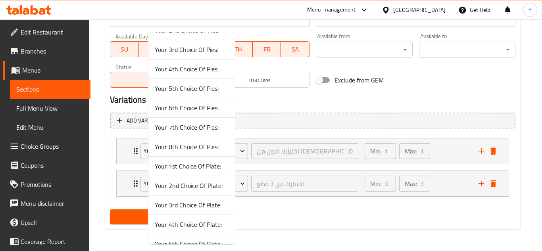
scroll to position [163, 0]
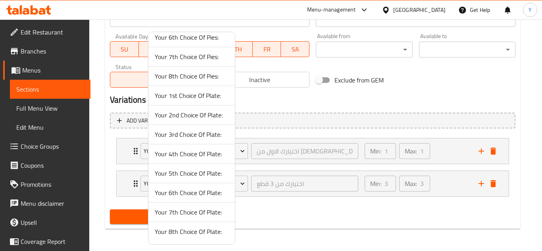
click at [188, 118] on span "Your 2nd Choice Of Plate:" at bounding box center [192, 115] width 74 height 10
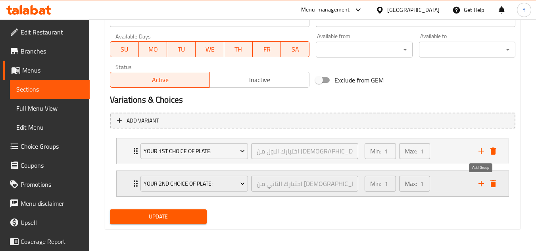
click at [480, 186] on icon "add" at bounding box center [481, 184] width 10 height 10
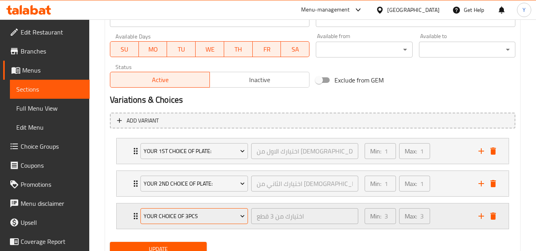
click at [180, 222] on button "Your choice of 3pcs" at bounding box center [193, 216] width 107 height 16
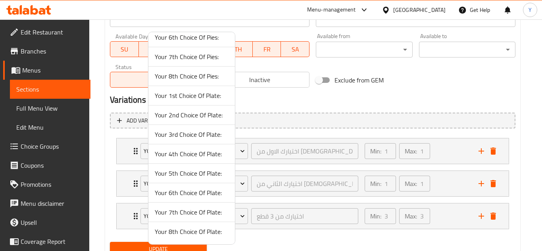
click at [189, 136] on span "Your 3rd Choice Of Plate:" at bounding box center [192, 135] width 74 height 10
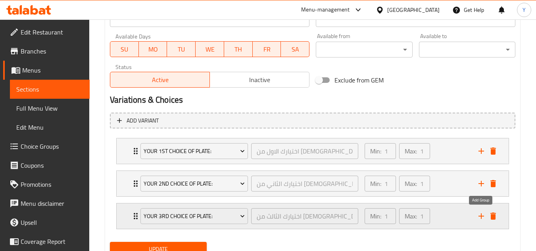
click at [475, 217] on button "add" at bounding box center [481, 216] width 12 height 12
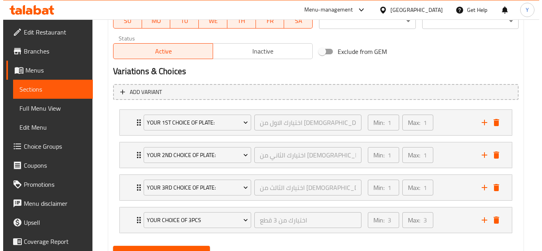
scroll to position [432, 0]
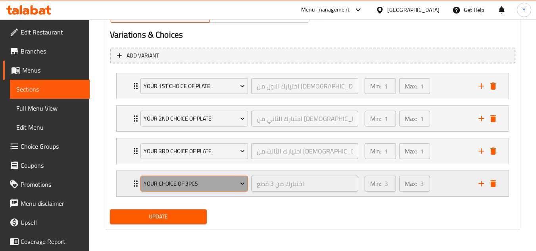
click at [184, 188] on span "Your choice of 3pcs" at bounding box center [195, 184] width 102 height 10
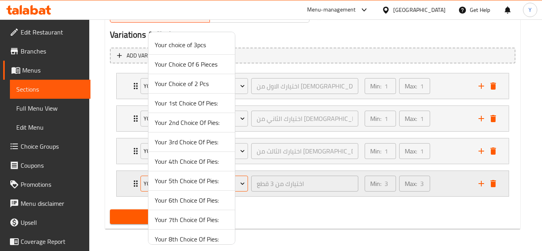
scroll to position [163, 0]
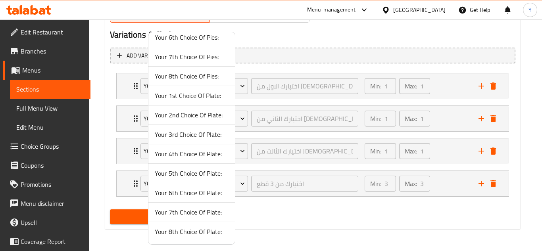
click at [186, 159] on span "Your 4th Choice Of Plate:" at bounding box center [192, 154] width 74 height 10
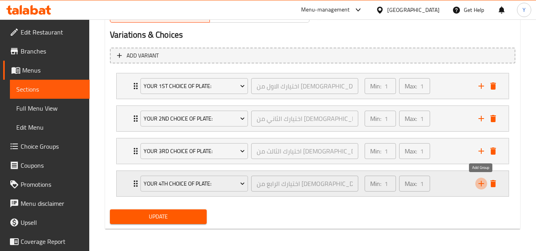
click at [482, 186] on icon "add" at bounding box center [481, 184] width 10 height 10
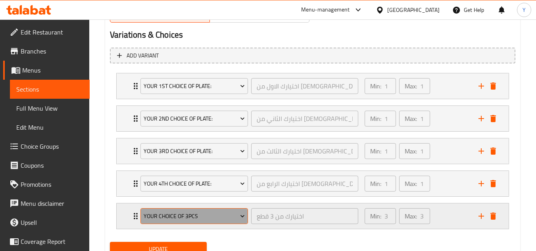
click at [168, 219] on span "Your choice of 3pcs" at bounding box center [195, 216] width 102 height 10
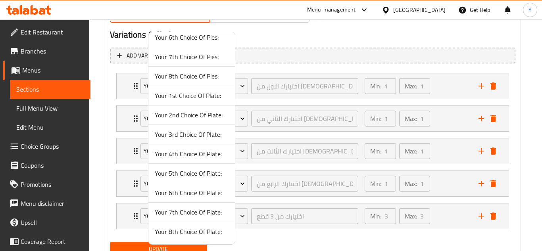
click at [200, 178] on span "Your 5th Choice Of Plate:" at bounding box center [192, 174] width 74 height 10
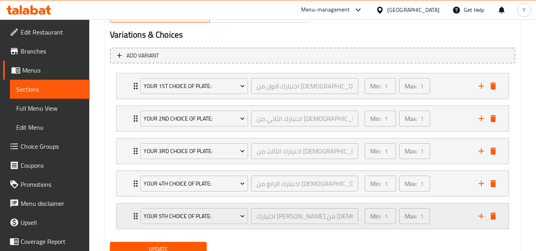
click at [480, 217] on icon "add" at bounding box center [481, 216] width 10 height 10
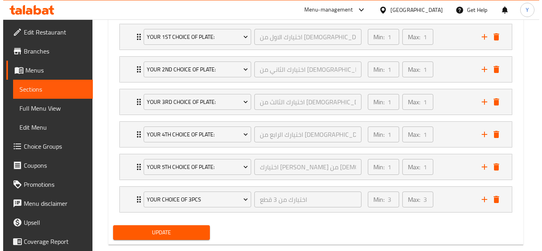
scroll to position [497, 0]
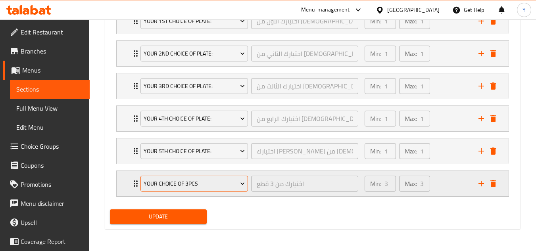
click at [209, 185] on span "Your choice of 3pcs" at bounding box center [195, 184] width 102 height 10
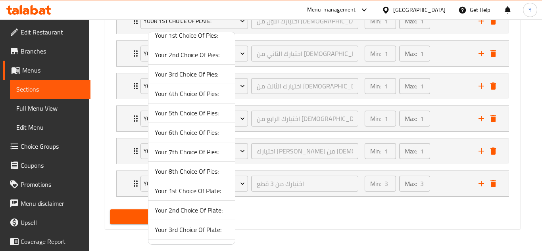
scroll to position [163, 0]
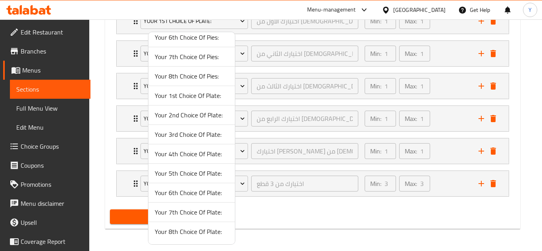
click at [199, 195] on span "Your 6th Choice Of Plate:" at bounding box center [192, 193] width 74 height 10
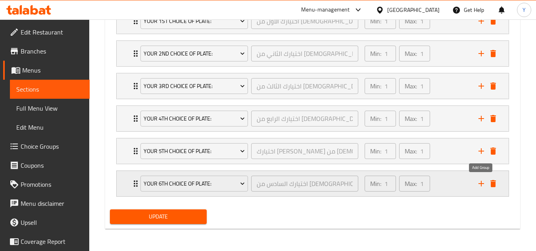
click at [479, 183] on icon "add" at bounding box center [481, 184] width 10 height 10
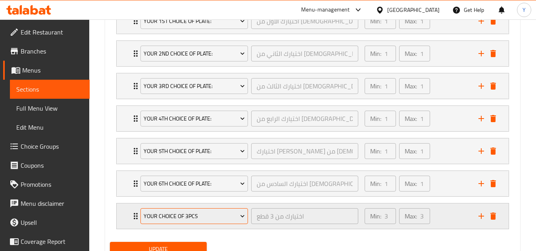
click at [198, 213] on span "Your choice of 3pcs" at bounding box center [195, 216] width 102 height 10
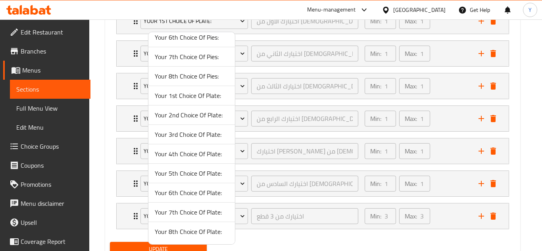
click at [198, 211] on span "Your 7th Choice Of Plate:" at bounding box center [192, 212] width 74 height 10
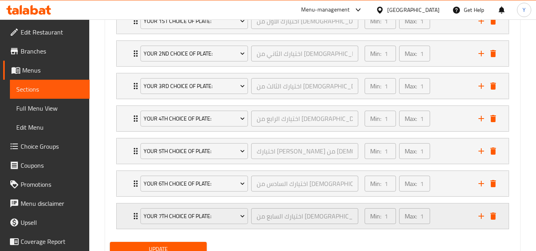
click at [476, 216] on icon "add" at bounding box center [481, 216] width 10 height 10
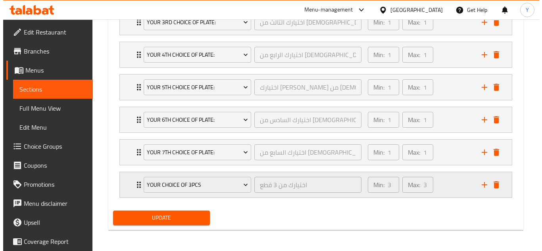
scroll to position [562, 0]
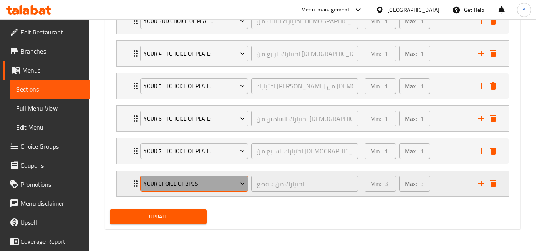
click at [205, 184] on span "Your choice of 3pcs" at bounding box center [195, 184] width 102 height 10
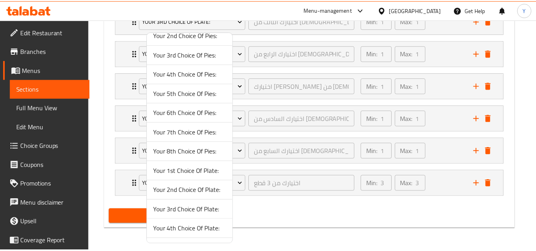
scroll to position [163, 0]
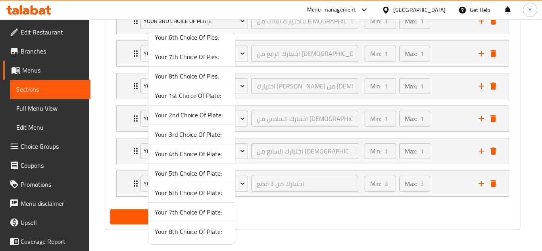
click at [174, 227] on span "Your 8th Choice Of Plate:" at bounding box center [192, 232] width 74 height 10
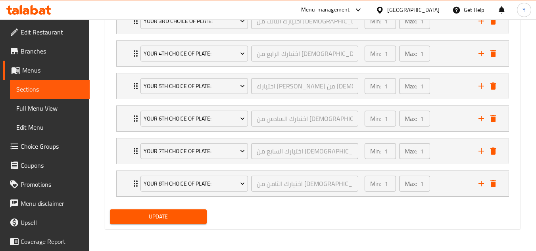
click at [161, 216] on span "Update" at bounding box center [158, 217] width 84 height 10
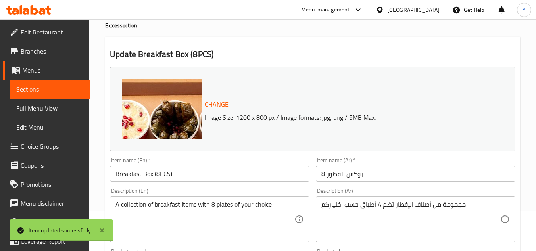
scroll to position [0, 0]
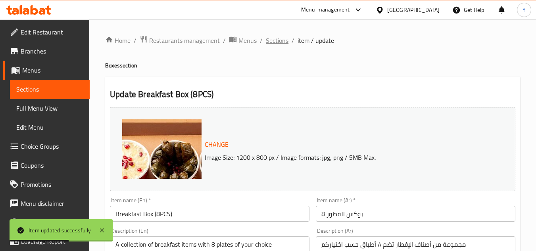
click at [273, 42] on span "Sections" at bounding box center [277, 41] width 23 height 10
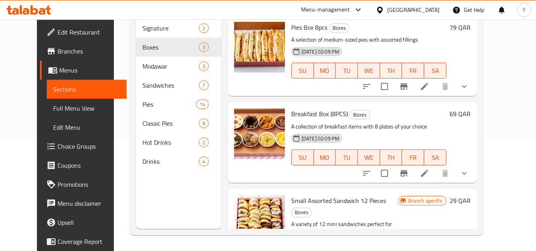
scroll to position [40, 0]
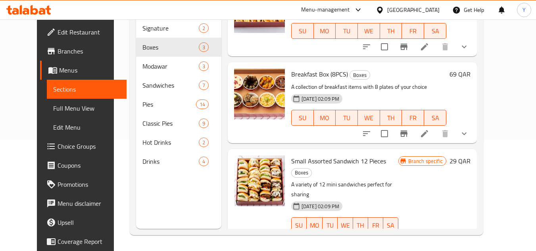
click at [357, 161] on span "Small Assorted Sandwich 12 Pieces" at bounding box center [338, 161] width 95 height 12
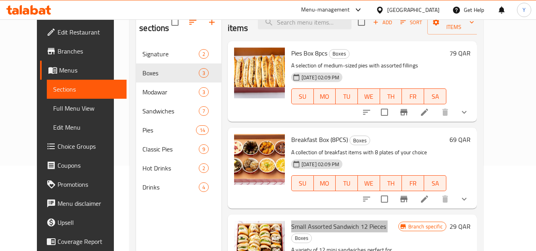
scroll to position [71, 0]
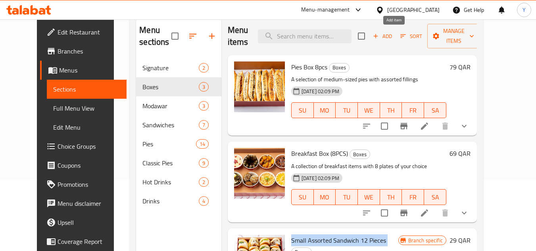
click at [393, 36] on span "Add" at bounding box center [382, 36] width 21 height 9
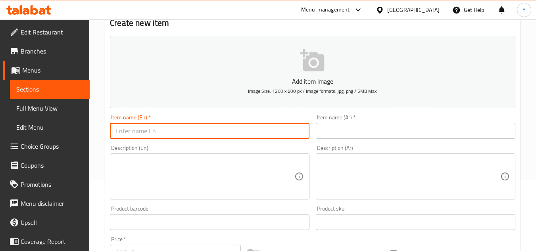
paste input "Breakfast Box (16PCS)"
drag, startPoint x: 163, startPoint y: 134, endPoint x: 179, endPoint y: 130, distance: 16.8
click at [179, 130] on input "Breakfast Box (16PCS)" at bounding box center [210, 131] width 200 height 16
click at [157, 131] on input "Breakfast Box (16 Pcs" at bounding box center [210, 131] width 200 height 16
type input "Breakfast Box16 Pcs"
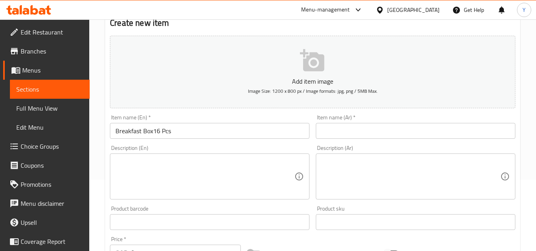
click at [334, 137] on input "text" at bounding box center [416, 131] width 200 height 16
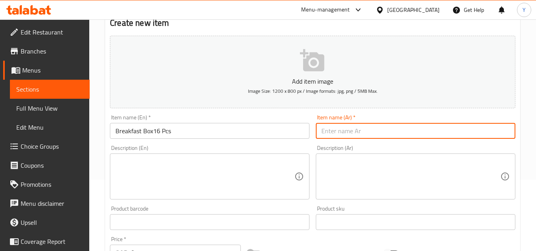
paste input "بوكس الفطور 16"
type input "بوكس الفطور 16 قطعة"
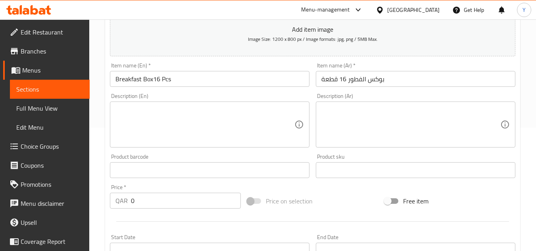
scroll to position [190, 0]
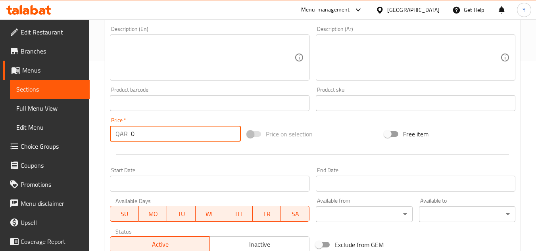
drag, startPoint x: 170, startPoint y: 136, endPoint x: 109, endPoint y: 139, distance: 60.4
click at [110, 139] on div "QAR 0 Price *" at bounding box center [175, 134] width 131 height 16
paste input "109"
type input "109"
click at [163, 152] on div at bounding box center [313, 154] width 412 height 19
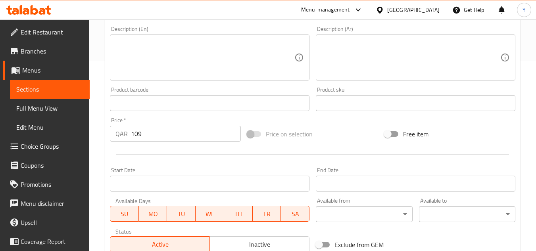
click at [189, 54] on textarea at bounding box center [204, 58] width 179 height 38
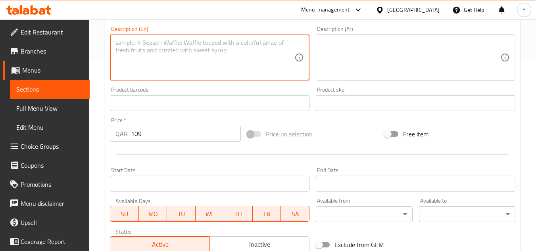
paste textarea "A breakfast box with 16 pieces in total, made up of your choice of 8 plates, 2 …"
type textarea "A breakfast box with 16 pieces in total, made up of your choice of 8 plates, 2 …"
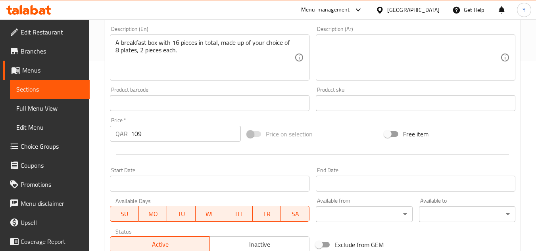
click at [354, 57] on textarea at bounding box center [410, 58] width 179 height 38
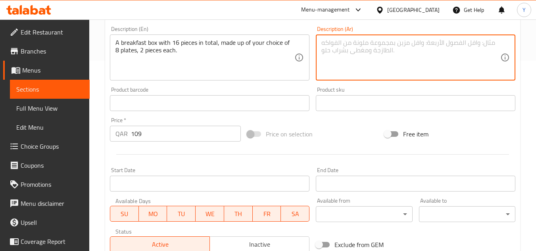
paste textarea "بوكس إفطار كبير يحتوي على ١٦ قطعة، يضم ٨ أطباق من اختياركم، قطعتان لكل طبق"
type textarea "بوكس إفطار كبير يحتوي على ١٦ قطعة، يضم ٨ أطباق من اختياركم، قطعتان لكل طبق"
click at [253, 163] on div at bounding box center [313, 154] width 412 height 19
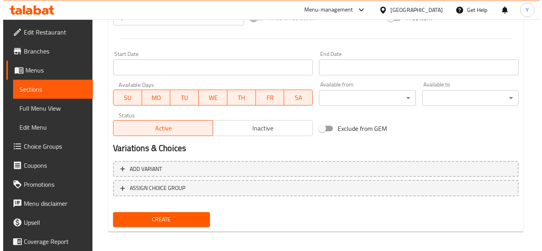
scroll to position [309, 0]
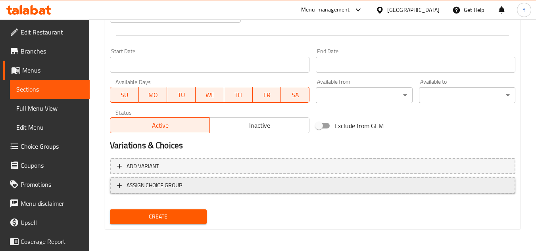
click at [204, 190] on span "ASSIGN CHOICE GROUP" at bounding box center [312, 185] width 391 height 10
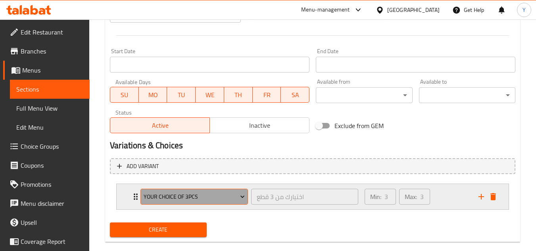
click at [198, 198] on span "Your choice of 3pcs" at bounding box center [195, 197] width 102 height 10
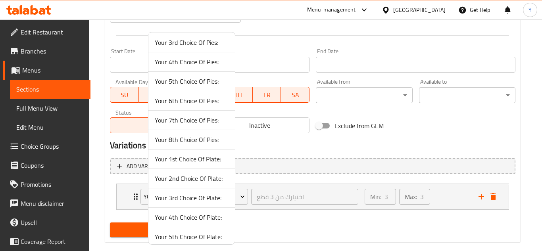
scroll to position [163, 0]
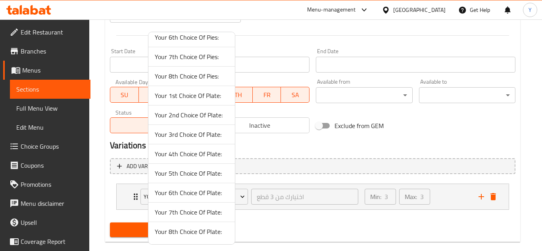
click at [196, 98] on span "Your 1st Choice Of Plate:" at bounding box center [192, 96] width 74 height 10
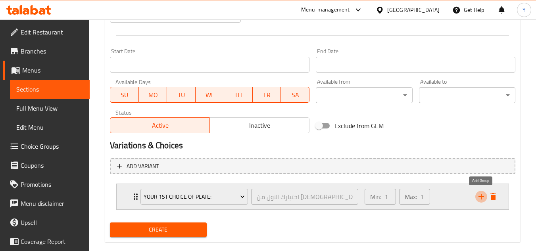
click at [476, 198] on icon "add" at bounding box center [481, 197] width 10 height 10
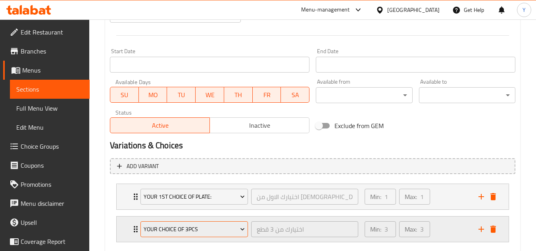
click at [202, 236] on button "Your choice of 3pcs" at bounding box center [193, 229] width 107 height 16
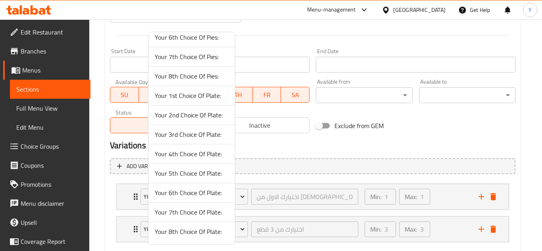
click at [191, 119] on span "Your 2nd Choice Of Plate:" at bounding box center [192, 115] width 74 height 10
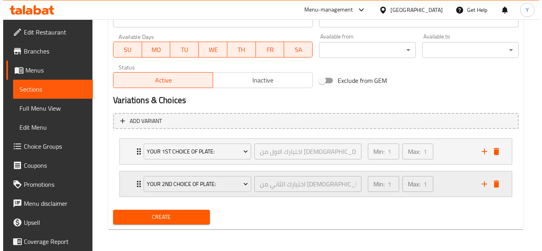
scroll to position [355, 0]
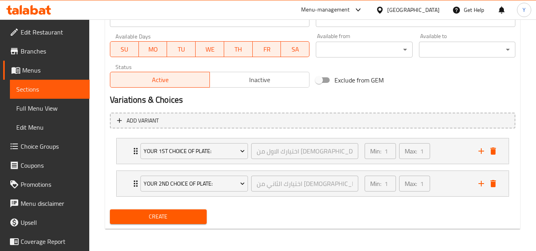
click at [481, 184] on icon "add" at bounding box center [481, 184] width 6 height 6
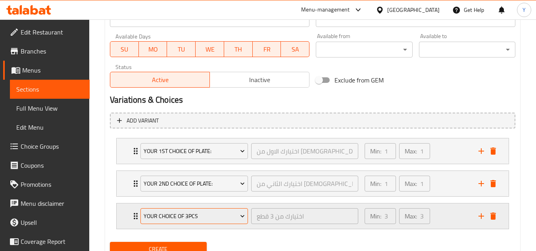
click at [209, 219] on span "Your choice of 3pcs" at bounding box center [195, 216] width 102 height 10
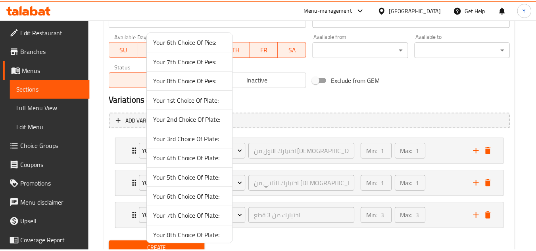
scroll to position [163, 0]
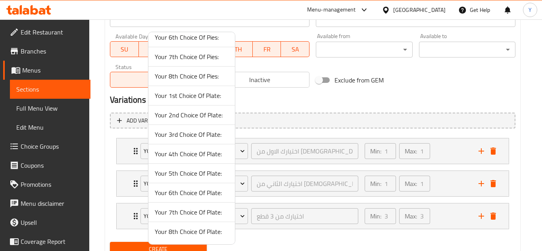
click at [195, 138] on span "Your 3rd Choice Of Plate:" at bounding box center [192, 135] width 74 height 10
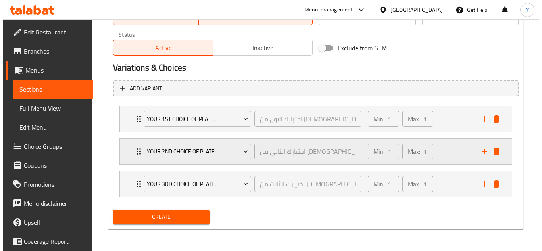
scroll to position [388, 0]
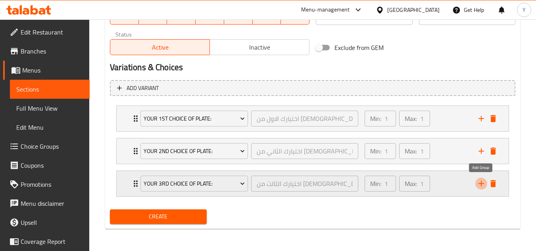
click at [480, 182] on icon "add" at bounding box center [481, 184] width 10 height 10
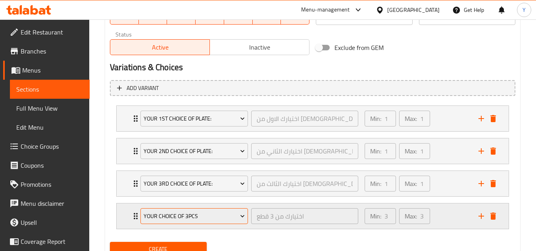
click at [186, 215] on span "Your choice of 3pcs" at bounding box center [195, 216] width 102 height 10
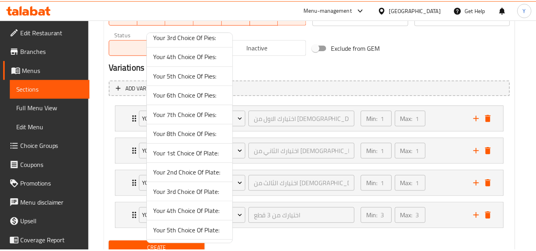
scroll to position [163, 0]
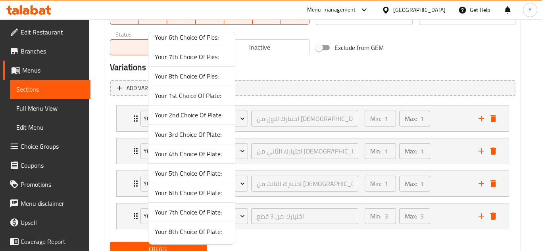
click at [175, 157] on span "Your 4th Choice Of Plate:" at bounding box center [192, 154] width 74 height 10
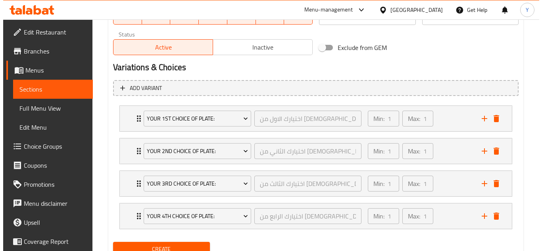
scroll to position [420, 0]
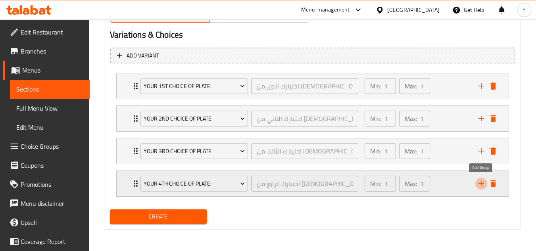
click at [478, 183] on icon "add" at bounding box center [481, 184] width 10 height 10
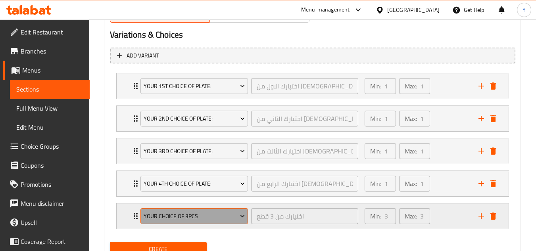
click at [179, 220] on span "Your choice of 3pcs" at bounding box center [195, 216] width 102 height 10
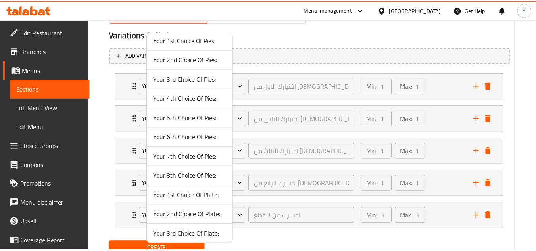
scroll to position [163, 0]
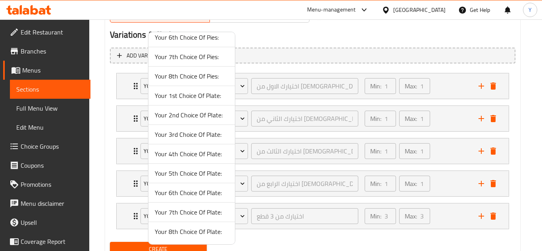
click at [171, 176] on span "Your 5th Choice Of Plate:" at bounding box center [192, 174] width 74 height 10
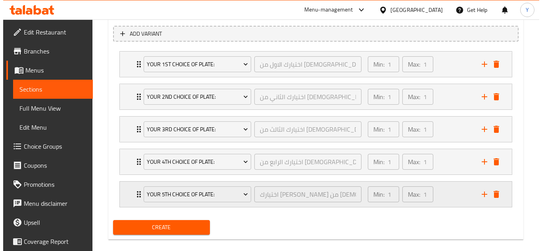
scroll to position [453, 0]
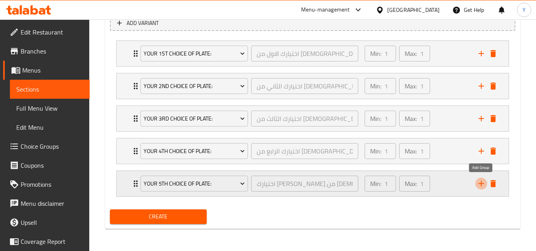
click at [476, 180] on icon "add" at bounding box center [481, 184] width 10 height 10
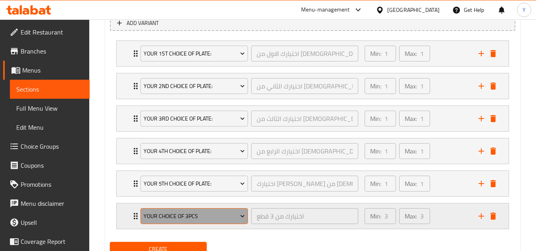
click at [204, 215] on span "Your choice of 3pcs" at bounding box center [195, 216] width 102 height 10
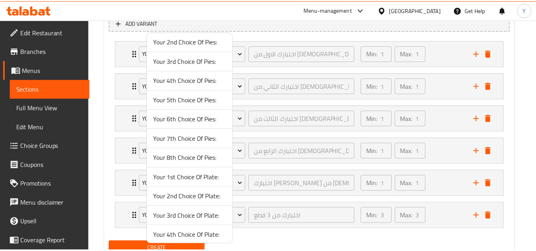
scroll to position [163, 0]
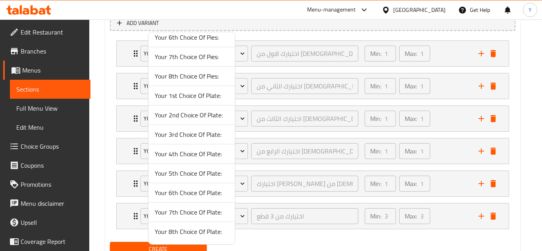
click at [180, 194] on span "Your 6th Choice Of Plate:" at bounding box center [192, 193] width 74 height 10
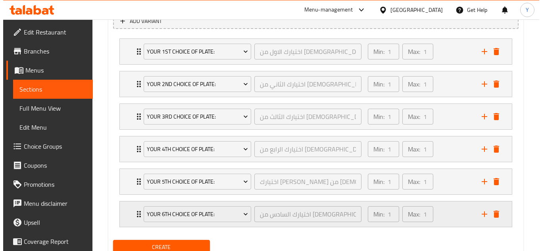
scroll to position [485, 0]
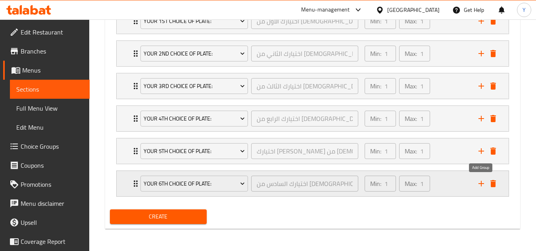
click at [478, 182] on icon "add" at bounding box center [481, 184] width 10 height 10
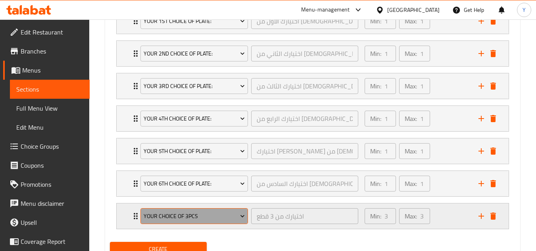
click at [198, 219] on span "Your choice of 3pcs" at bounding box center [195, 216] width 102 height 10
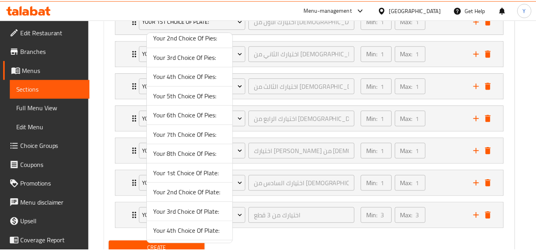
scroll to position [163, 0]
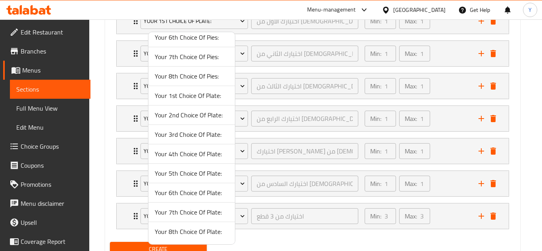
click at [195, 215] on span "Your 7th Choice Of Plate:" at bounding box center [192, 212] width 74 height 10
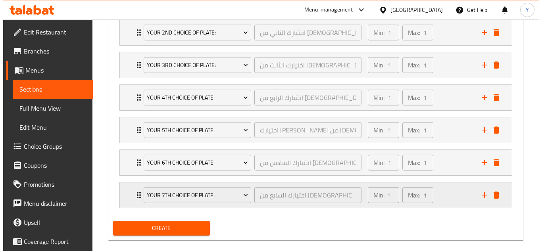
scroll to position [518, 0]
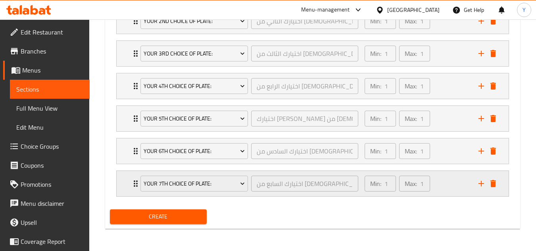
click at [477, 182] on icon "add" at bounding box center [481, 184] width 10 height 10
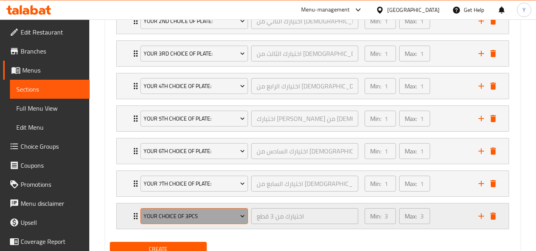
click at [192, 223] on button "Your choice of 3pcs" at bounding box center [193, 216] width 107 height 16
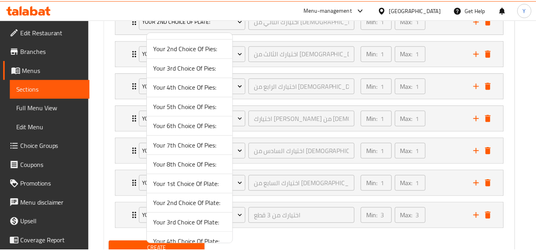
scroll to position [163, 0]
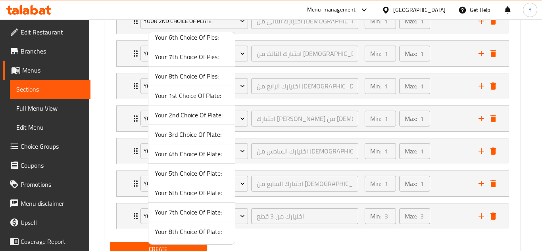
click at [200, 232] on span "Your 8th Choice Of Plate:" at bounding box center [192, 232] width 74 height 10
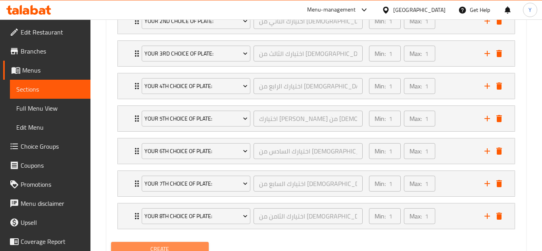
click at [163, 249] on span "Create" at bounding box center [159, 249] width 85 height 10
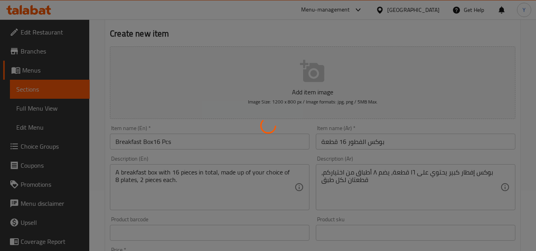
scroll to position [2, 0]
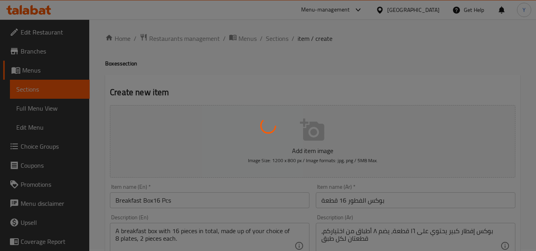
type input "0"
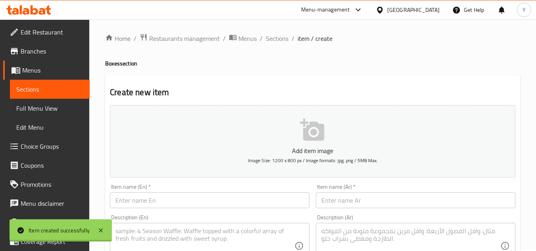
scroll to position [0, 0]
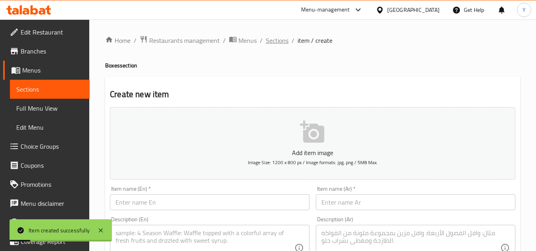
click at [271, 42] on span "Sections" at bounding box center [277, 41] width 23 height 10
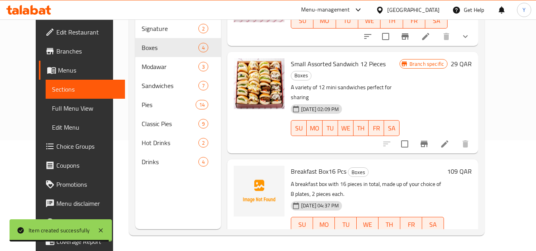
scroll to position [111, 0]
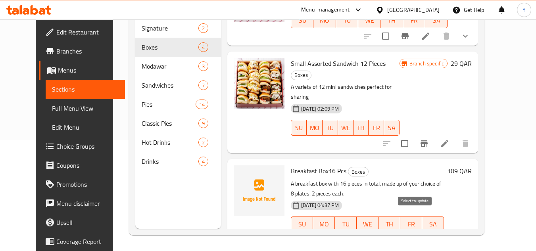
click at [394, 232] on input "checkbox" at bounding box center [385, 240] width 17 height 17
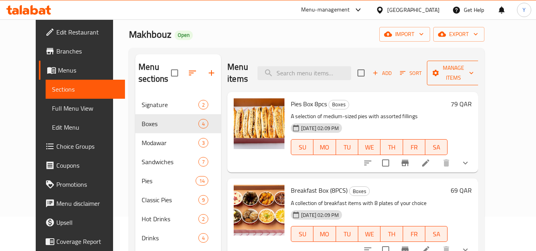
scroll to position [0, 0]
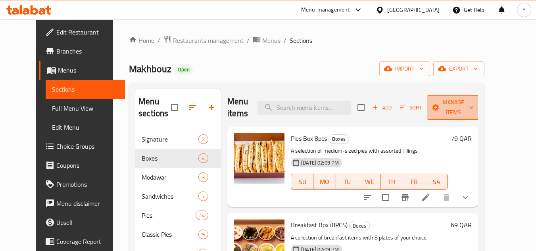
click at [460, 98] on span "Manage items" at bounding box center [453, 108] width 40 height 20
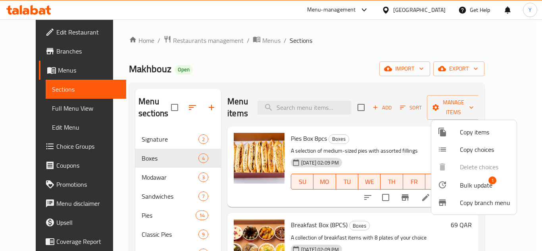
click at [453, 186] on div at bounding box center [449, 185] width 22 height 10
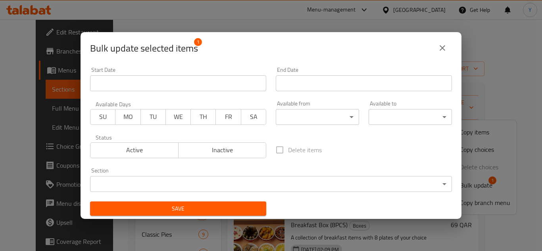
click at [228, 153] on span "Inactive" at bounding box center [223, 150] width 82 height 12
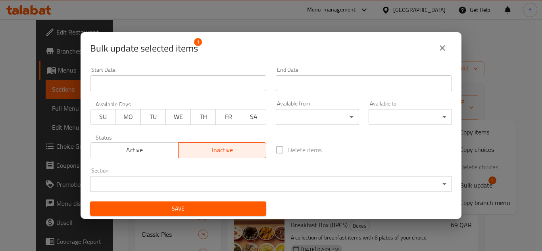
click at [205, 204] on span "Save" at bounding box center [177, 209] width 163 height 10
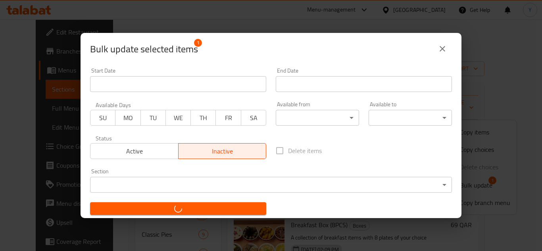
checkbox input "false"
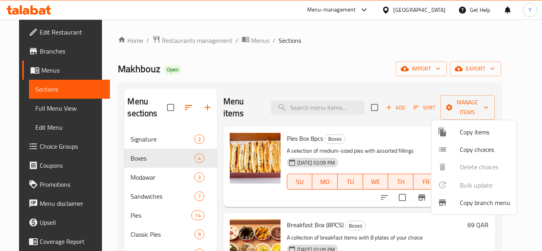
click at [338, 138] on div at bounding box center [271, 125] width 542 height 251
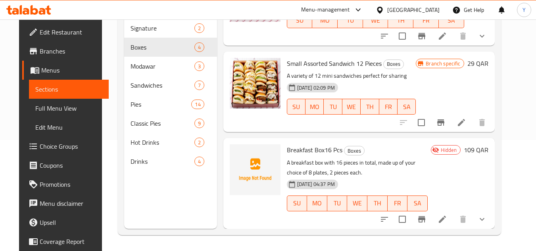
scroll to position [98, 0]
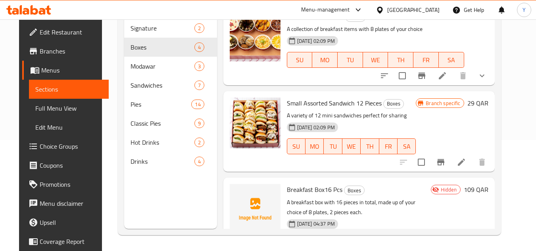
click at [291, 104] on span "Small Assorted Sandwich 12 Pieces" at bounding box center [334, 103] width 95 height 12
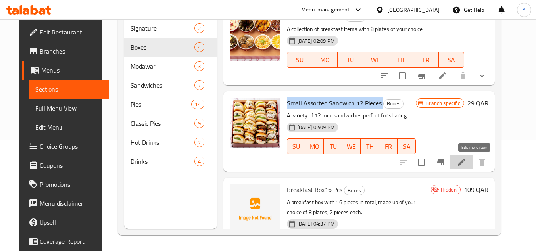
click at [466, 162] on icon at bounding box center [462, 162] width 10 height 10
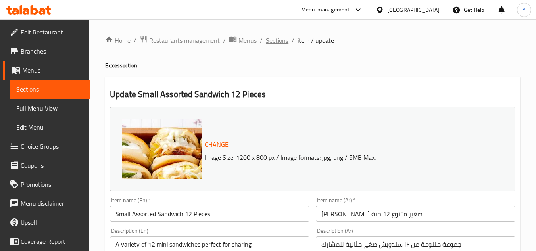
click at [282, 42] on span "Sections" at bounding box center [277, 41] width 23 height 10
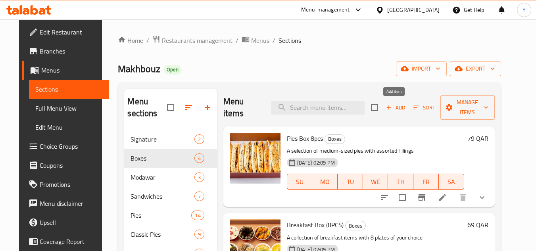
click at [402, 108] on span "Add" at bounding box center [395, 107] width 21 height 9
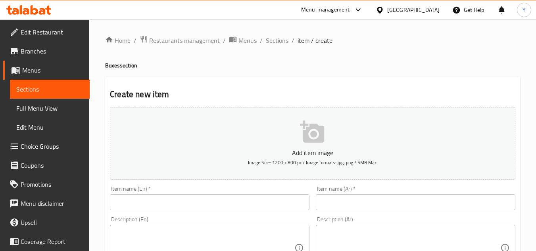
click at [150, 200] on input "text" at bounding box center [210, 202] width 200 height 16
paste input "Small Assorted Sandwich 24 pcs"
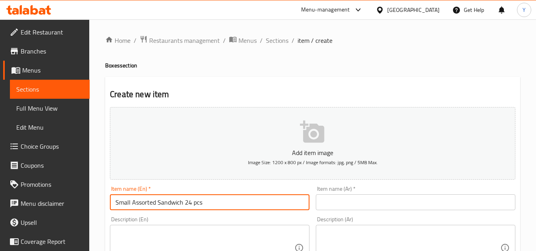
click at [195, 205] on input "Small Assorted Sandwich 24 pcs" at bounding box center [210, 202] width 200 height 16
type input "Small Assorted Sandwich 24 Pcs"
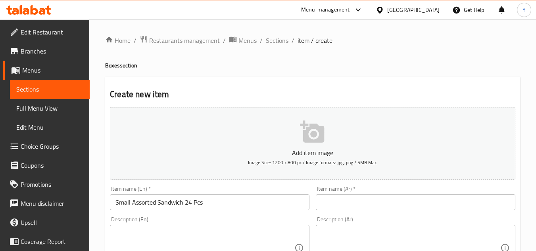
click at [416, 201] on input "text" at bounding box center [416, 202] width 200 height 16
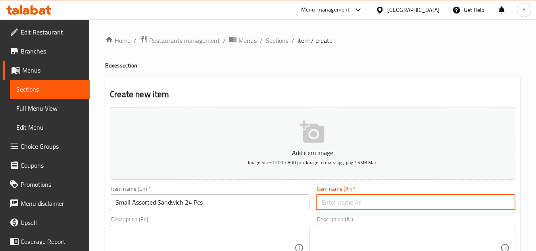
paste input "[PERSON_NAME] صغير متنوع 24 حبة"
type input "[PERSON_NAME] صغير متنوع 24 حبة"
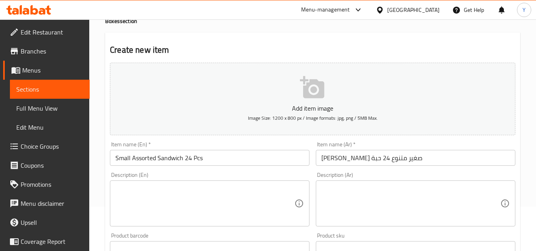
scroll to position [79, 0]
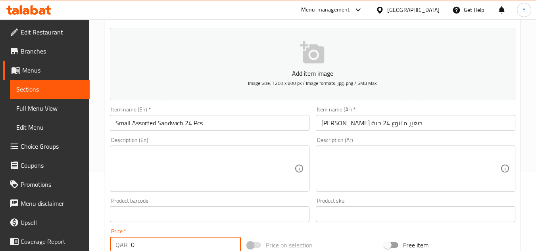
drag, startPoint x: 147, startPoint y: 241, endPoint x: 95, endPoint y: 243, distance: 52.0
click at [95, 243] on div "Home / Restaurants management / Menus / Sections / item / create Boxes section …" at bounding box center [312, 210] width 447 height 541
paste input "59"
type input "59"
click at [188, 186] on textarea at bounding box center [204, 169] width 179 height 38
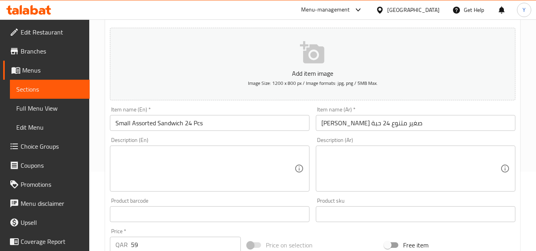
click at [190, 148] on div "Description (En)" at bounding box center [210, 169] width 200 height 46
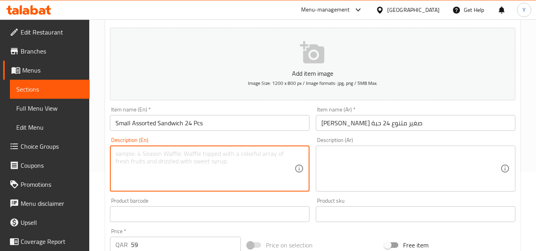
paste textarea "A larger selection of 24 mini sandwiches for gatherings."
type textarea "A larger selection of 24 mini sandwiches for gatherings."
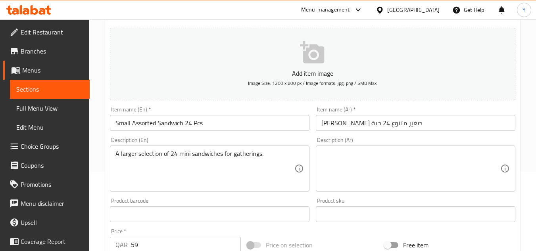
click at [353, 185] on textarea at bounding box center [410, 169] width 179 height 38
paste textarea "مجموعة كبيرة من ٢٤ سندويش صغير للمناسبات."
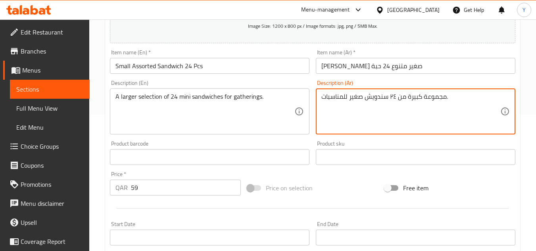
scroll to position [198, 0]
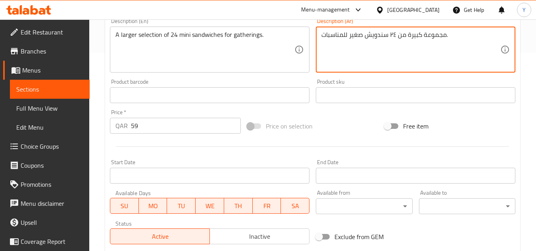
type textarea "مجموعة كبيرة من ٢٤ سندويش صغير للمناسبات."
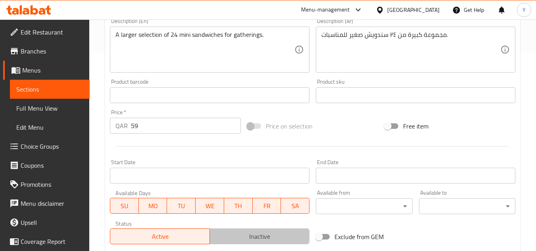
click at [242, 238] on span "Inactive" at bounding box center [259, 237] width 93 height 12
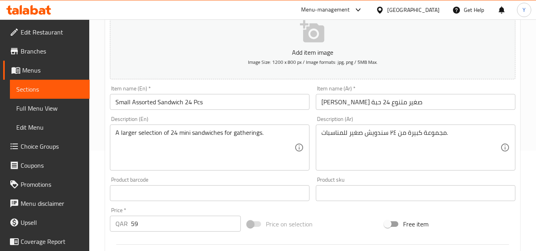
scroll to position [40, 0]
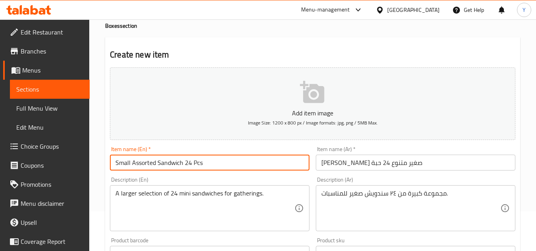
click at [239, 163] on input "Small Assorted Sandwich 24 Pcs" at bounding box center [210, 163] width 200 height 16
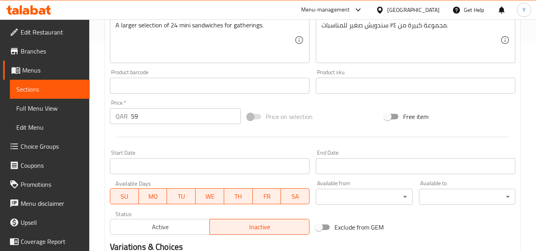
scroll to position [79, 0]
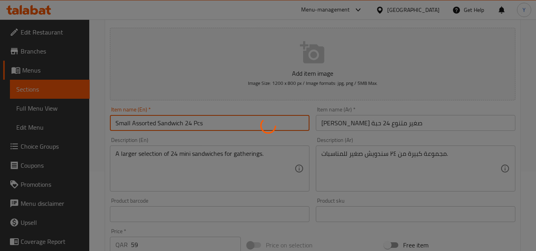
type input "0"
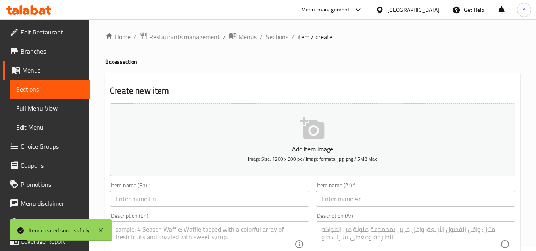
scroll to position [0, 0]
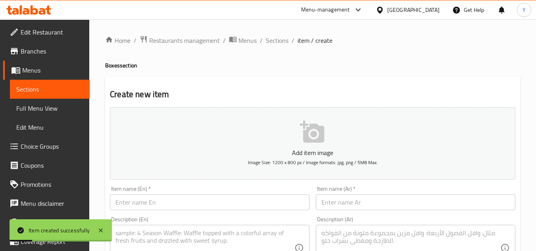
click at [278, 42] on span "Sections" at bounding box center [277, 41] width 23 height 10
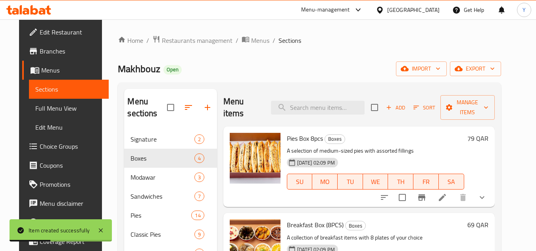
click at [376, 122] on div "Menu items Add Sort Manage items" at bounding box center [358, 108] width 271 height 38
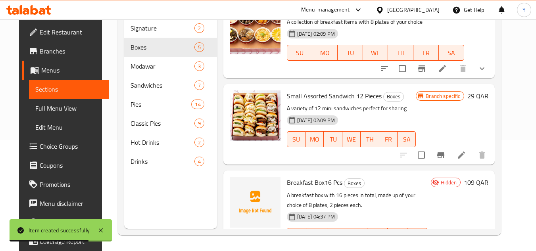
scroll to position [25, 0]
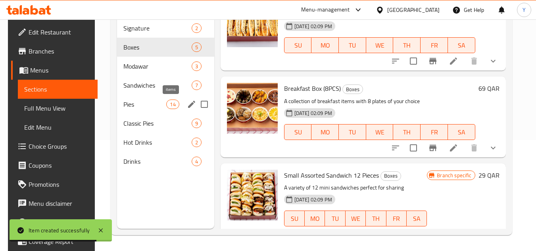
click at [167, 105] on span "14" at bounding box center [173, 105] width 12 height 8
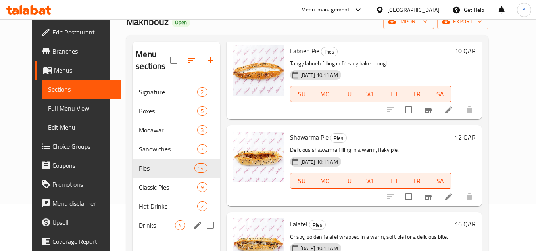
scroll to position [111, 0]
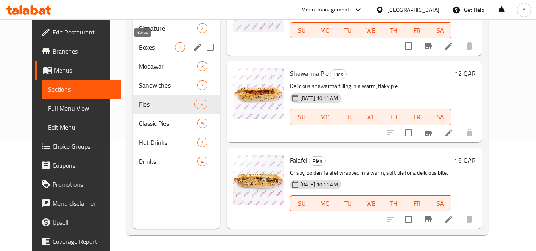
click at [140, 44] on span "Boxes" at bounding box center [157, 47] width 36 height 10
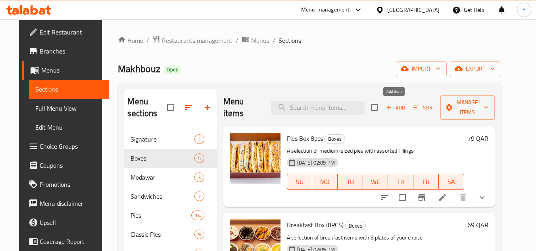
click at [386, 108] on icon "button" at bounding box center [388, 107] width 7 height 7
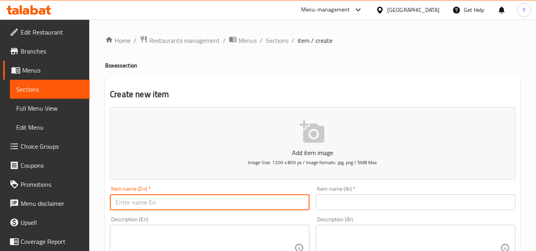
click at [261, 205] on input "text" at bounding box center [210, 202] width 200 height 16
paste input "Small pies 12 Pcs"
click at [134, 202] on input "Small pies 12 Pcs" at bounding box center [210, 202] width 200 height 16
type input "Small Pies 12 Pcs"
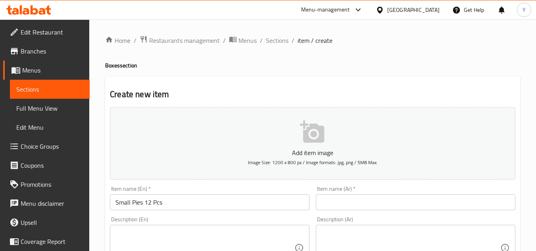
click at [358, 204] on input "text" at bounding box center [416, 202] width 200 height 16
paste input "فطائر صغيرة 12 حبة"
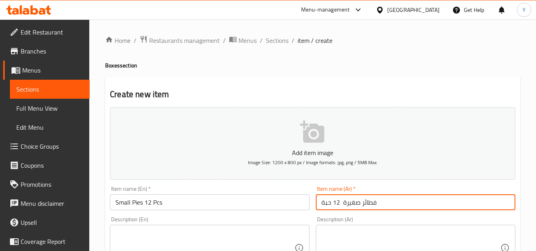
type input "فطائر صغيرة 12 حبة"
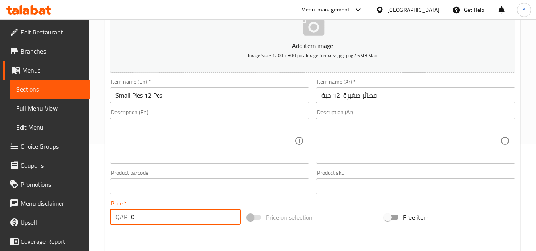
drag, startPoint x: 142, startPoint y: 246, endPoint x: 87, endPoint y: 247, distance: 54.8
click at [94, 247] on div "Home / Restaurants management / Menus / Sections / item / create Boxes section …" at bounding box center [312, 182] width 447 height 541
paste input "29"
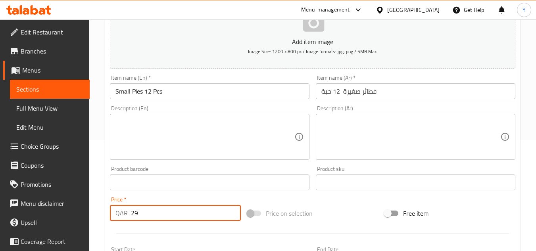
type input "29"
click at [168, 157] on div "Description (En)" at bounding box center [210, 137] width 200 height 46
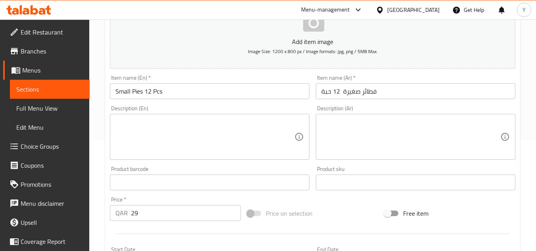
click at [138, 142] on textarea at bounding box center [204, 137] width 179 height 38
paste textarea "A mix of 12 small pies with various fillings"
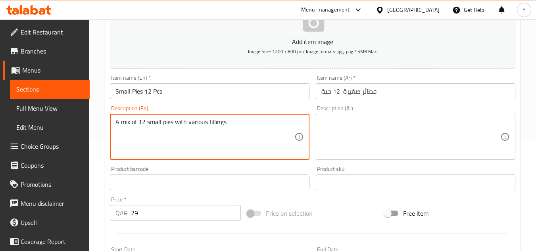
type textarea "A mix of 12 small pies with various fillings"
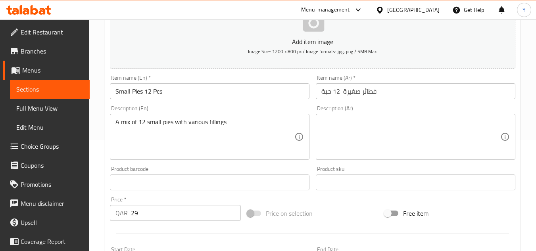
click at [405, 136] on textarea at bounding box center [410, 137] width 179 height 38
paste textarea "مجموعة متنوعة من ١٢ فطيرة صغيرة بحشوات مختلفة."
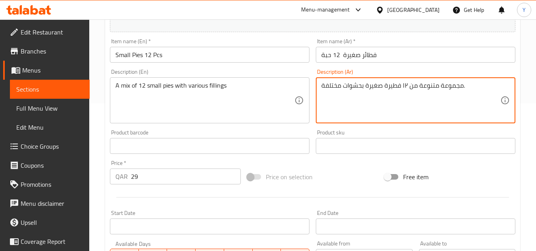
scroll to position [190, 0]
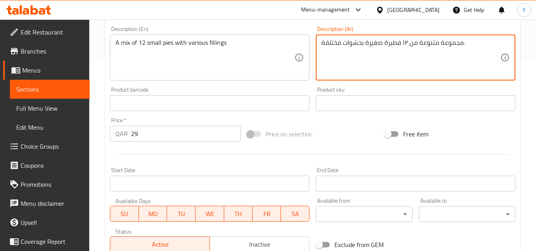
type textarea "مجموعة متنوعة من ١٢ فطيرة صغيرة بحشوات مختلفة."
click at [238, 239] on span "Inactive" at bounding box center [259, 245] width 93 height 12
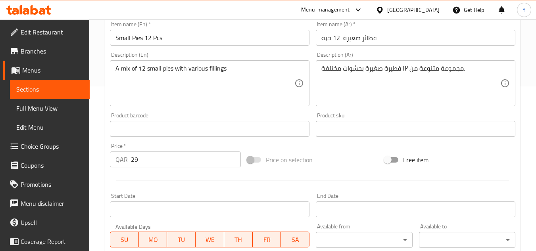
scroll to position [151, 0]
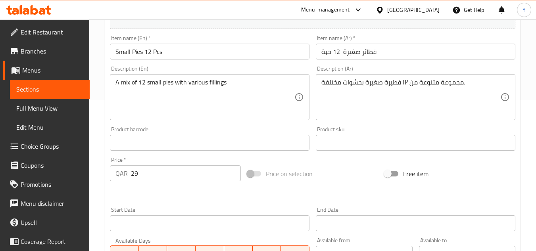
click at [196, 54] on input "Small Pies 12 Pcs" at bounding box center [210, 52] width 200 height 16
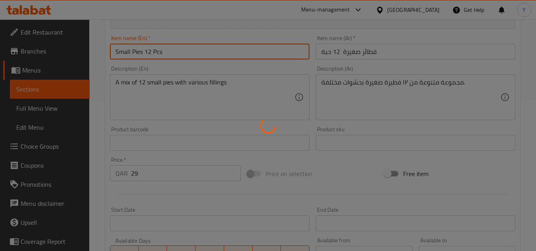
type input "0"
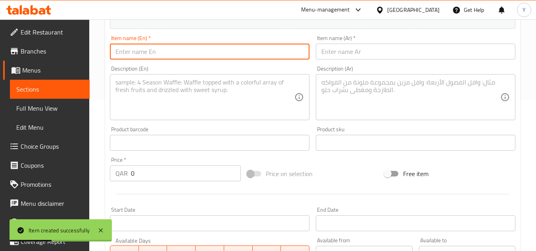
click at [190, 57] on input "text" at bounding box center [210, 52] width 200 height 16
paste input "Small pies 24 Pcs"
click at [134, 52] on input "Small pies 24 Pcs" at bounding box center [210, 52] width 200 height 16
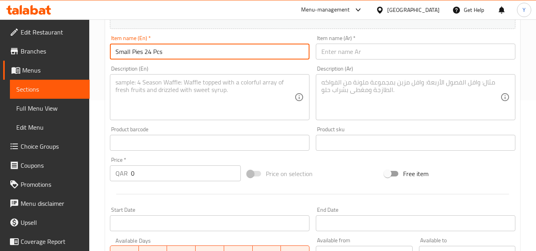
type input "Small Pies 24 Pcs"
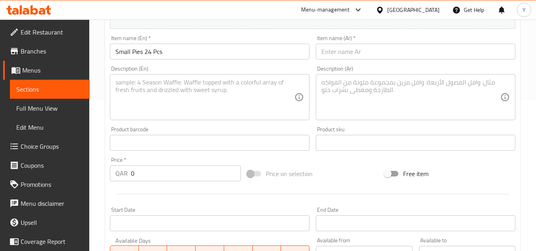
click at [353, 41] on div "Item name (Ar)   * Item name (Ar) *" at bounding box center [416, 47] width 200 height 24
click at [349, 43] on div "Item name (Ar)   * Item name (Ar) *" at bounding box center [416, 47] width 200 height 24
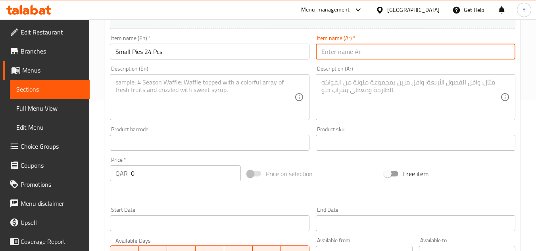
click at [345, 46] on input "text" at bounding box center [416, 52] width 200 height 16
paste input "فطائر صغيرة 24 حبة"
type input "فطائر صغيرة 24 حبة"
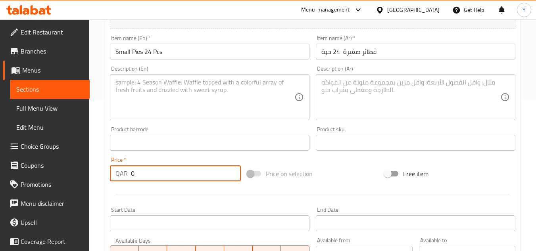
drag, startPoint x: 146, startPoint y: 180, endPoint x: 133, endPoint y: 171, distance: 15.5
click at [127, 178] on div "QAR 0 Price *" at bounding box center [175, 173] width 131 height 16
paste input "59"
type input "59"
click at [201, 121] on div "Description (En) Description (En)" at bounding box center [210, 93] width 206 height 61
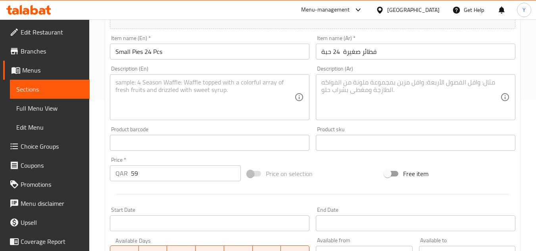
click at [152, 102] on textarea at bounding box center [204, 98] width 179 height 38
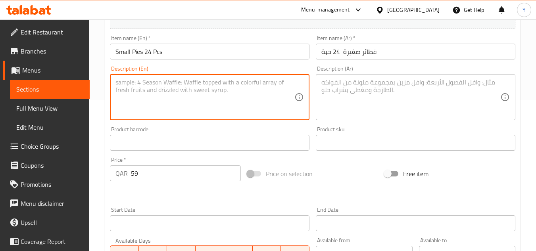
paste textarea "24 small pies with assorted fillings for larger groups."
type textarea "24 small pies with assorted fillings for larger groups."
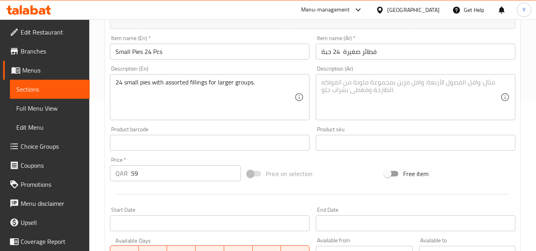
drag, startPoint x: 324, startPoint y: 96, endPoint x: 349, endPoint y: 94, distance: 25.9
click at [324, 96] on textarea at bounding box center [410, 98] width 179 height 38
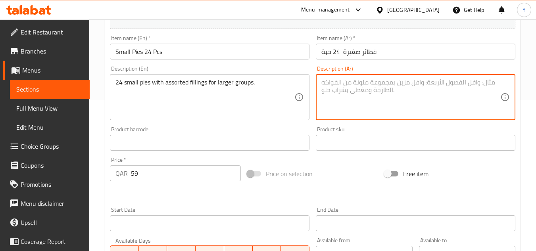
paste textarea "٢٤ فطيرة صغيرة بحشوات متنوعة للمناسبات الكبيرة."
type textarea "٢٤ فطيرة صغيرة بحشوات متنوعة للمناسبات الكبيرة."
click at [305, 184] on div at bounding box center [313, 193] width 412 height 19
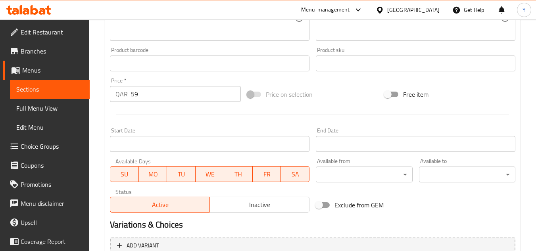
click at [233, 205] on span "Inactive" at bounding box center [259, 205] width 93 height 12
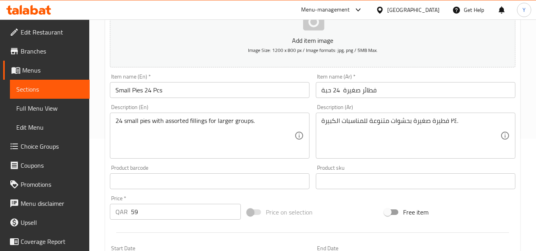
scroll to position [32, 0]
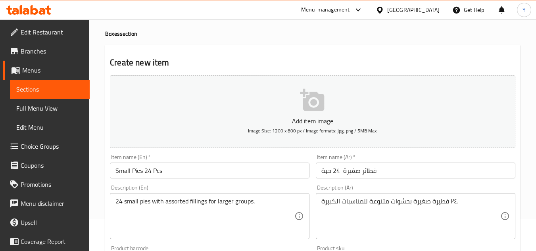
click at [220, 160] on div "Item name (En)   * Small Pies 24 Pcs Item name (En) *" at bounding box center [210, 166] width 200 height 24
click at [216, 163] on input "Small Pies 24 Pcs" at bounding box center [210, 171] width 200 height 16
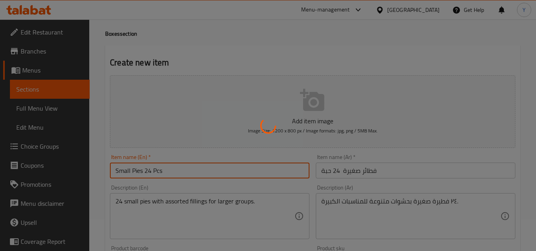
type input "0"
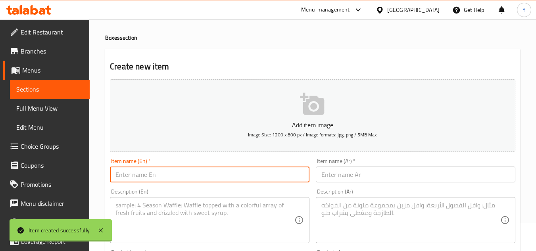
scroll to position [0, 0]
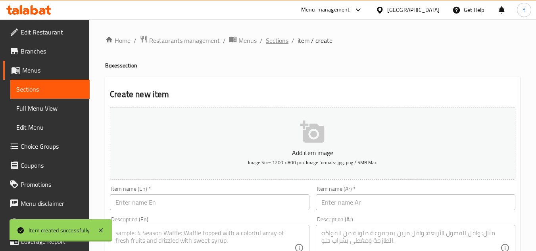
click at [277, 39] on span "Sections" at bounding box center [277, 41] width 23 height 10
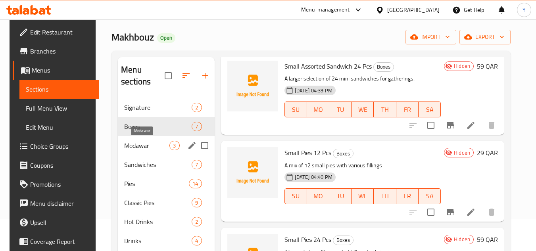
scroll to position [71, 0]
